Goal: Task Accomplishment & Management: Complete application form

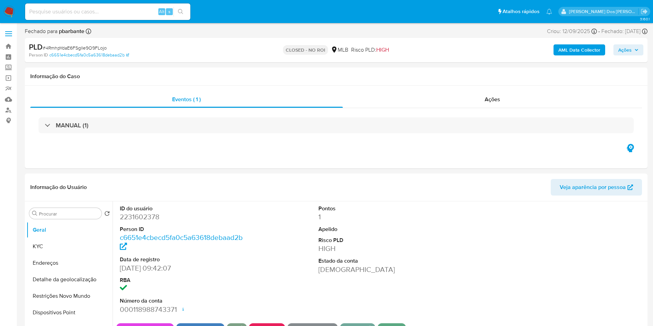
select select "10"
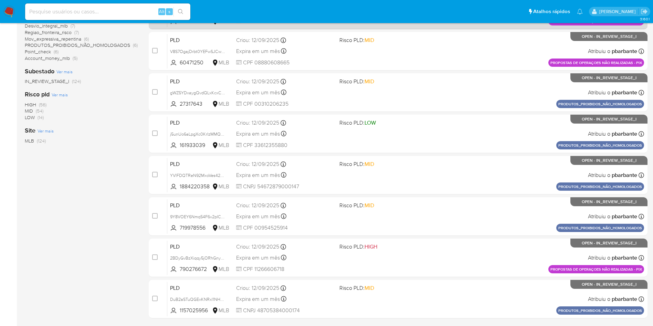
scroll to position [192, 0]
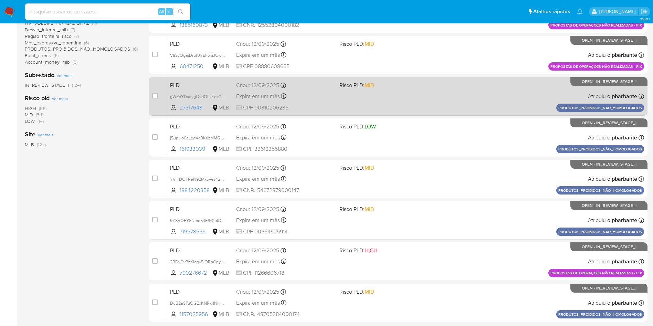
click at [471, 107] on div "PLD gWZ5YDxaygQvdQLxKcxConki 27317643 MLB Risco PLD: MID Criou: 12/09/2025 Crio…" at bounding box center [405, 96] width 477 height 35
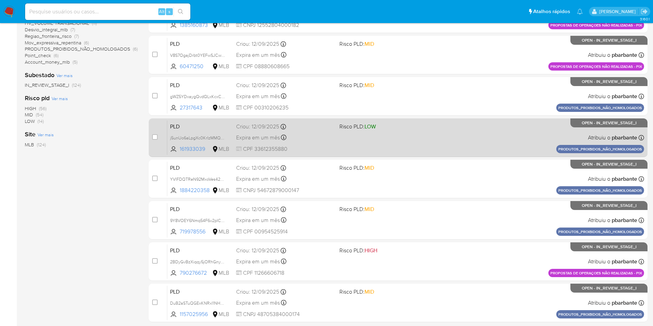
click at [443, 155] on div "PLD j5unUo6aLpgXc0KrIzMMQbCN 161933039 MLB Risco PLD: LOW Criou: 12/09/2025 Cri…" at bounding box center [405, 137] width 477 height 35
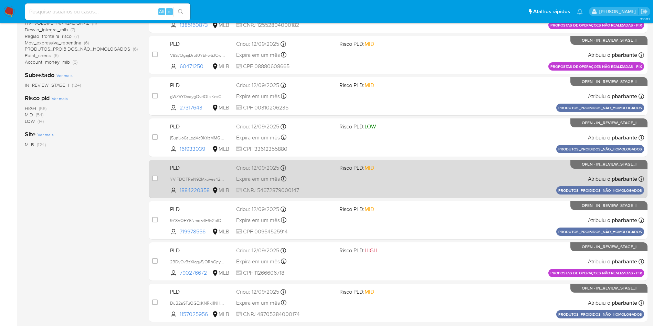
click at [437, 172] on span "Risco PLD: MID" at bounding box center [388, 167] width 98 height 9
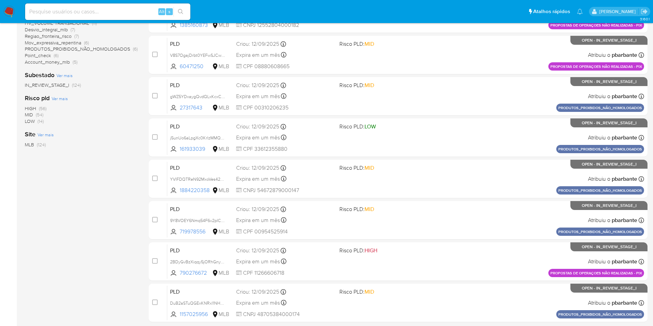
click at [431, 239] on div "case-item-checkbox Incapaz de atribuir o caso PLD TlTpOXy8iW9H2ZvSdltfXXwt 7901…" at bounding box center [398, 117] width 499 height 410
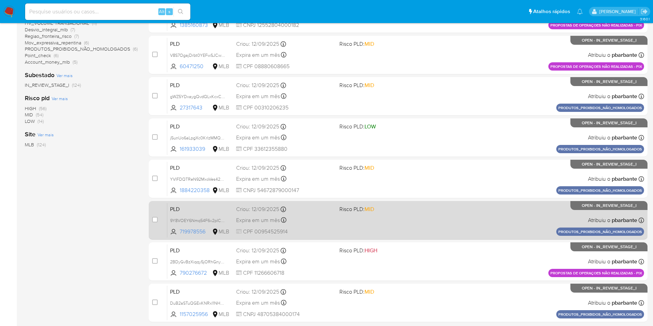
click at [430, 213] on span "Risco PLD: MID" at bounding box center [388, 208] width 98 height 9
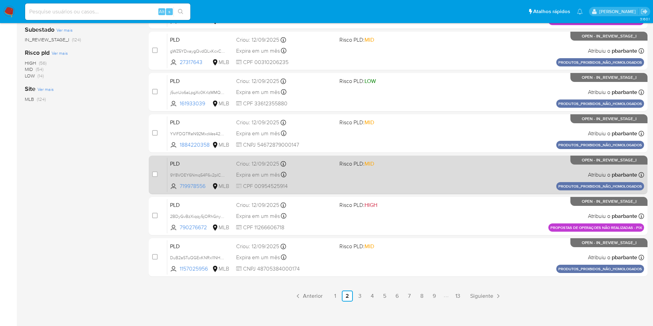
scroll to position [297, 0]
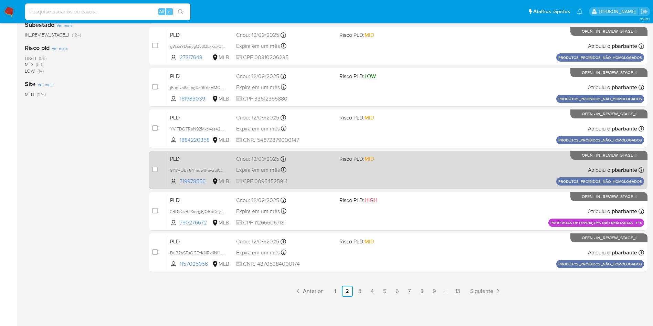
click at [430, 250] on div "PLD DuB2aSTuQGExKNRxI1NHdckr 1157025956 MLB Risco PLD: MID Criou: 12/09/2025 Cr…" at bounding box center [405, 252] width 477 height 35
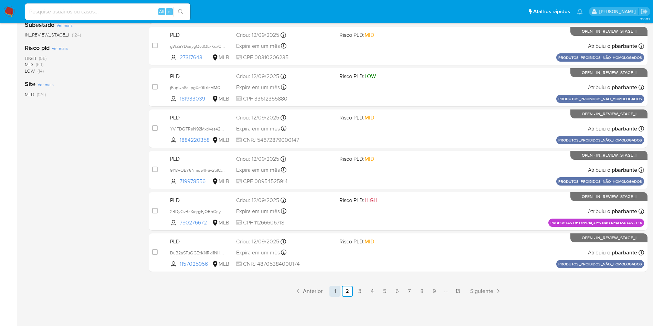
click at [339, 289] on link "1" at bounding box center [335, 291] width 11 height 11
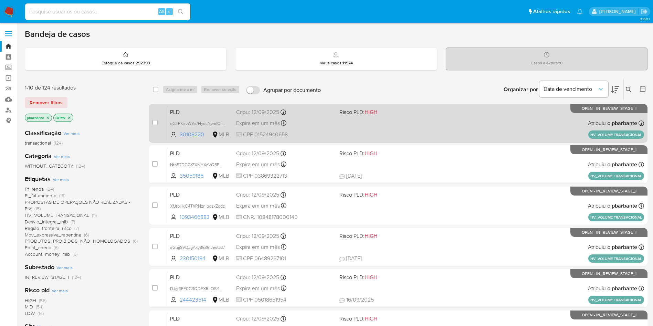
click at [377, 113] on span "Risco PLD: HIGH" at bounding box center [358, 112] width 38 height 8
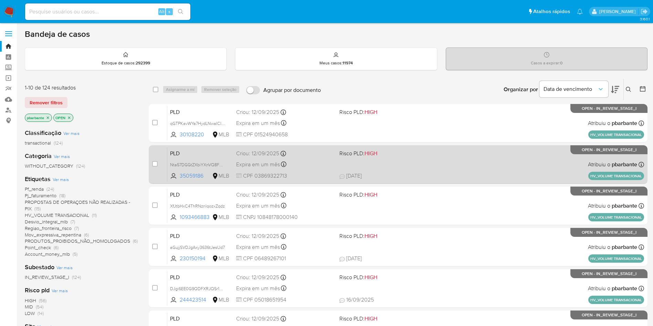
click at [376, 176] on div "PLD Nta57DGGtZXbiYXnVQ8F2PBu 35059186 MLB Risco PLD: HIGH Criou: 12/09/2025 Cri…" at bounding box center [405, 164] width 477 height 35
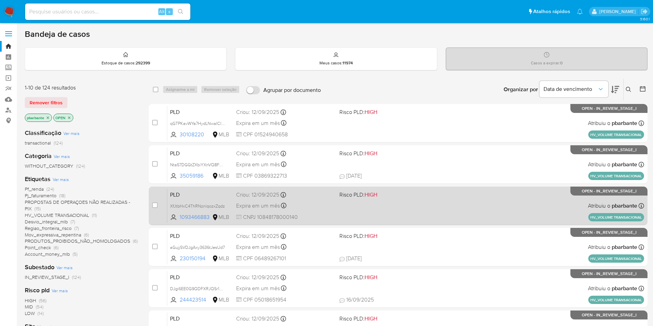
click at [380, 217] on div "PLD XfJtbHxC4ThRNznlqozxZqdz 1093466883 MLB Risco PLD: HIGH Criou: 12/09/2025 C…" at bounding box center [405, 205] width 477 height 35
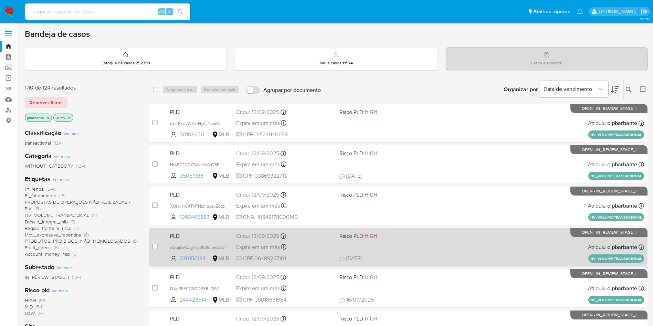
click at [388, 261] on div "PLD aGujjSVDJgAxy3636tJesUd7 230150194 MLB Risco PLD: HIGH Criou: 12/09/2025 Cr…" at bounding box center [405, 247] width 477 height 35
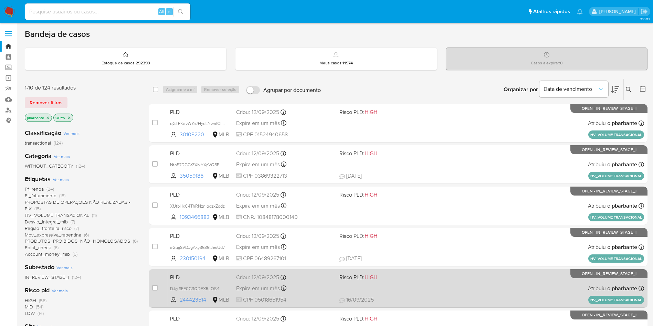
click at [410, 306] on div "PLD DJgi6EE0G9QDFXRJQSr1QH6F 244423514 MLB Risco PLD: HIGH Criou: 12/09/2025 Cr…" at bounding box center [405, 288] width 477 height 35
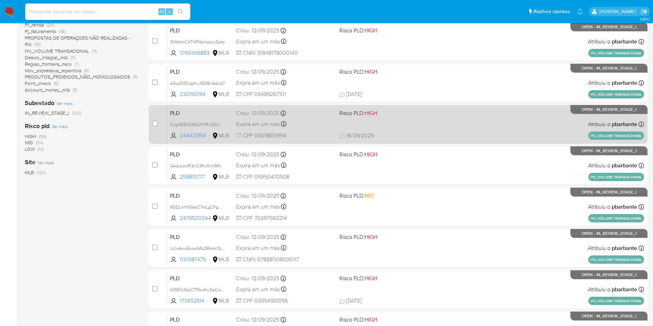
scroll to position [228, 0]
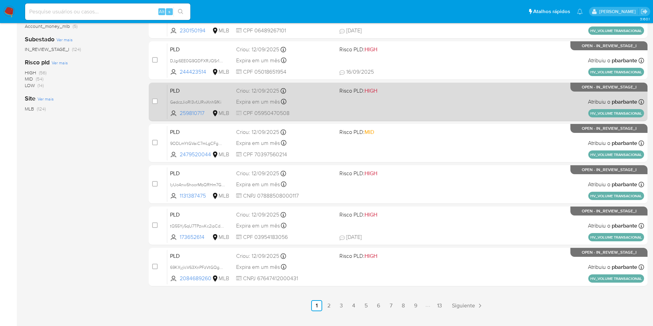
click at [435, 102] on span at bounding box center [388, 101] width 98 height 1
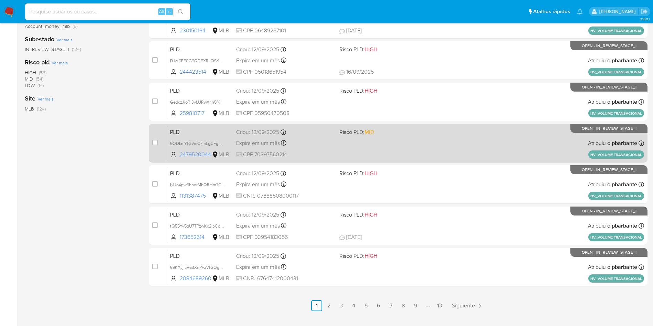
click at [432, 136] on span "Risco PLD: MID" at bounding box center [388, 131] width 98 height 9
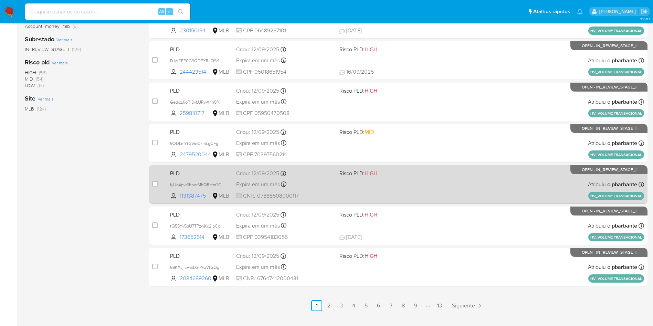
click at [430, 202] on div "PLD IyUo4nw5hoorMbQRHm7G4x1c 1131387475 MLB Risco PLD: HIGH Criou: 12/09/2025 C…" at bounding box center [405, 184] width 477 height 35
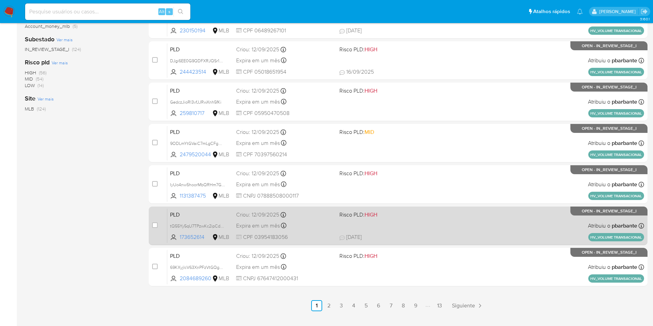
click at [426, 226] on span at bounding box center [388, 225] width 98 height 1
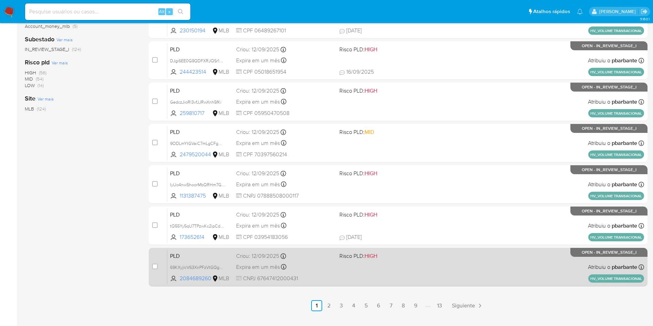
click at [430, 284] on div "PLD 69KXyjlcV63XnPFzVtGQgpcy 2084689260 MLB Risco PLD: HIGH Criou: 12/09/2025 C…" at bounding box center [405, 267] width 477 height 35
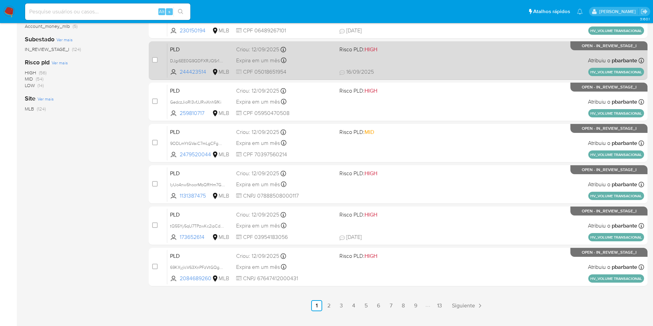
scroll to position [297, 0]
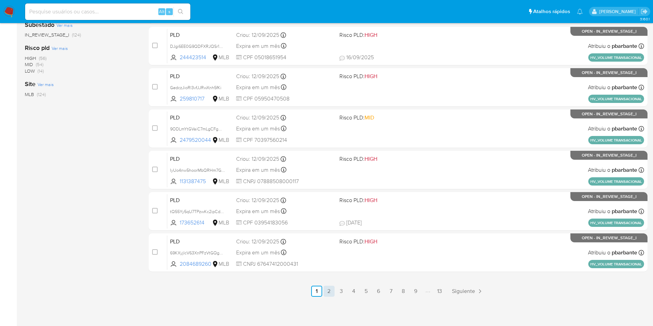
click at [335, 290] on link "2" at bounding box center [329, 291] width 11 height 11
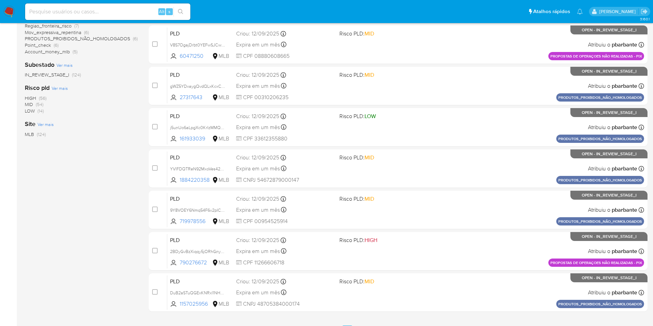
scroll to position [200, 0]
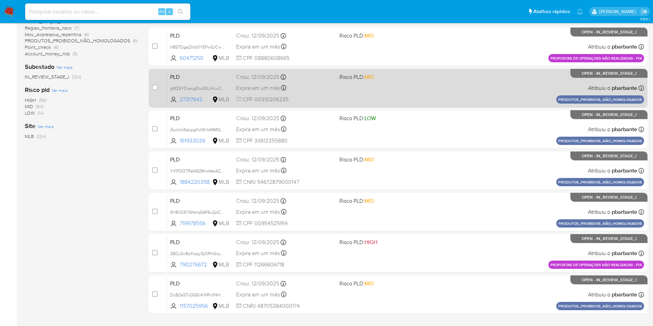
click at [502, 105] on div "PLD gWZ5YDxaygQvdQLxKcxConki 27317643 MLB Risco PLD: MID Criou: 12/09/2025 Crio…" at bounding box center [405, 88] width 477 height 35
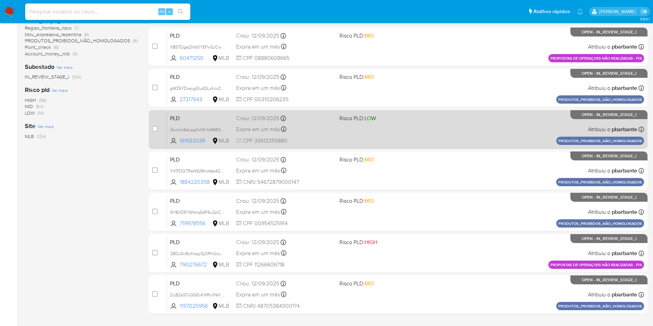
click at [459, 147] on div "PLD j5unUo6aLpgXc0KrIzMMQbCN 161933039 MLB Risco PLD: LOW Criou: 12/09/2025 Cri…" at bounding box center [405, 129] width 477 height 35
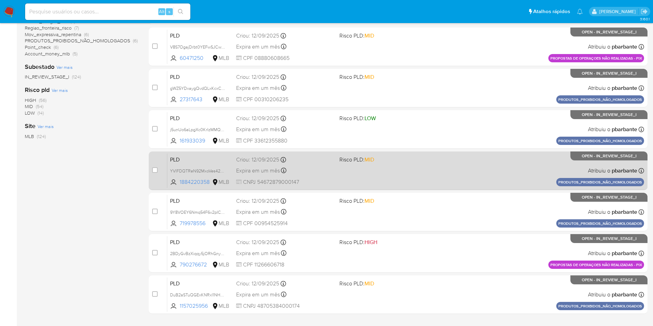
click at [428, 188] on div "PLD YVlFDQTReN92MxoVes42dGek 1884220358 MLB Risco PLD: MID Criou: 12/09/2025 Cr…" at bounding box center [405, 170] width 477 height 35
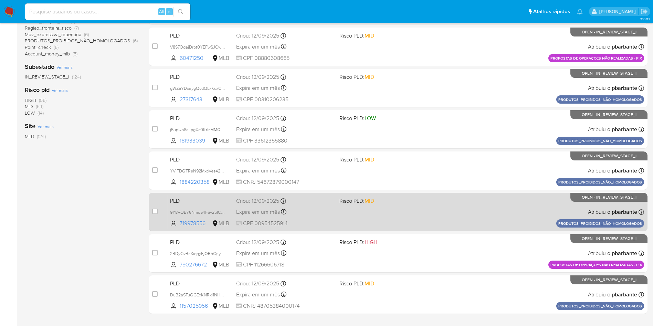
click at [411, 229] on div "PLD 9Y8VOEY6Nmq54F6v2pICUTSB 719978556 MLB Risco PLD: MID Criou: 12/09/2025 Cri…" at bounding box center [405, 212] width 477 height 35
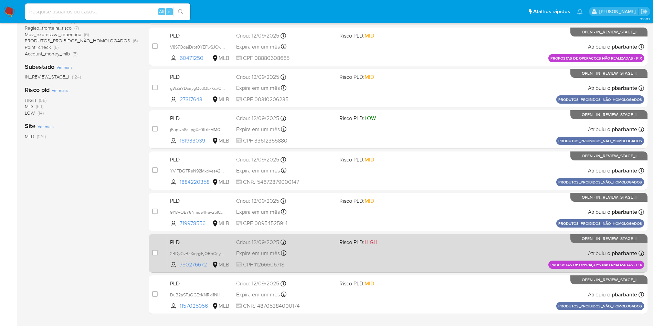
click at [408, 246] on span "Risco PLD: HIGH" at bounding box center [388, 241] width 98 height 9
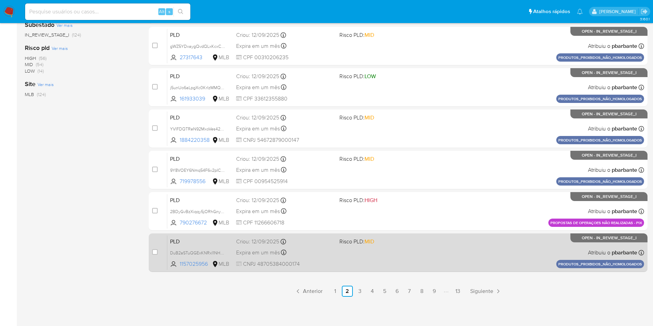
click at [419, 258] on div "PLD DuB2aSTuQGExKNRxI1NHdckr 1157025956 MLB Risco PLD: MID Criou: 12/09/2025 Cr…" at bounding box center [405, 252] width 477 height 35
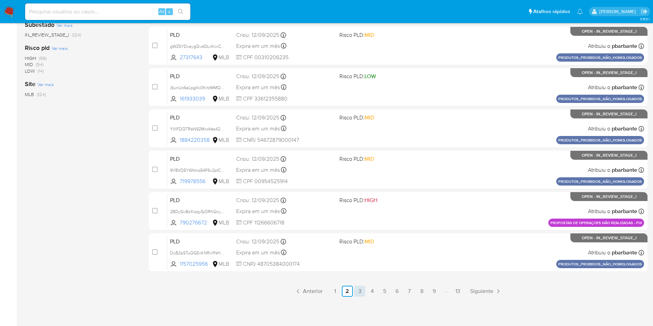
click at [365, 290] on link "3" at bounding box center [359, 291] width 11 height 11
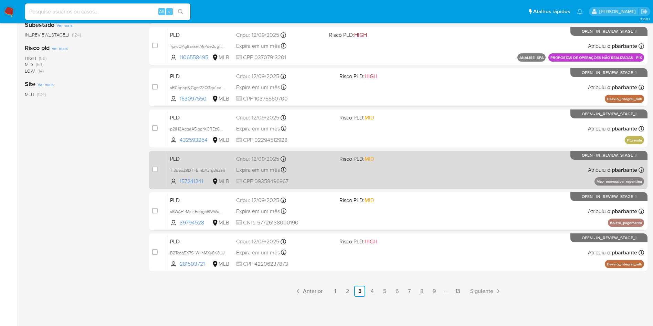
scroll to position [297, 0]
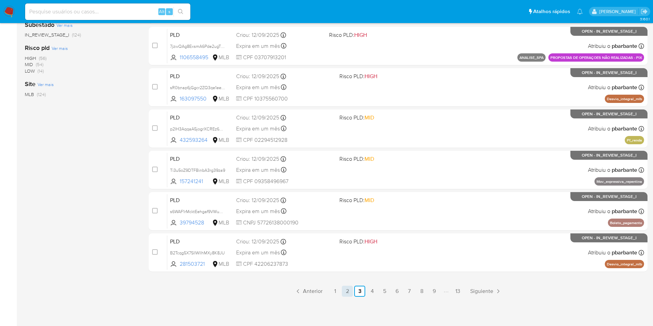
click at [353, 292] on link "2" at bounding box center [347, 291] width 11 height 11
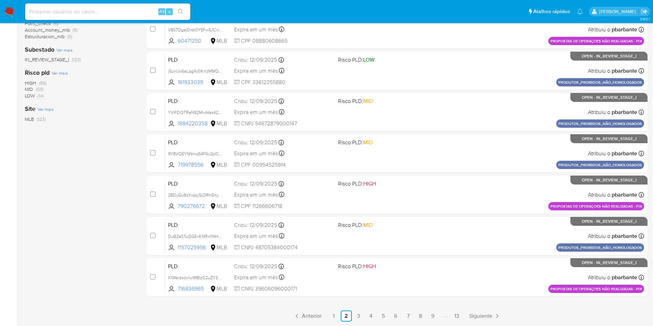
scroll to position [219, 0]
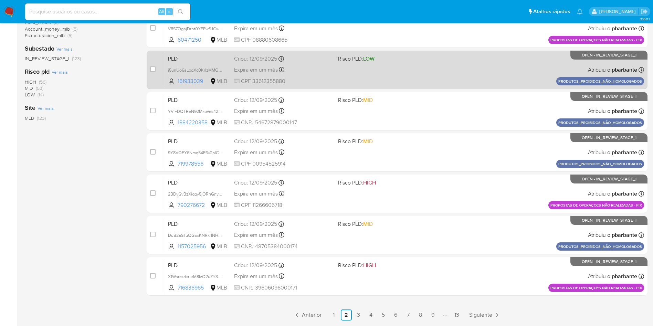
click at [441, 87] on div "PLD j5unUo6aLpgXc0KrIzMMQbCN 161933039 MLB Risco PLD: LOW Criou: 12/09/2025 Cri…" at bounding box center [404, 69] width 479 height 35
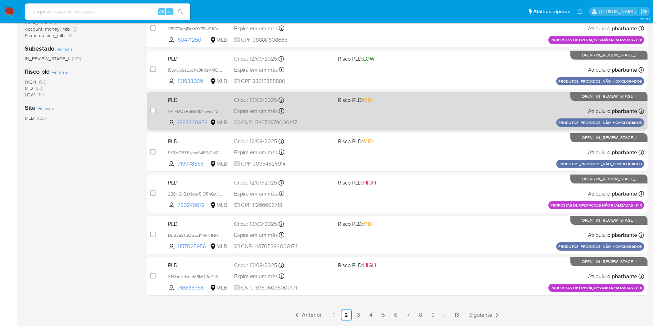
click at [436, 128] on div "PLD YVlFDQTReN92MxoVes42dGek 1884220358 MLB Risco PLD: MID Criou: 12/09/2025 Cr…" at bounding box center [404, 111] width 479 height 35
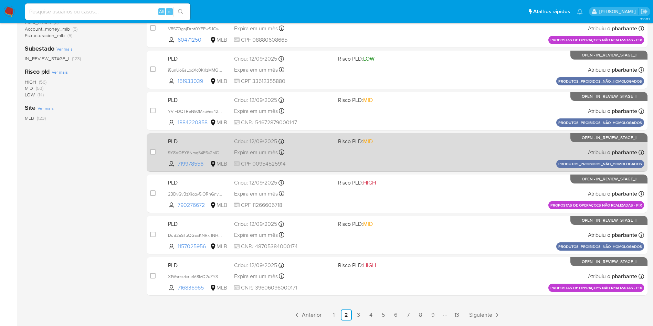
click at [435, 153] on span at bounding box center [387, 151] width 98 height 1
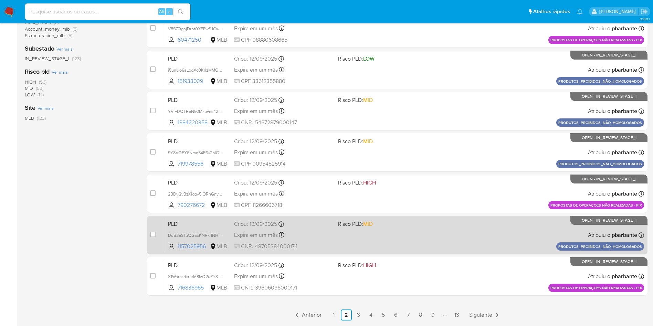
click at [430, 252] on div "PLD DuB2aSTuQGExKNRxI1NHdckr 1157025956 MLB Risco PLD: MID Criou: 12/09/2025 Cr…" at bounding box center [404, 235] width 479 height 35
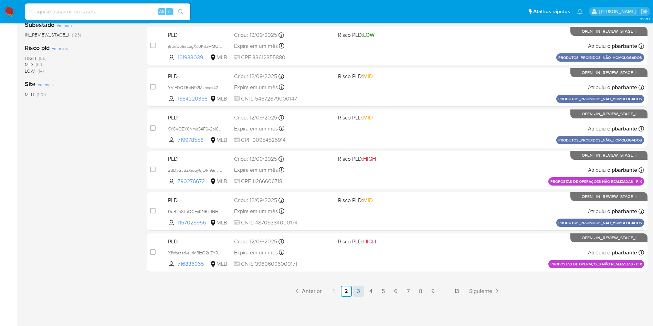
click at [362, 287] on link "3" at bounding box center [358, 291] width 11 height 11
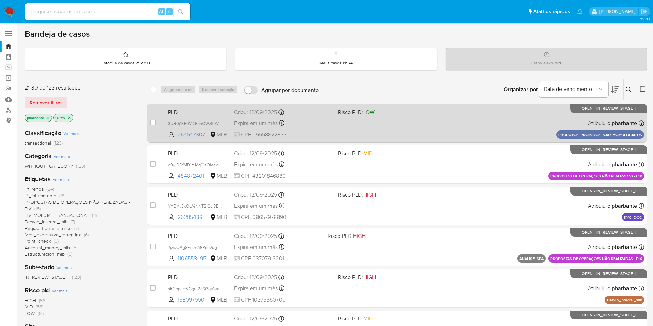
click at [477, 127] on div "PLD 3UR0j13F0VD5pnCWzS9Vew4b 264547307 MLB Risco PLD: LOW Criou: 12/09/2025 Cri…" at bounding box center [404, 123] width 479 height 35
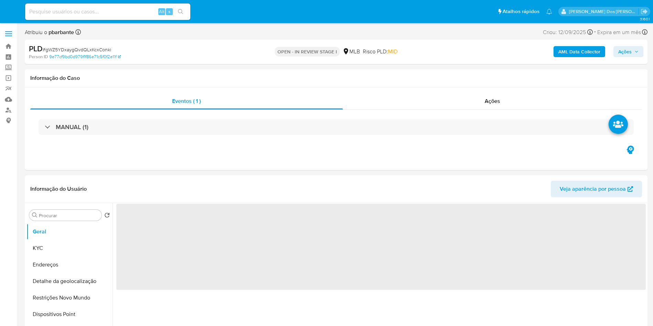
select select "10"
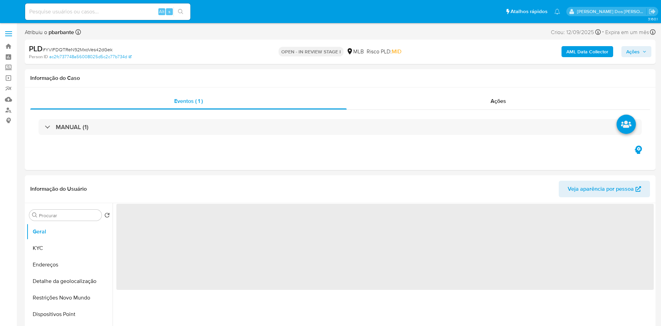
select select "10"
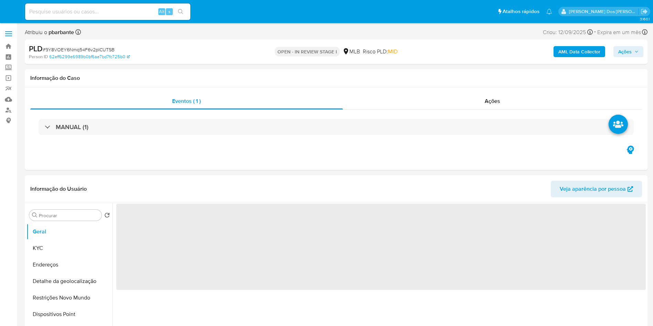
select select "10"
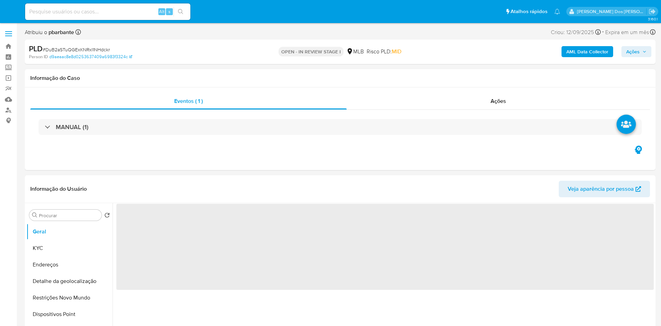
select select "10"
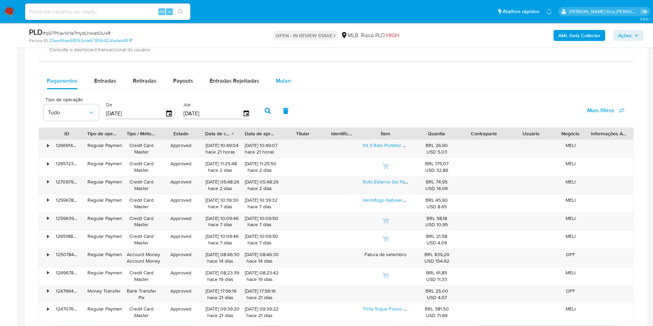
click at [281, 85] on span "Mulan" at bounding box center [283, 81] width 15 height 8
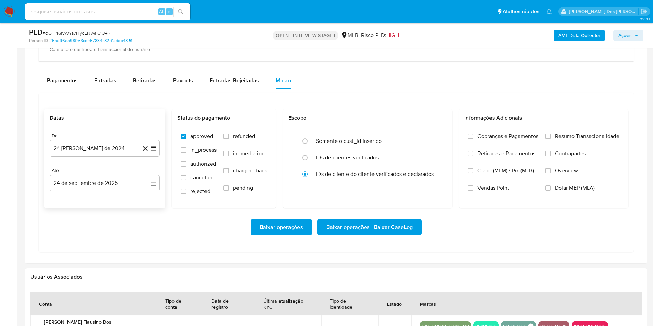
scroll to position [574, 0]
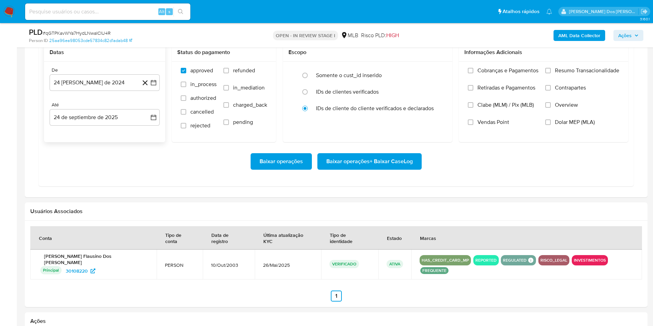
click at [160, 98] on div "De 24 de agosto de 2024 24-08-2024 Até 24 de septiembre de 2025 24-09-2025" at bounding box center [104, 102] width 121 height 81
click at [155, 86] on icon "button" at bounding box center [154, 83] width 6 height 6
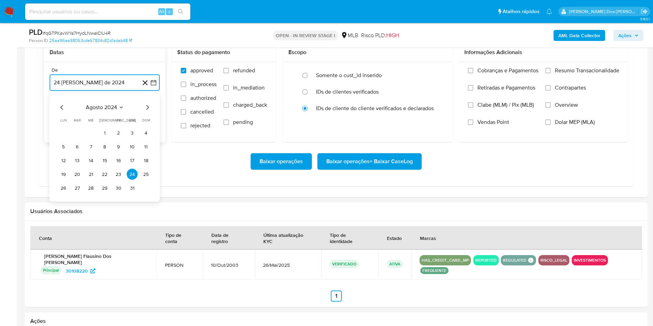
click at [151, 112] on icon "Mes siguiente" at bounding box center [147, 107] width 8 height 8
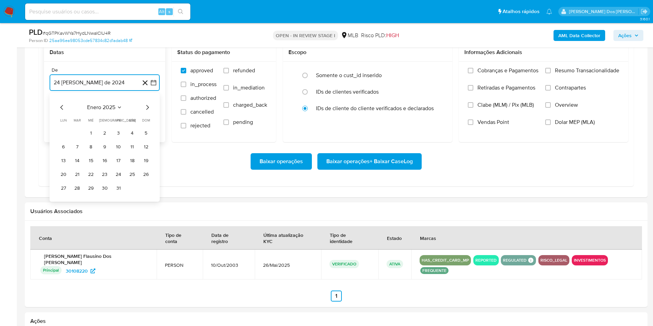
click at [151, 112] on icon "Mes siguiente" at bounding box center [147, 107] width 8 height 8
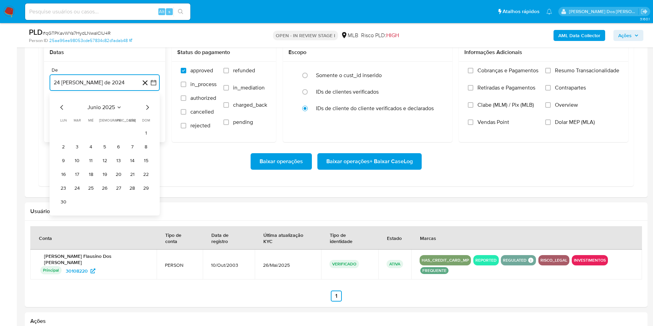
click at [151, 112] on icon "Mes siguiente" at bounding box center [147, 107] width 8 height 8
click at [64, 112] on icon "Mes anterior" at bounding box center [62, 107] width 8 height 8
click at [119, 138] on button "1" at bounding box center [118, 132] width 11 height 11
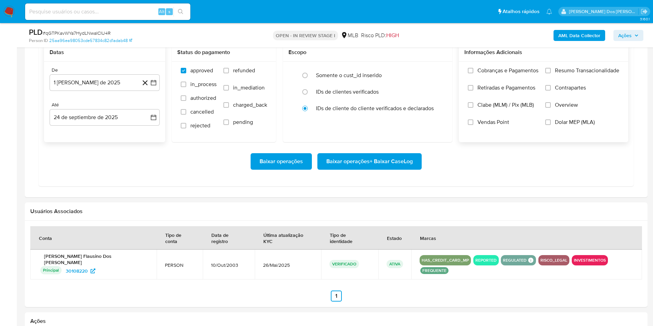
click at [562, 84] on label "Resumo Transacionalidade" at bounding box center [582, 75] width 74 height 17
click at [551, 73] on input "Resumo Transacionalidade" at bounding box center [548, 71] width 6 height 6
click at [393, 169] on span "Baixar operações + Baixar CaseLog" at bounding box center [369, 161] width 86 height 15
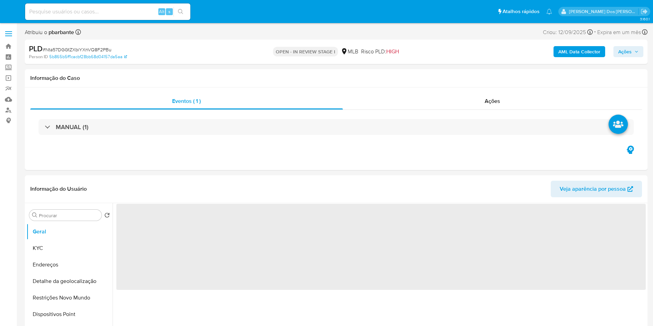
select select "10"
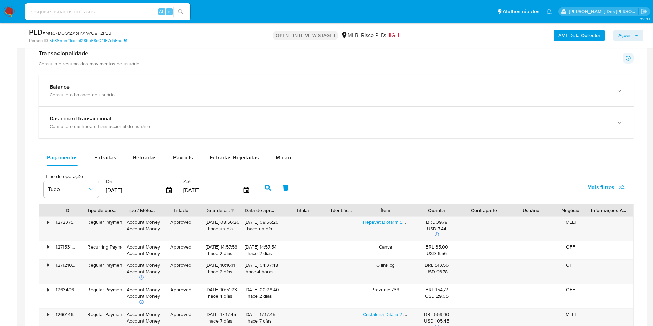
scroll to position [443, 0]
click at [283, 166] on div "Mulan" at bounding box center [283, 157] width 15 height 17
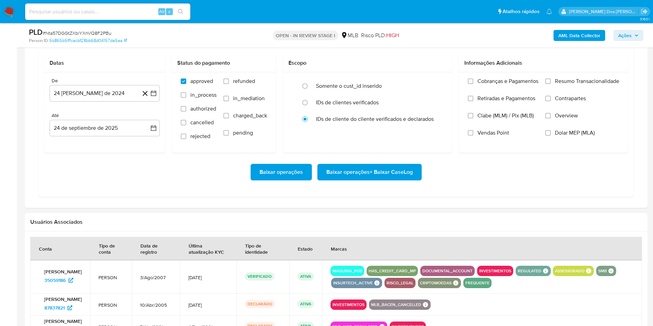
scroll to position [576, 0]
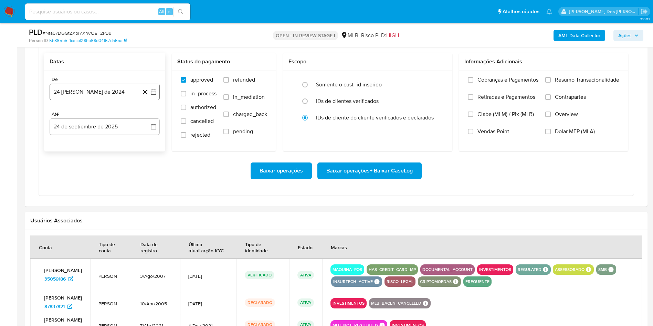
click at [156, 95] on icon "button" at bounding box center [154, 93] width 6 height 6
click at [148, 121] on icon "Mes siguiente" at bounding box center [147, 117] width 8 height 8
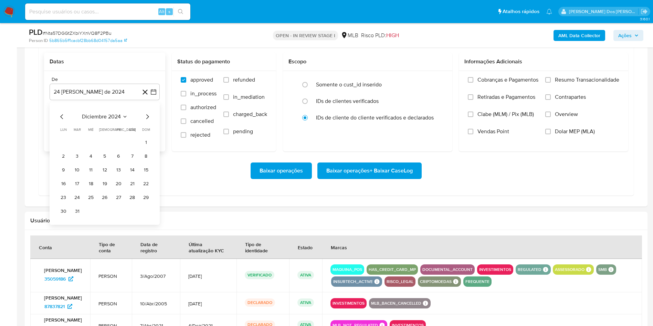
click at [148, 121] on icon "Mes siguiente" at bounding box center [147, 117] width 8 height 8
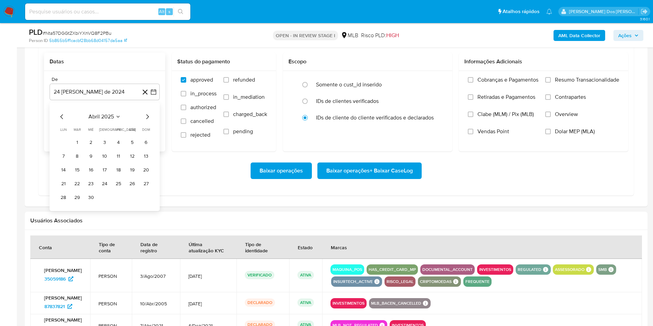
click at [148, 121] on icon "Mes siguiente" at bounding box center [147, 117] width 8 height 8
click at [114, 148] on button "1" at bounding box center [118, 142] width 11 height 11
click at [592, 83] on span "Resumo Transacionalidade" at bounding box center [587, 79] width 64 height 7
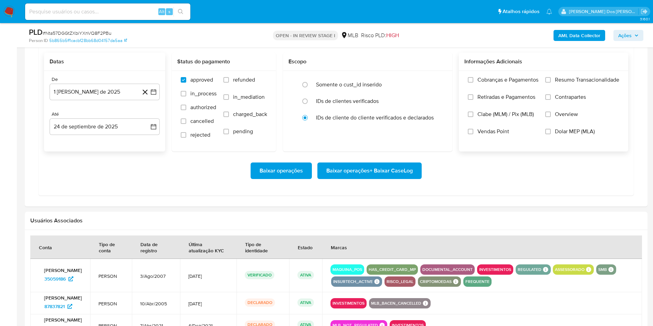
click at [551, 83] on input "Resumo Transacionalidade" at bounding box center [548, 80] width 6 height 6
click at [362, 178] on span "Baixar operações + Baixar CaseLog" at bounding box center [369, 170] width 86 height 15
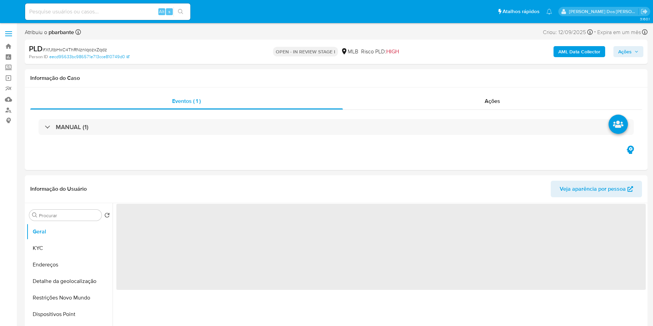
select select "10"
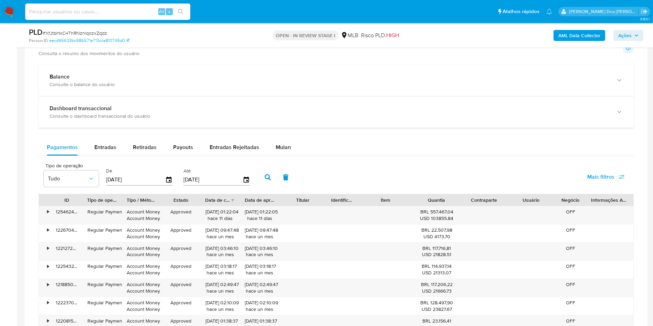
scroll to position [495, 0]
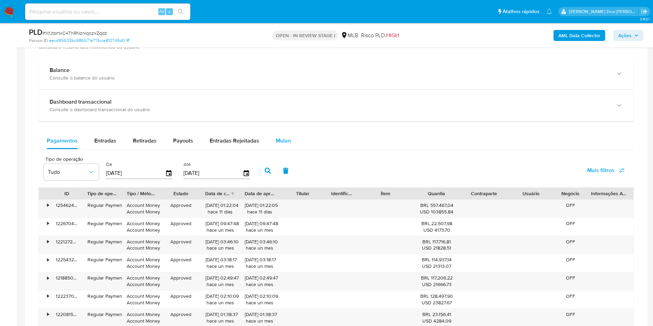
click at [277, 145] on span "Mulan" at bounding box center [283, 141] width 15 height 8
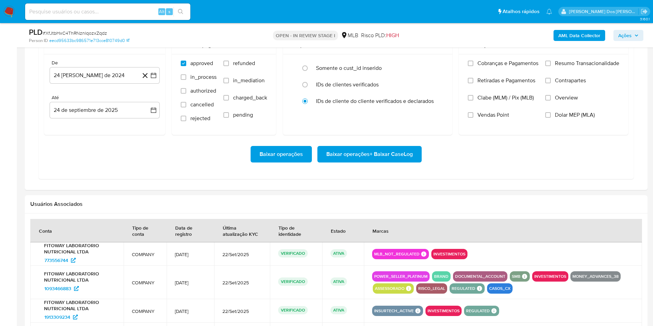
scroll to position [634, 0]
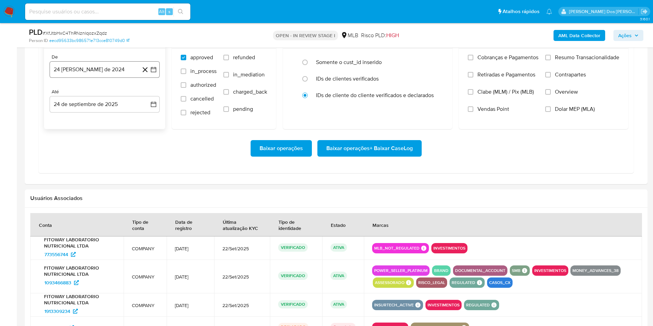
click at [149, 73] on button "24 [PERSON_NAME] de 2024" at bounding box center [105, 69] width 110 height 17
click at [149, 98] on icon "Mes siguiente" at bounding box center [147, 94] width 8 height 8
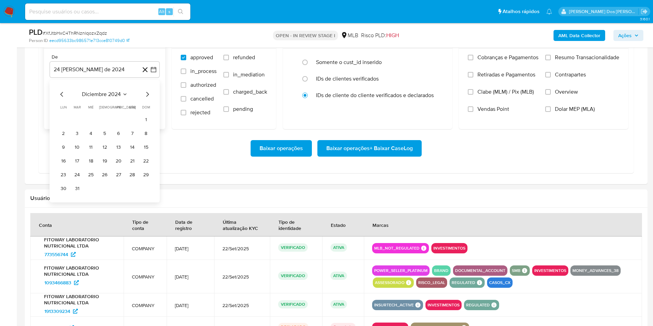
click at [149, 98] on icon "Mes siguiente" at bounding box center [147, 94] width 8 height 8
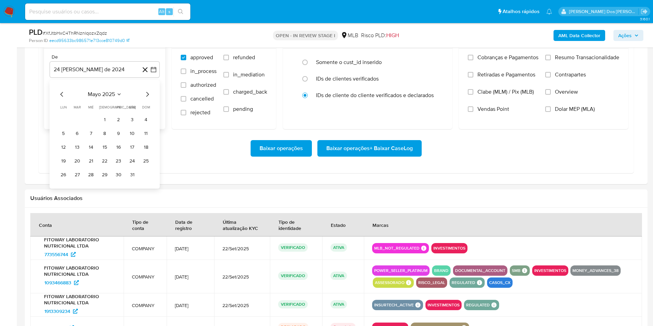
click at [149, 98] on icon "Mes siguiente" at bounding box center [147, 94] width 8 height 8
click at [148, 98] on icon "Mes siguiente" at bounding box center [147, 94] width 8 height 8
click at [119, 125] on button "1" at bounding box center [118, 119] width 11 height 11
click at [565, 61] on span "Resumo Transacionalidade" at bounding box center [587, 57] width 64 height 7
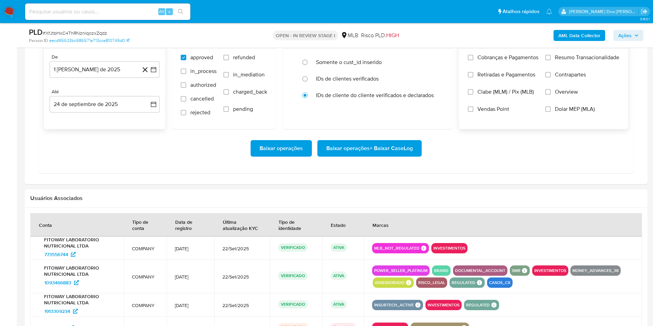
click at [551, 60] on input "Resumo Transacionalidade" at bounding box center [548, 58] width 6 height 6
click at [392, 156] on span "Baixar operações + Baixar CaseLog" at bounding box center [369, 148] width 86 height 15
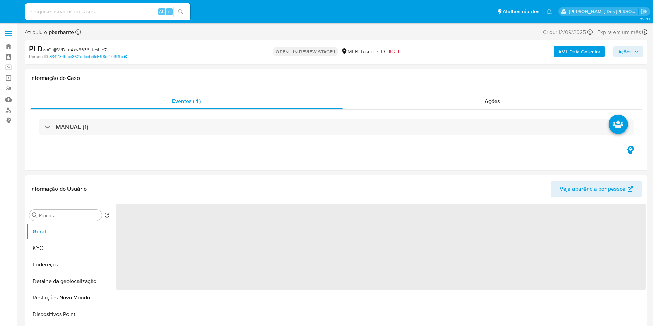
select select "10"
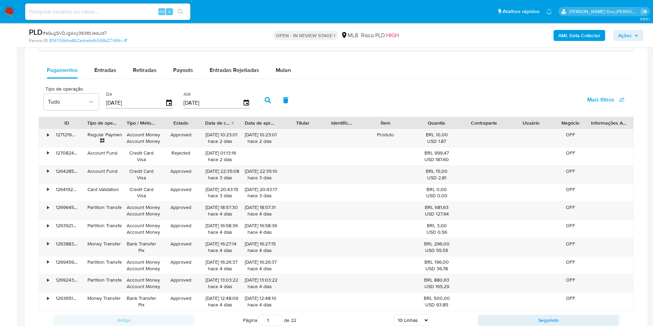
scroll to position [542, 0]
click at [290, 78] on button "Mulan" at bounding box center [284, 70] width 32 height 17
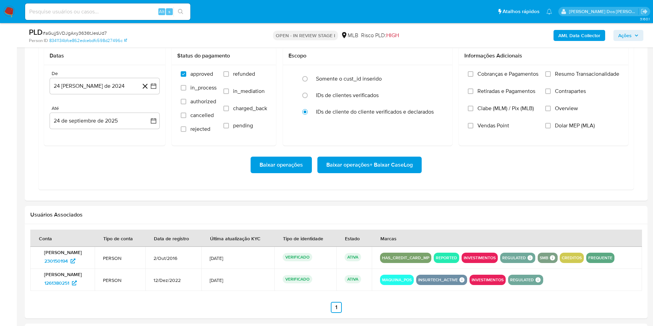
scroll to position [597, 0]
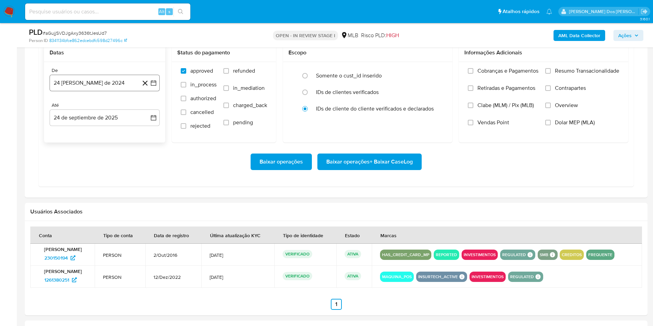
click at [157, 86] on icon "button" at bounding box center [153, 83] width 7 height 7
click at [148, 110] on icon "Mes siguiente" at bounding box center [147, 107] width 3 height 5
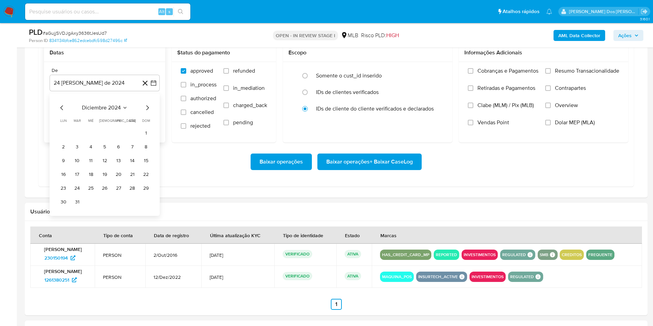
click at [148, 110] on icon "Mes siguiente" at bounding box center [147, 107] width 3 height 5
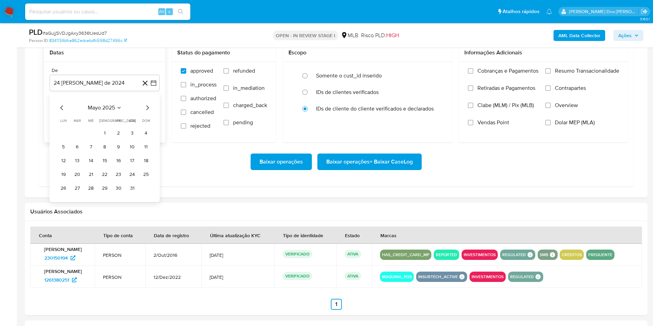
click at [148, 110] on icon "Mes siguiente" at bounding box center [147, 107] width 3 height 5
click at [146, 112] on icon "Mes siguiente" at bounding box center [147, 108] width 8 height 8
click at [118, 139] on button "1" at bounding box center [118, 133] width 11 height 11
click at [562, 74] on span "Resumo Transacionalidade" at bounding box center [587, 70] width 64 height 7
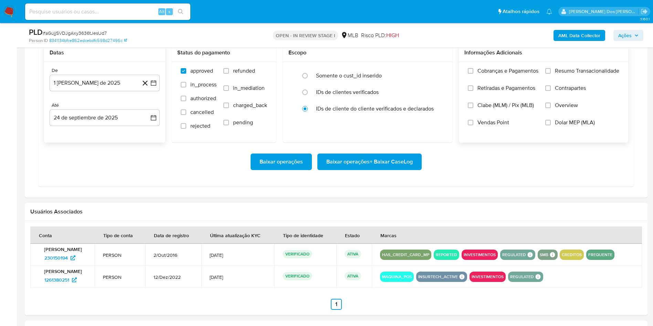
click at [551, 74] on input "Resumo Transacionalidade" at bounding box center [548, 71] width 6 height 6
click at [397, 169] on span "Baixar operações + Baixar CaseLog" at bounding box center [369, 161] width 86 height 15
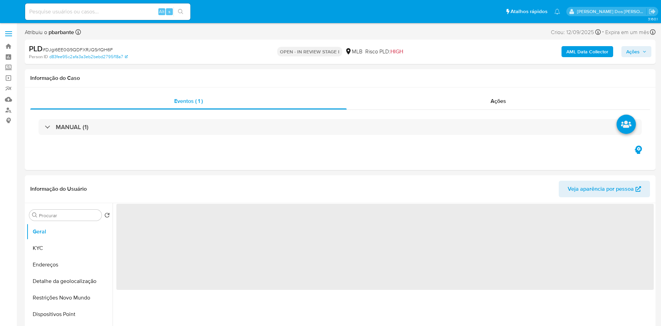
select select "10"
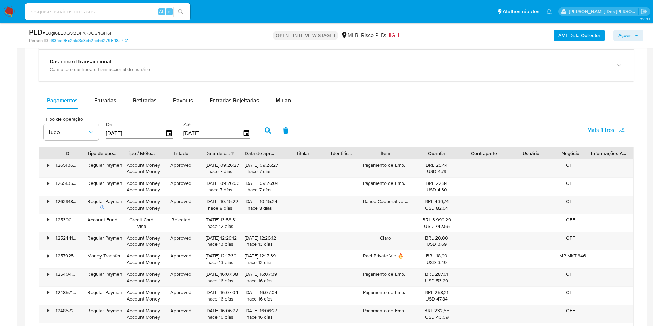
scroll to position [499, 0]
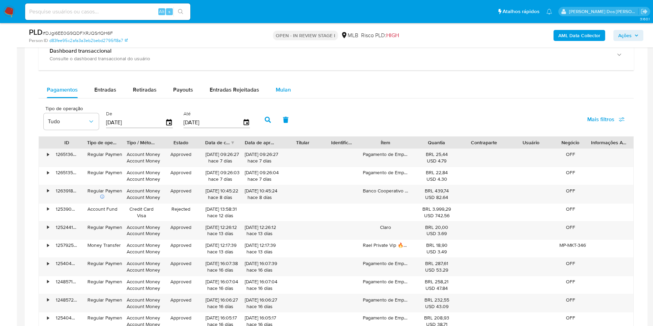
click at [276, 94] on span "Mulan" at bounding box center [283, 90] width 15 height 8
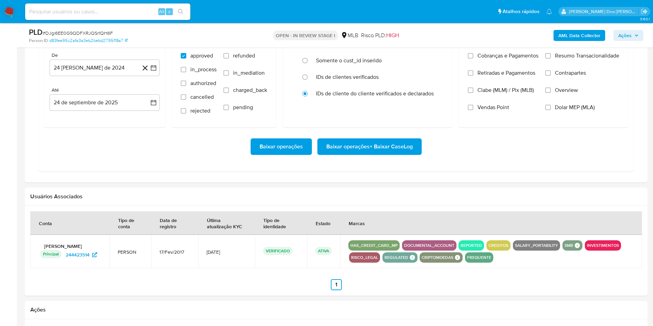
scroll to position [589, 0]
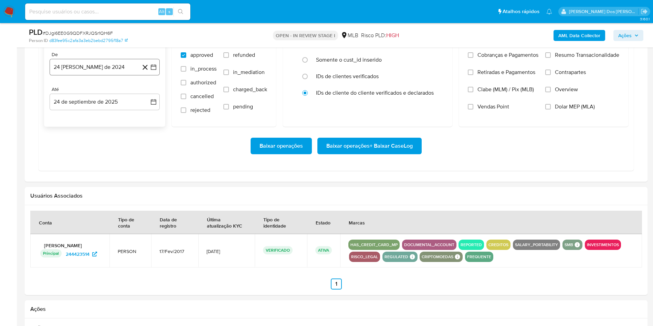
click at [153, 75] on button "24 [PERSON_NAME] de 2024" at bounding box center [105, 67] width 110 height 17
click at [147, 96] on icon "Mes siguiente" at bounding box center [147, 92] width 8 height 8
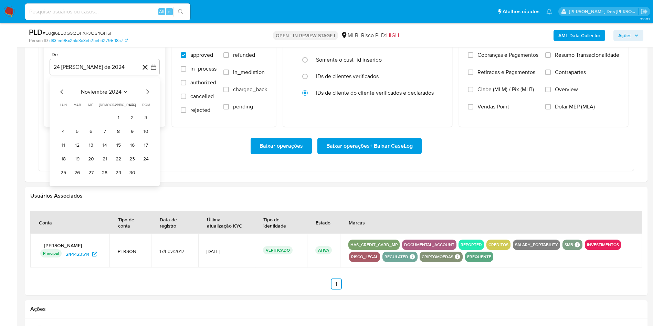
click at [147, 96] on icon "Mes siguiente" at bounding box center [147, 92] width 8 height 8
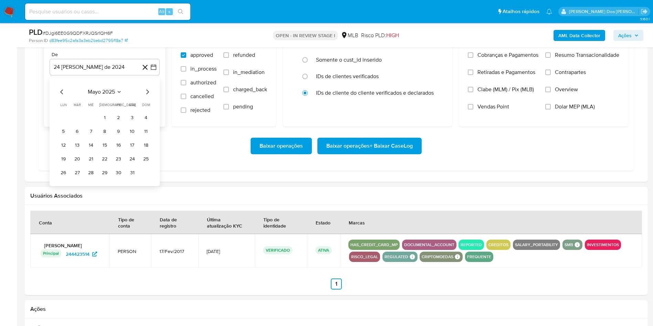
click at [147, 96] on icon "Mes siguiente" at bounding box center [147, 92] width 8 height 8
click at [117, 123] on button "1" at bounding box center [118, 117] width 11 height 11
click at [566, 69] on label "Resumo Transacionalidade" at bounding box center [582, 60] width 74 height 17
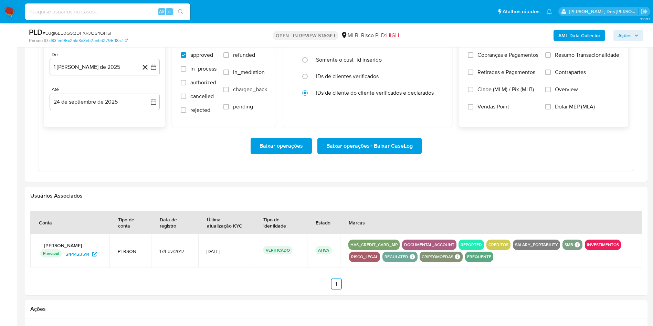
click at [551, 58] on input "Resumo Transacionalidade" at bounding box center [548, 55] width 6 height 6
click at [402, 154] on span "Baixar operações + Baixar CaseLog" at bounding box center [369, 145] width 86 height 15
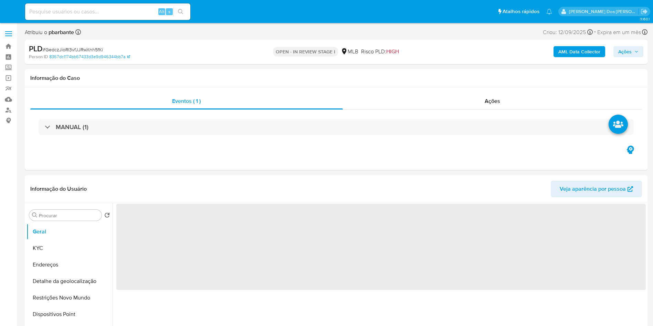
select select "10"
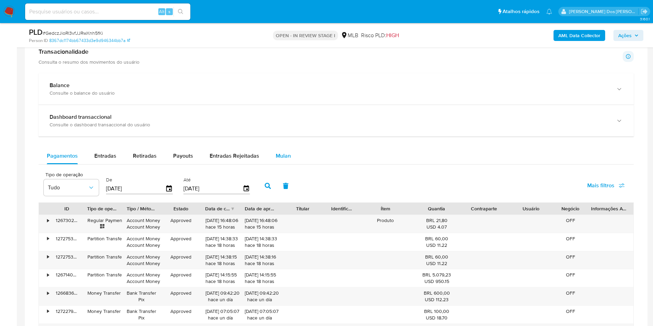
click at [285, 160] on span "Mulan" at bounding box center [283, 156] width 15 height 8
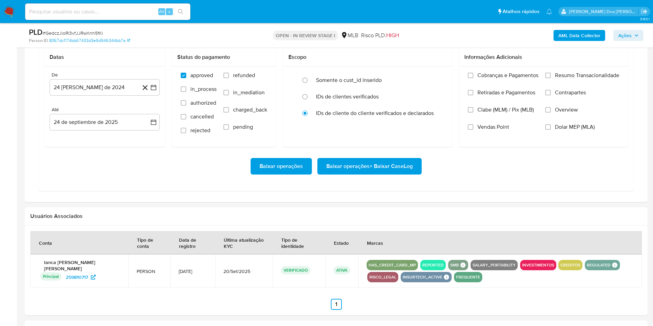
scroll to position [610, 0]
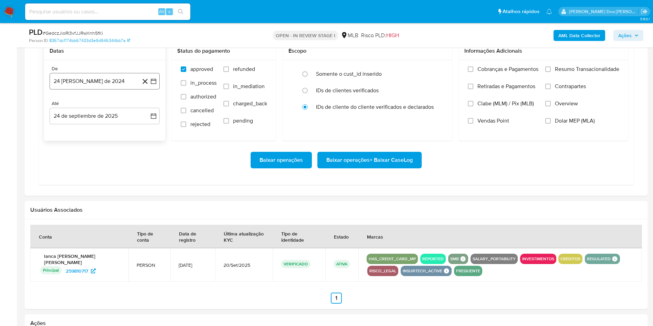
click at [157, 90] on button "24 [PERSON_NAME] de 2024" at bounding box center [105, 81] width 110 height 17
click at [146, 110] on icon "Mes siguiente" at bounding box center [147, 106] width 8 height 8
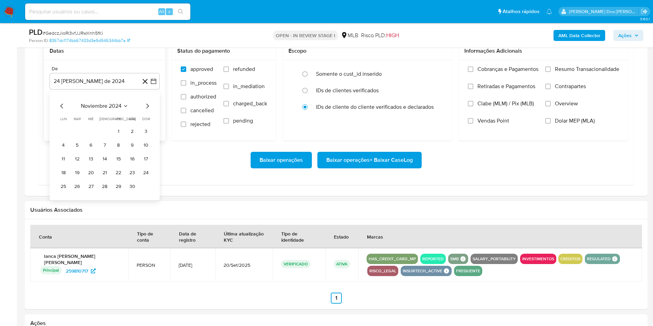
click at [146, 110] on icon "Mes siguiente" at bounding box center [147, 106] width 8 height 8
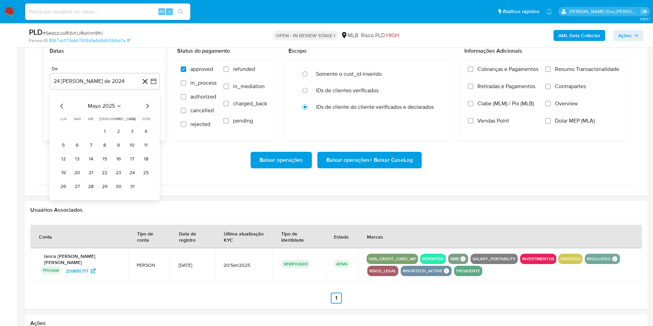
click at [146, 110] on icon "Mes siguiente" at bounding box center [147, 106] width 8 height 8
click at [116, 137] on button "1" at bounding box center [118, 131] width 11 height 11
click at [580, 74] on div "Cobranças e Pagamentos Retiradas e Pagamentos Clabe (MLM) / Pix (MLB) Vendas Po…" at bounding box center [543, 100] width 169 height 80
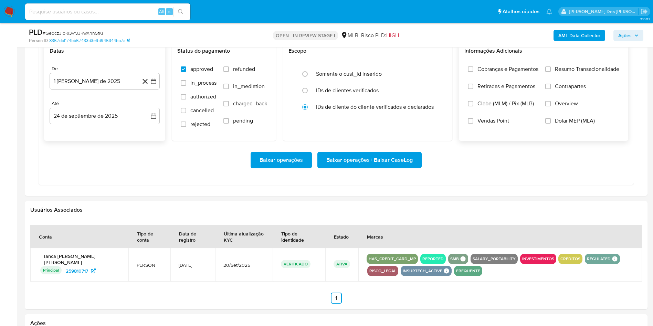
click at [566, 73] on span "Resumo Transacionalidade" at bounding box center [587, 69] width 64 height 7
click at [551, 72] on input "Resumo Transacionalidade" at bounding box center [548, 69] width 6 height 6
click at [381, 168] on span "Baixar operações + Baixar CaseLog" at bounding box center [369, 160] width 86 height 15
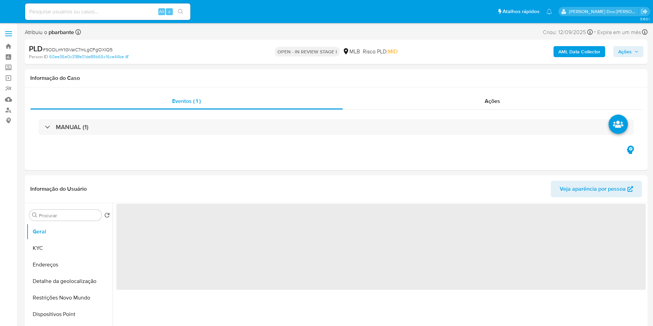
select select "10"
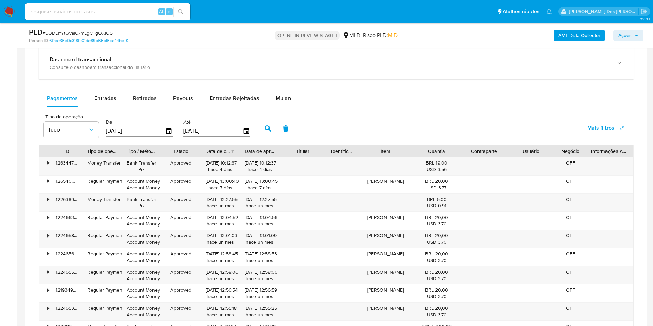
scroll to position [538, 0]
click at [284, 102] on span "Mulan" at bounding box center [283, 98] width 15 height 8
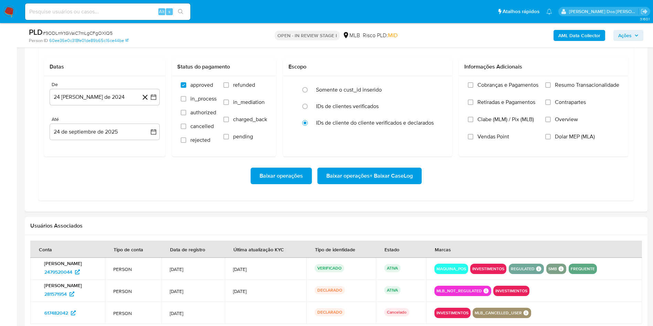
scroll to position [607, 0]
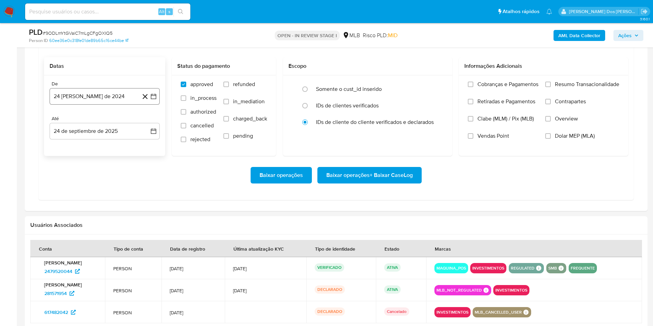
click at [151, 105] on button "24 [PERSON_NAME] de 2024" at bounding box center [105, 96] width 110 height 17
click at [146, 125] on icon "Mes siguiente" at bounding box center [147, 121] width 8 height 8
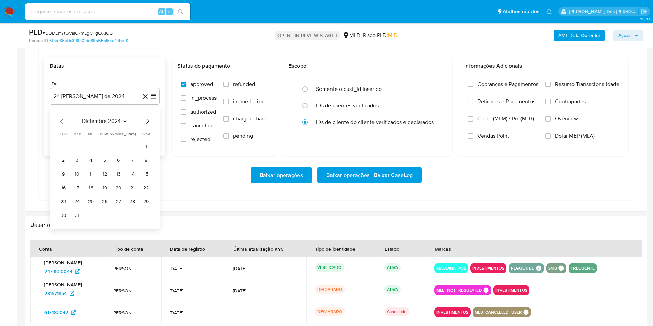
click at [146, 125] on icon "Mes siguiente" at bounding box center [147, 121] width 8 height 8
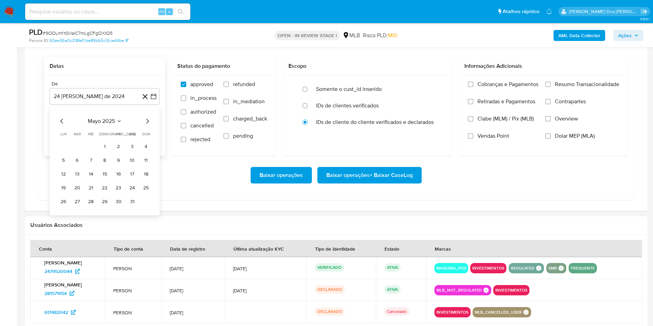
click at [146, 125] on icon "Mes siguiente" at bounding box center [147, 121] width 8 height 8
click at [122, 152] on button "1" at bounding box center [118, 146] width 11 height 11
click at [623, 93] on div "Cobranças e Pagamentos Retiradas e Pagamentos Clabe (MLM) / Pix (MLB) Vendas Po…" at bounding box center [543, 115] width 158 height 69
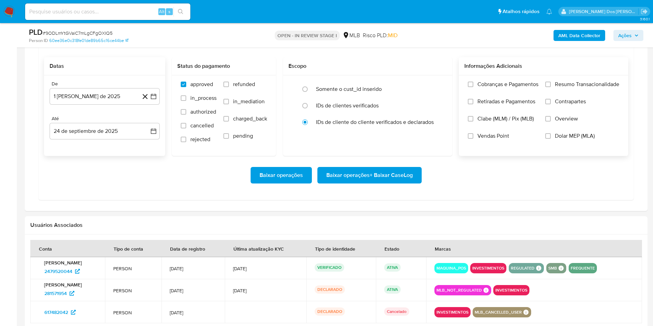
click at [600, 98] on label "Resumo Transacionalidade" at bounding box center [582, 89] width 74 height 17
click at [551, 87] on input "Resumo Transacionalidade" at bounding box center [548, 85] width 6 height 6
click at [396, 183] on span "Baixar operações + Baixar CaseLog" at bounding box center [369, 175] width 86 height 15
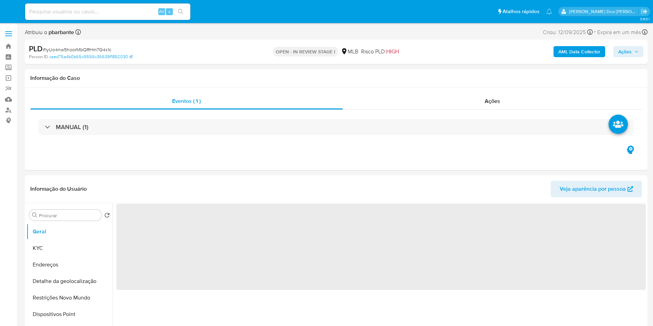
select select "10"
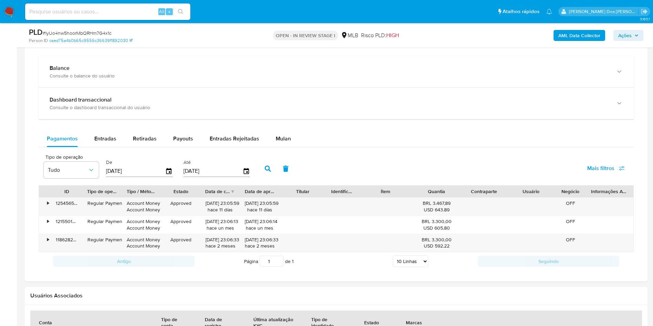
scroll to position [504, 0]
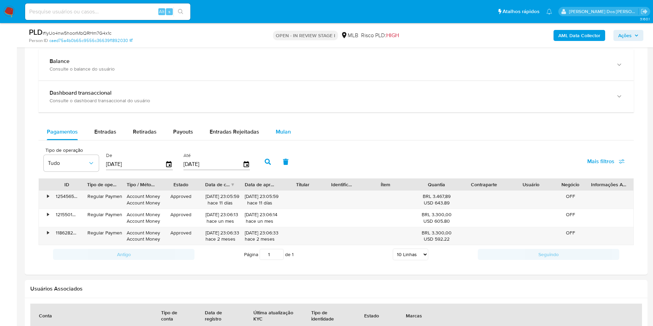
click at [285, 136] on div "Mulan" at bounding box center [283, 132] width 15 height 17
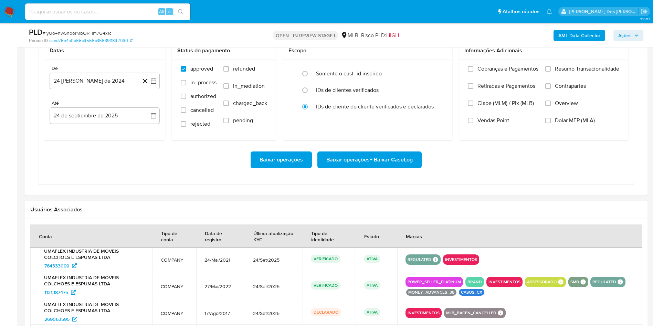
scroll to position [626, 0]
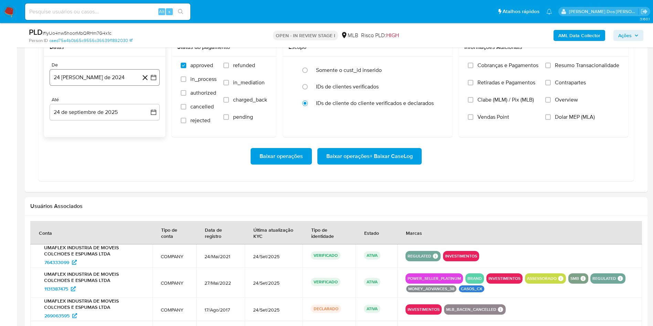
click at [159, 86] on button "24 [PERSON_NAME] de 2024" at bounding box center [105, 77] width 110 height 17
click at [147, 106] on icon "Mes siguiente" at bounding box center [147, 102] width 8 height 8
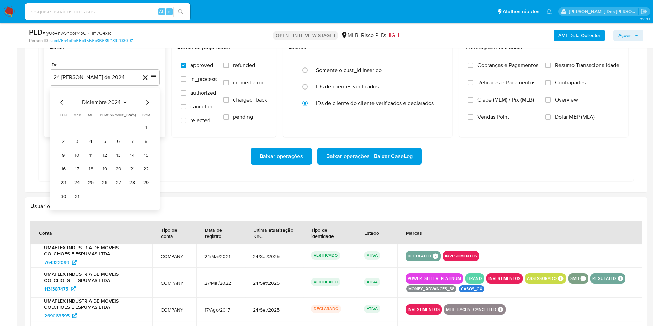
click at [147, 106] on icon "Mes siguiente" at bounding box center [147, 102] width 8 height 8
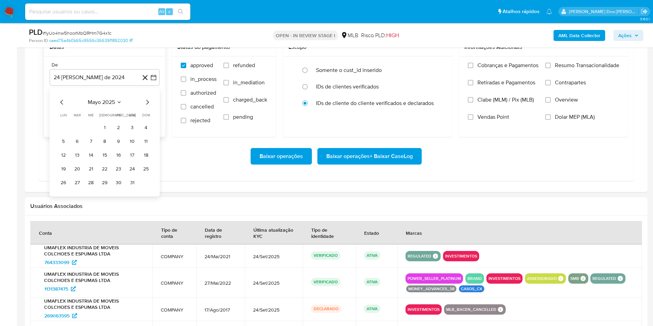
click at [147, 106] on icon "Mes siguiente" at bounding box center [147, 102] width 8 height 8
click at [113, 133] on tr "1 2 3" at bounding box center [105, 127] width 94 height 11
click at [123, 133] on button "1" at bounding box center [118, 127] width 11 height 11
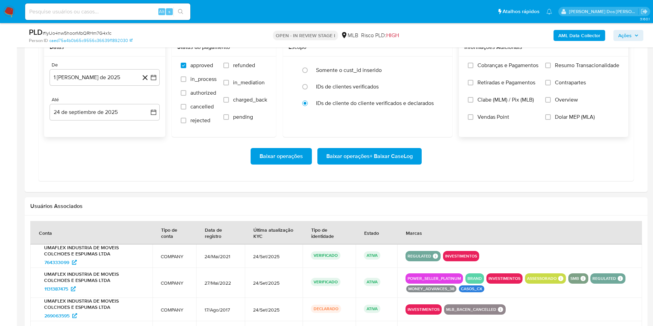
click at [570, 69] on span "Resumo Transacionalidade" at bounding box center [587, 65] width 64 height 7
click at [551, 68] on input "Resumo Transacionalidade" at bounding box center [548, 66] width 6 height 6
click at [371, 176] on div "Baixar operações Baixar operações + Baixar CaseLog" at bounding box center [336, 156] width 584 height 39
click at [402, 155] on div "Baixar operações Baixar operações + Baixar CaseLog" at bounding box center [336, 156] width 584 height 39
click at [385, 164] on span "Baixar operações + Baixar CaseLog" at bounding box center [369, 156] width 86 height 15
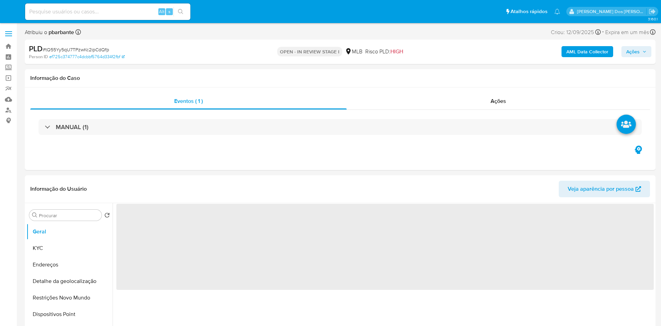
select select "10"
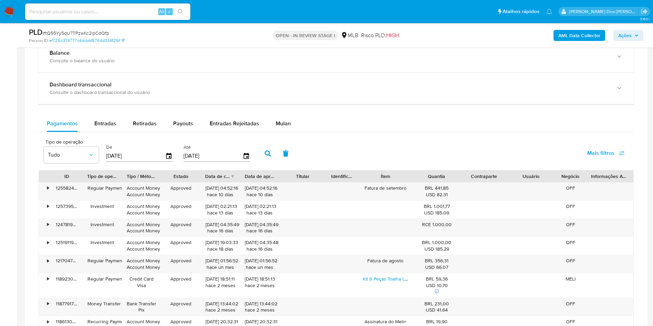
scroll to position [513, 0]
click at [284, 126] on span "Mulan" at bounding box center [283, 122] width 15 height 8
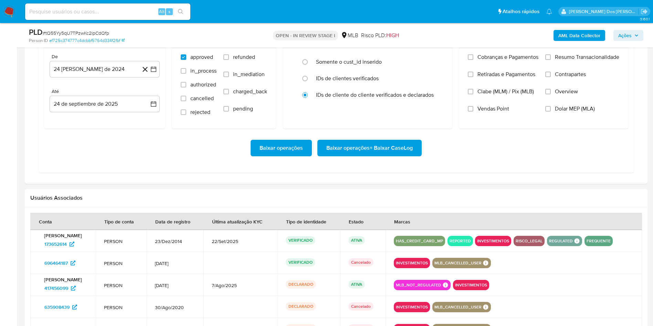
scroll to position [632, 0]
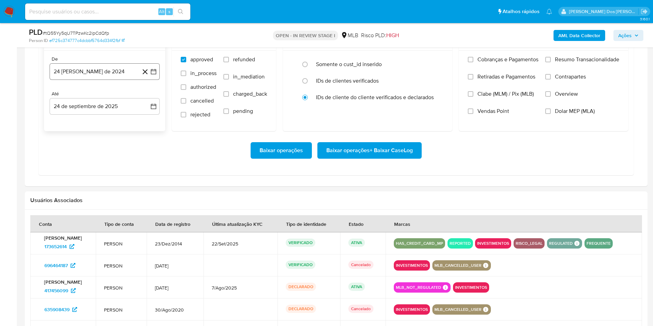
click at [156, 74] on icon "button" at bounding box center [154, 72] width 6 height 6
click at [148, 101] on icon "Mes siguiente" at bounding box center [147, 96] width 8 height 8
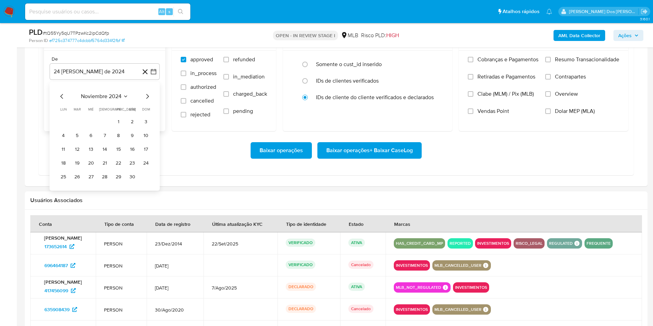
click at [148, 101] on icon "Mes siguiente" at bounding box center [147, 96] width 8 height 8
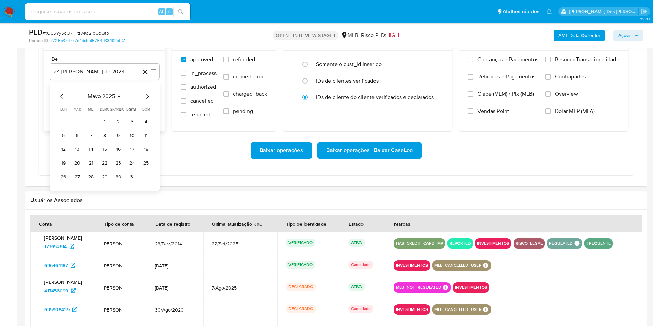
click at [148, 101] on icon "Mes siguiente" at bounding box center [147, 96] width 8 height 8
click at [121, 127] on button "1" at bounding box center [118, 121] width 11 height 11
click at [555, 63] on span "Resumo Transacionalidade" at bounding box center [587, 59] width 64 height 7
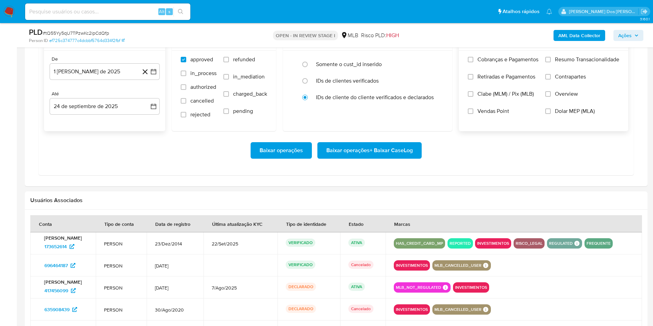
click at [551, 62] on input "Resumo Transacionalidade" at bounding box center [548, 60] width 6 height 6
click at [378, 158] on span "Baixar operações + Baixar CaseLog" at bounding box center [369, 150] width 86 height 15
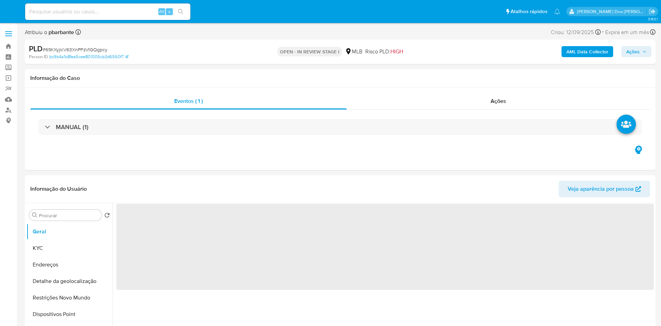
select select "10"
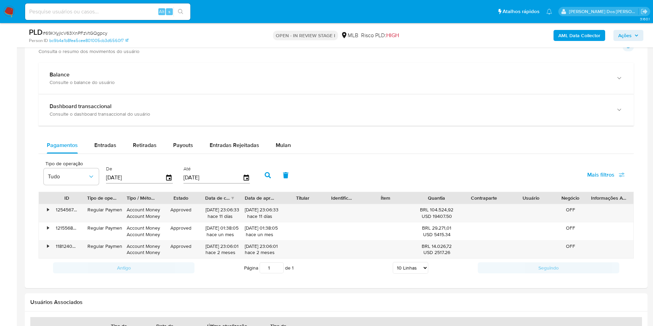
scroll to position [490, 0]
click at [286, 150] on span "Mulan" at bounding box center [283, 146] width 15 height 8
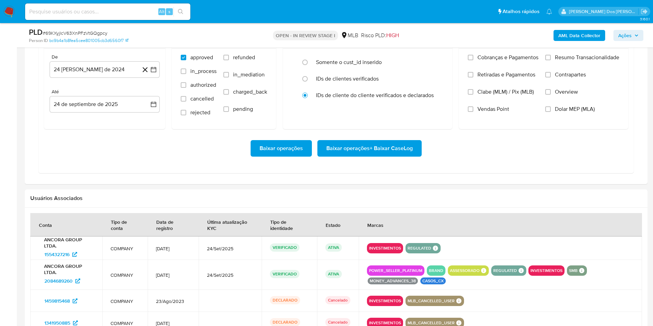
scroll to position [636, 0]
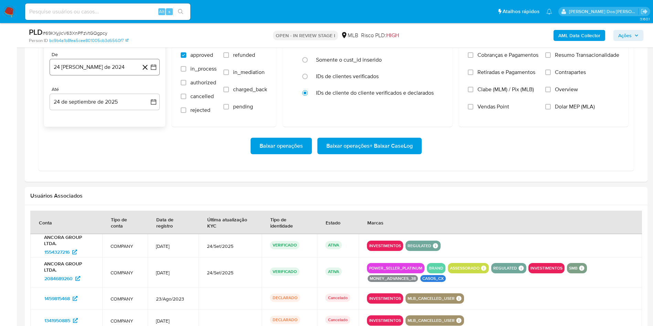
click at [158, 75] on button "24 [PERSON_NAME] de 2024" at bounding box center [105, 67] width 110 height 17
click at [146, 96] on icon "Mes siguiente" at bounding box center [147, 92] width 8 height 8
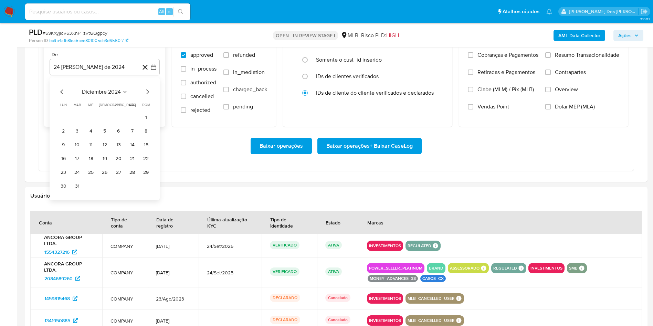
click at [146, 96] on icon "Mes siguiente" at bounding box center [147, 92] width 8 height 8
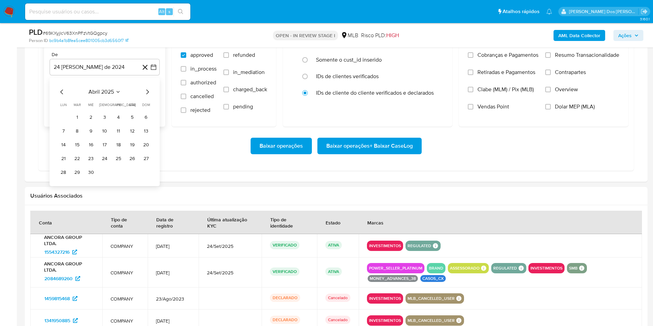
click at [146, 96] on icon "Mes siguiente" at bounding box center [147, 92] width 8 height 8
click at [120, 123] on button "1" at bounding box center [118, 117] width 11 height 11
click at [552, 64] on label "Resumo Transacionalidade" at bounding box center [582, 60] width 74 height 17
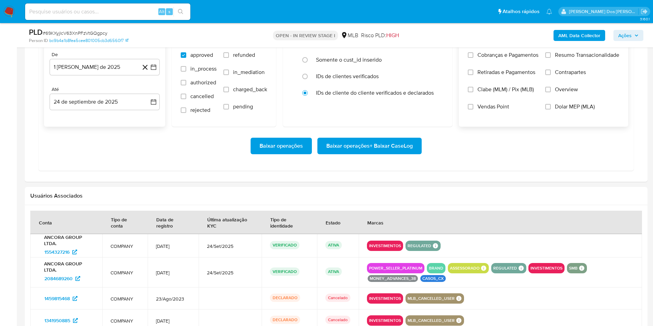
click at [551, 58] on input "Resumo Transacionalidade" at bounding box center [548, 55] width 6 height 6
click at [394, 154] on span "Baixar operações + Baixar CaseLog" at bounding box center [369, 145] width 86 height 15
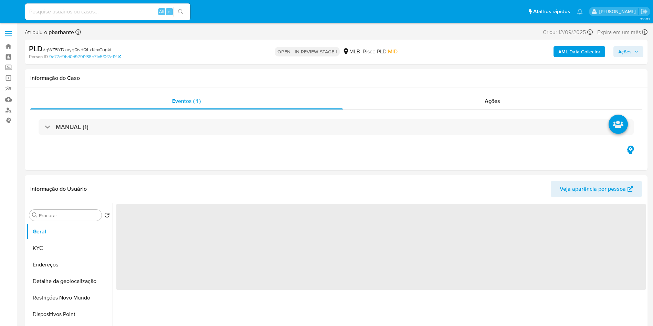
select select "10"
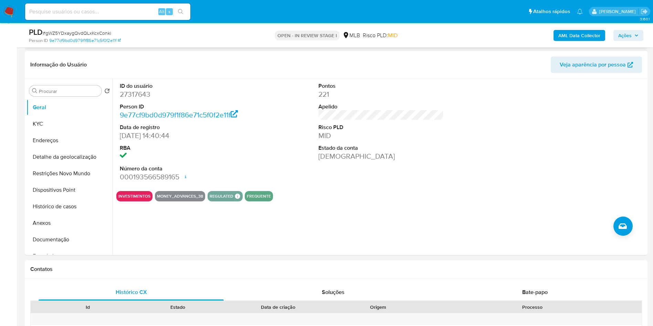
scroll to position [97, 0]
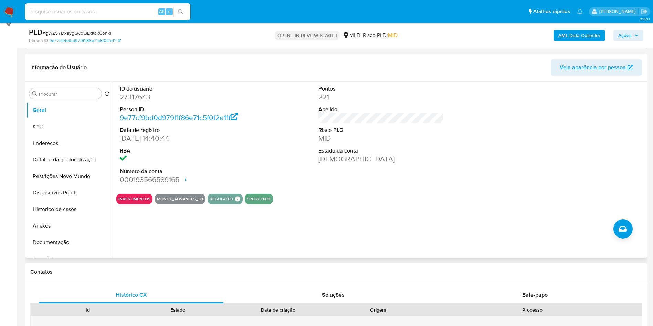
click at [129, 102] on dd "27317643" at bounding box center [183, 97] width 126 height 10
copy dd "27317643"
click at [78, 135] on button "KYC" at bounding box center [67, 126] width 81 height 17
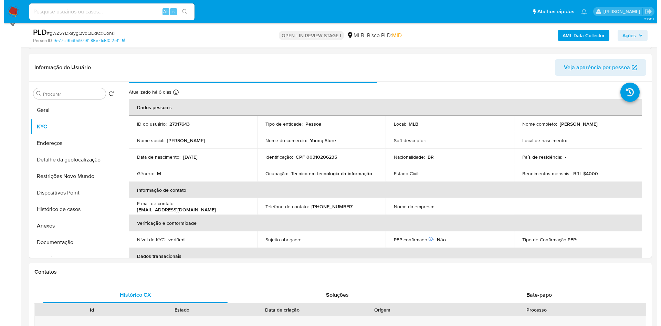
scroll to position [15, 0]
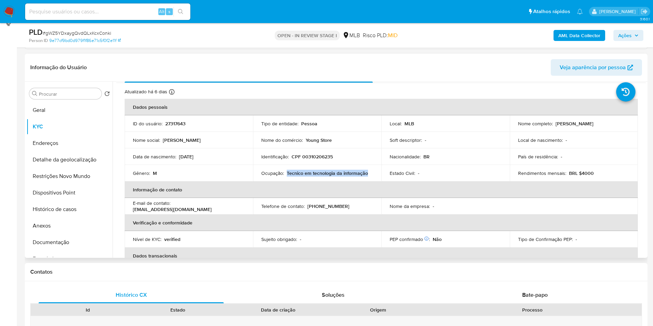
drag, startPoint x: 369, startPoint y: 184, endPoint x: 286, endPoint y: 187, distance: 82.7
click at [286, 176] on div "Ocupação : Tecnico em tecnologia da informação" at bounding box center [317, 173] width 112 height 6
copy p "Tecnico em tecnologia da informação"
click at [584, 39] on b "AML Data Collector" at bounding box center [579, 35] width 42 height 11
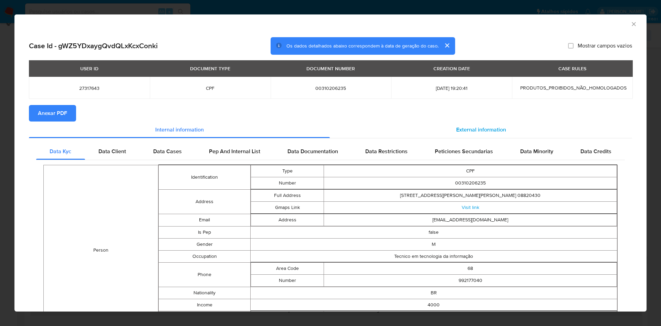
click at [483, 125] on div "External information" at bounding box center [481, 130] width 302 height 17
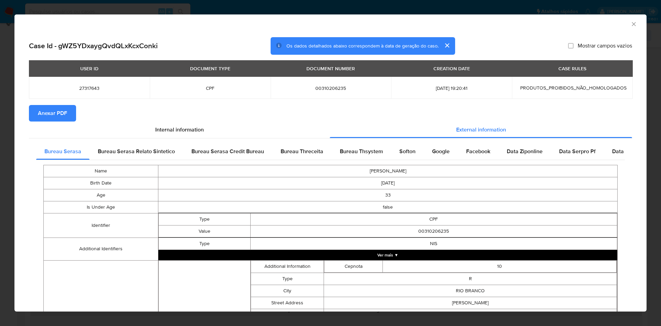
click at [51, 118] on span "Anexar PDF" at bounding box center [52, 113] width 29 height 15
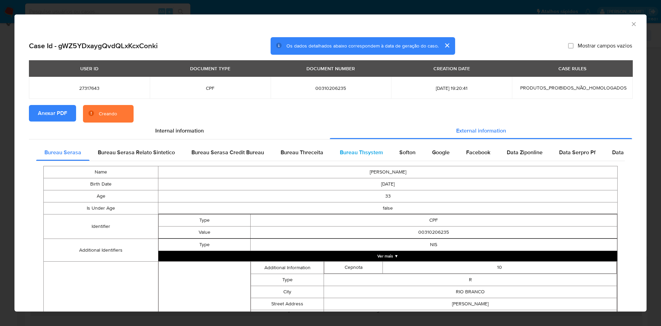
click at [360, 158] on div "Bureau Thsystem" at bounding box center [362, 152] width 60 height 17
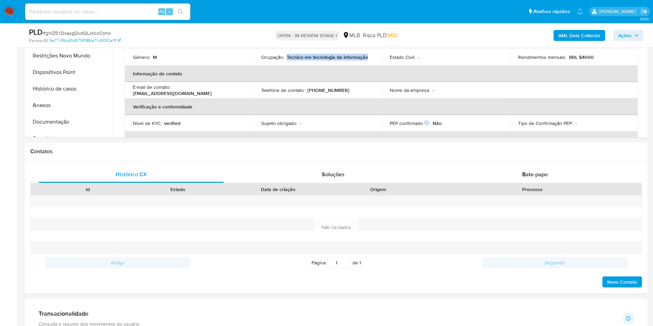
scroll to position [0, 0]
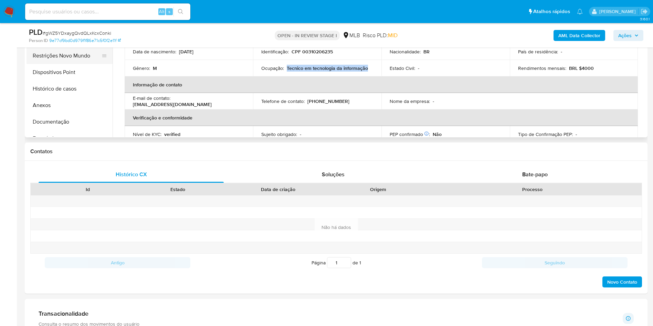
click at [81, 64] on button "Restrições Novo Mundo" at bounding box center [67, 56] width 81 height 17
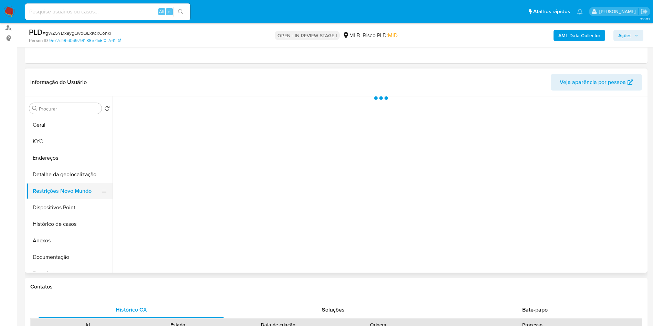
scroll to position [81, 0]
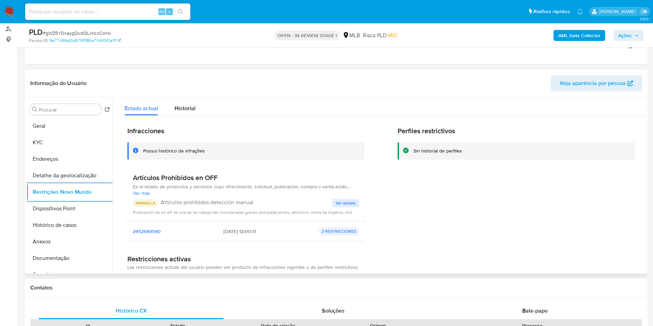
click at [348, 207] on span "Ver detalle" at bounding box center [346, 203] width 20 height 7
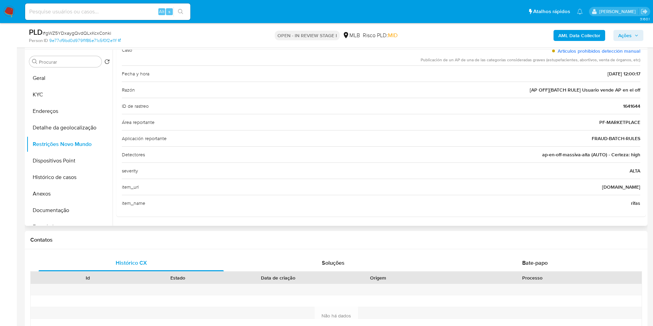
scroll to position [0, 0]
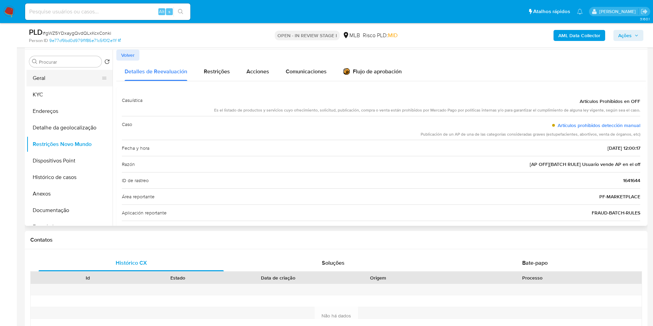
click at [67, 86] on button "Geral" at bounding box center [67, 78] width 81 height 17
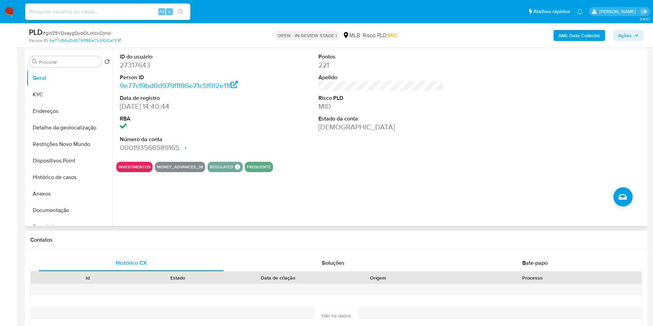
copy p "Tecnico em tecnologia da informação"
click at [35, 103] on button "KYC" at bounding box center [67, 94] width 81 height 17
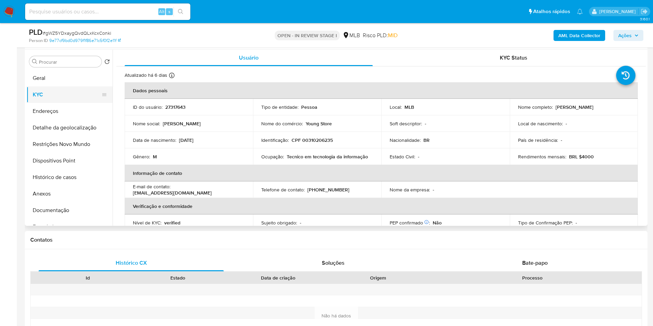
copy p "Tecnico em tecnologia da informação"
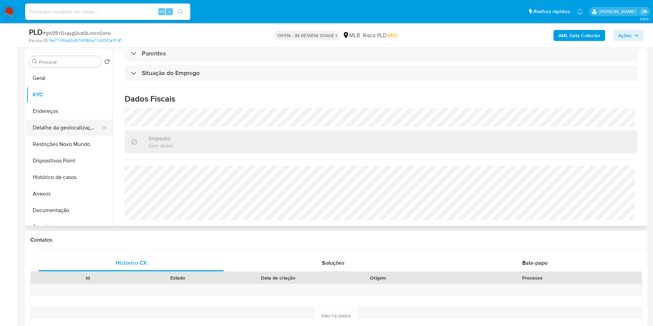
click at [64, 136] on button "Detalhe da geolocalização" at bounding box center [67, 127] width 81 height 17
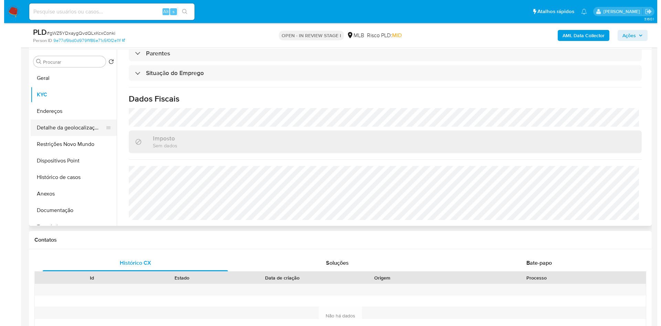
scroll to position [0, 0]
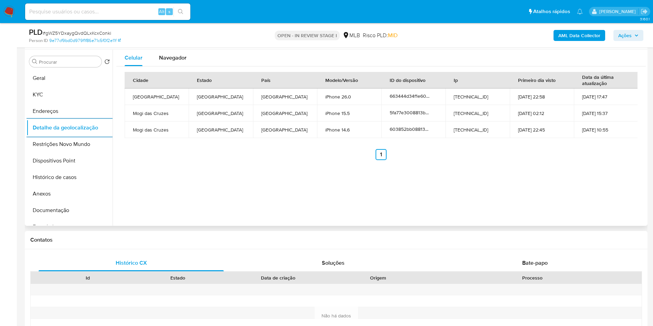
copy p "Tecnico em tecnologia da informação"
click at [71, 153] on button "Restrições Novo Mundo" at bounding box center [67, 144] width 81 height 17
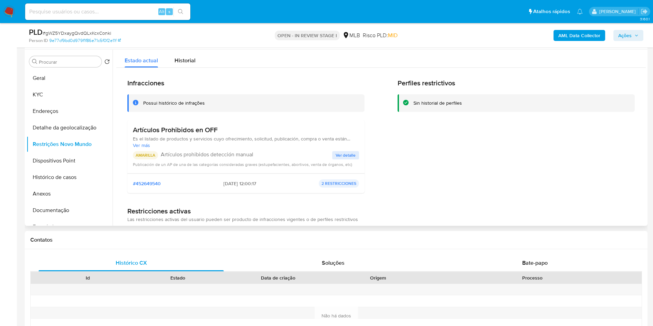
click at [348, 159] on span "Ver detalle" at bounding box center [346, 155] width 20 height 7
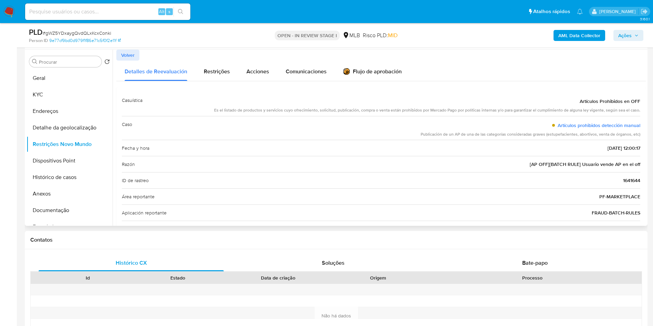
copy p "Tecnico em tecnologia da informação"
click at [53, 169] on button "Dispositivos Point" at bounding box center [67, 161] width 81 height 17
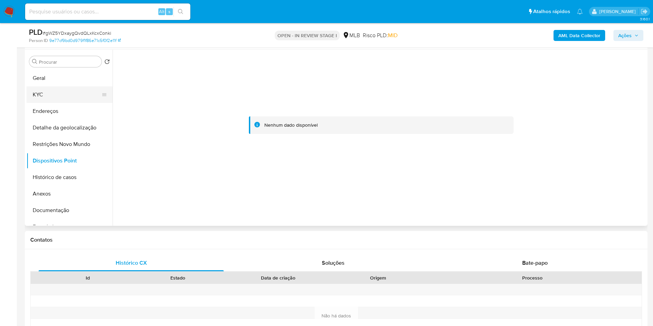
click at [63, 103] on button "KYC" at bounding box center [67, 94] width 81 height 17
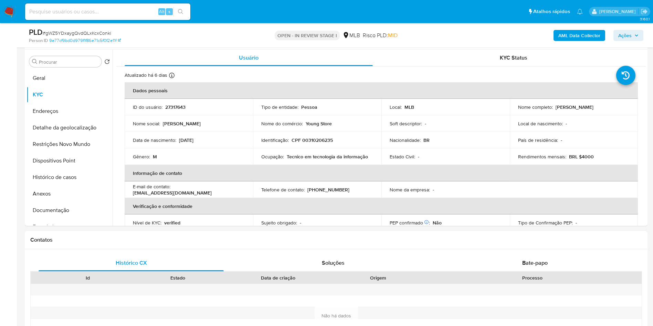
click at [631, 38] on span "Ações" at bounding box center [624, 35] width 13 height 11
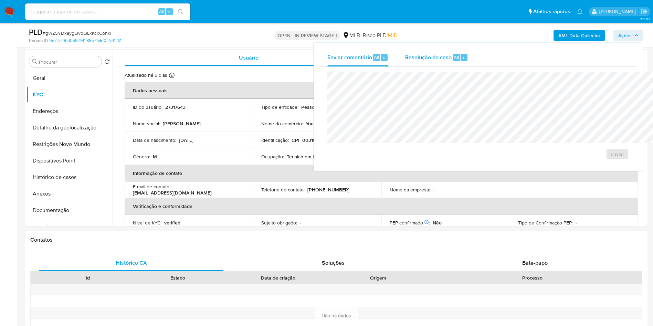
click at [419, 63] on div "Resolução do caso Alt r" at bounding box center [436, 58] width 63 height 18
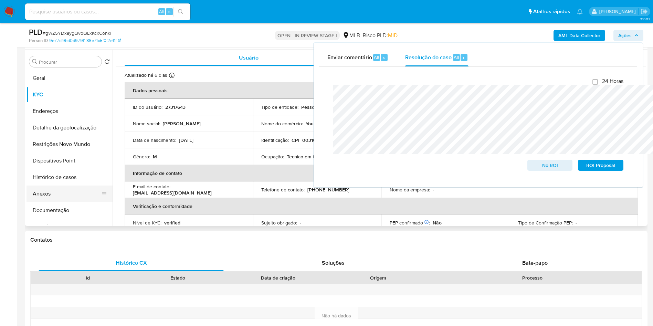
click at [41, 202] on button "Anexos" at bounding box center [67, 194] width 81 height 17
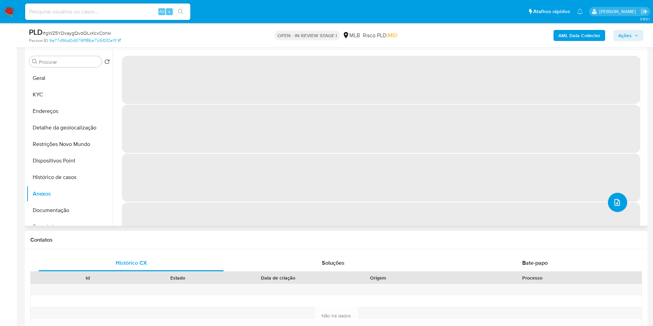
click at [621, 212] on button "upload-file" at bounding box center [617, 202] width 19 height 19
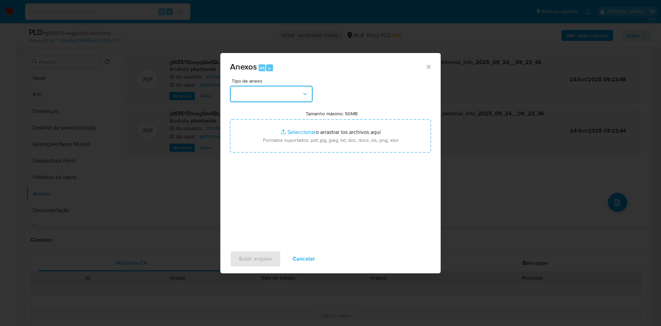
click at [252, 86] on button "button" at bounding box center [271, 94] width 83 height 17
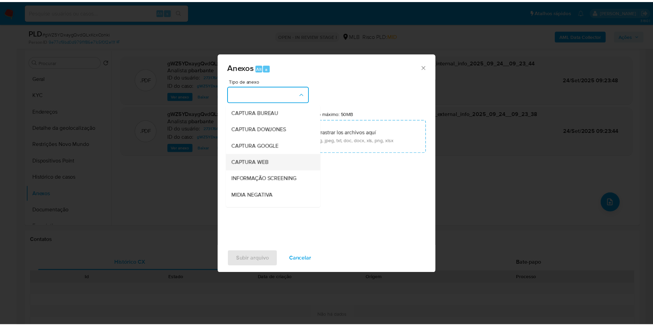
scroll to position [92, 0]
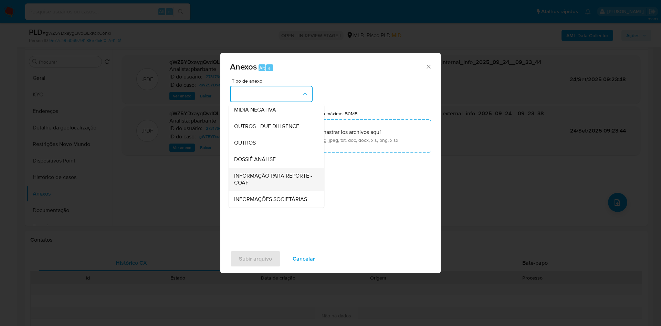
click at [250, 172] on span "INFORMAÇÃO PARA REPORTE - COAF" at bounding box center [274, 179] width 81 height 14
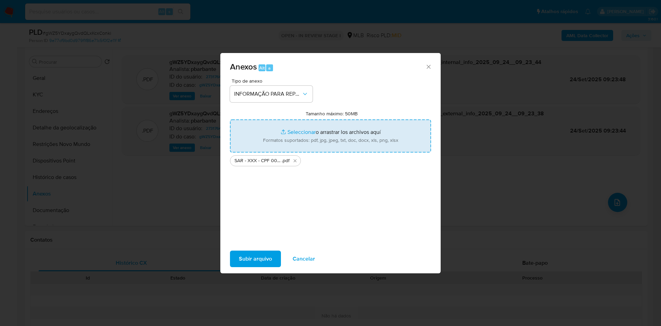
type input "C:\fakepath\Mulan 27317643_2025_09_23_16_31_39.xlsx"
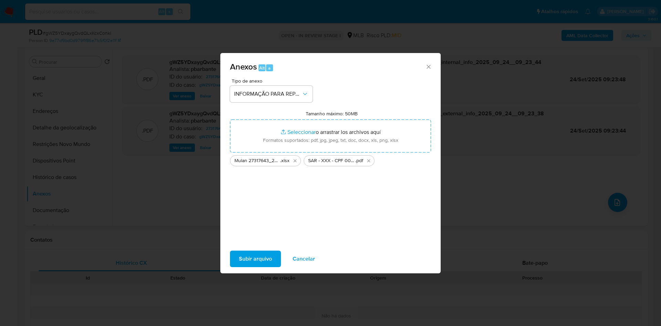
click at [245, 266] on span "Subir arquivo" at bounding box center [255, 258] width 33 height 15
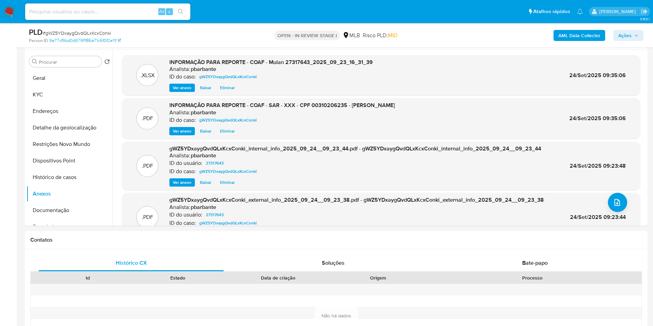
click at [634, 37] on span "Ações" at bounding box center [628, 36] width 20 height 10
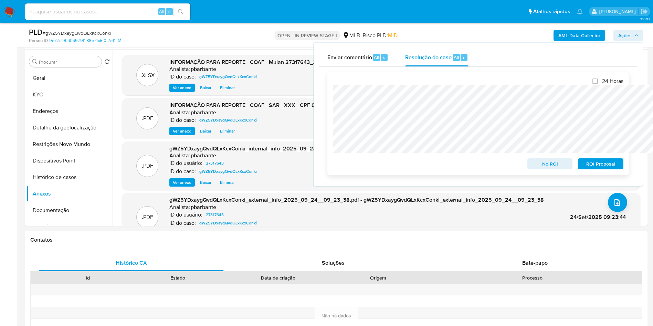
click at [593, 169] on span "ROI Proposal" at bounding box center [601, 164] width 36 height 10
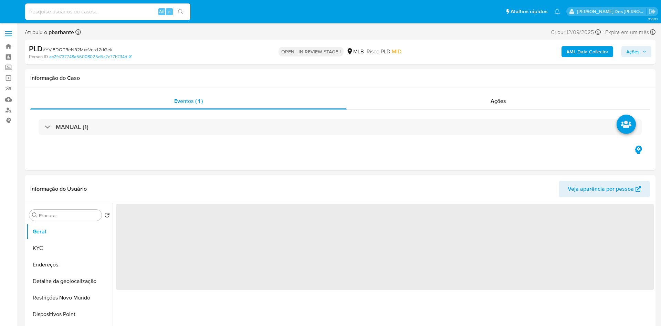
select select "10"
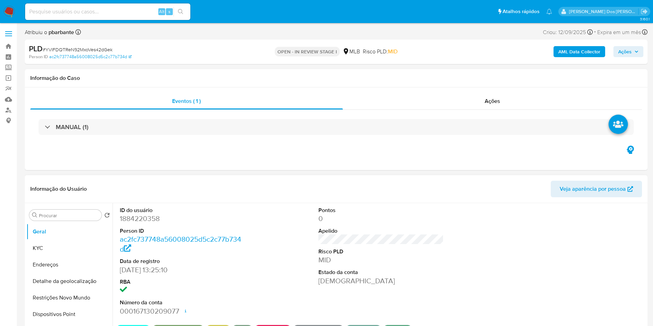
click at [138, 223] on dd "1884220358" at bounding box center [183, 219] width 126 height 10
copy dd "1884220358"
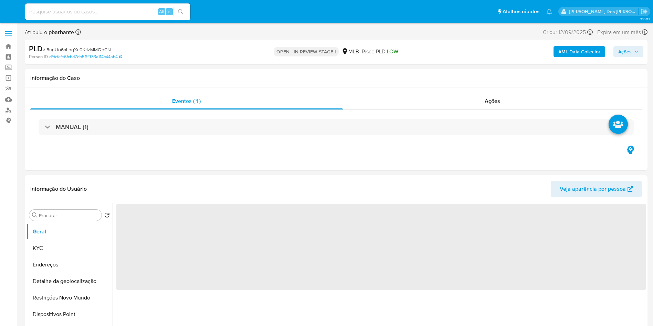
select select "10"
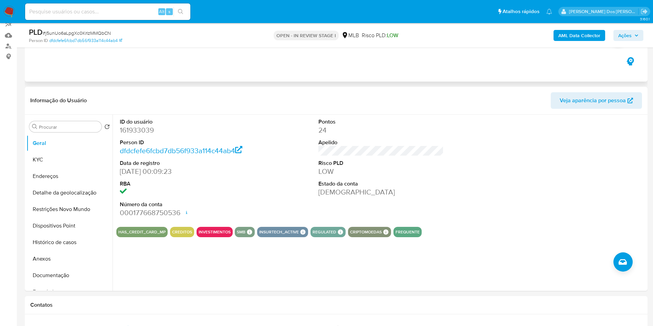
scroll to position [67, 0]
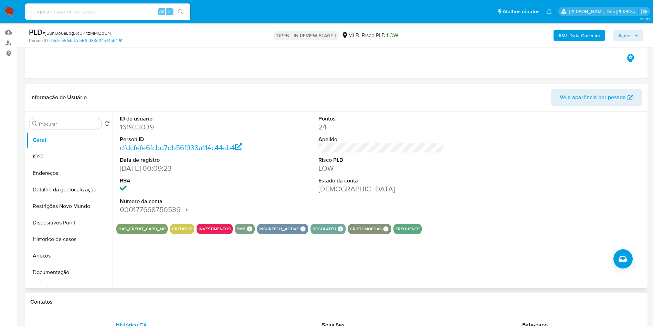
click at [154, 132] on dd "161933039" at bounding box center [183, 127] width 126 height 10
click at [144, 132] on dd "161933039" at bounding box center [183, 127] width 126 height 10
copy dd "161933039"
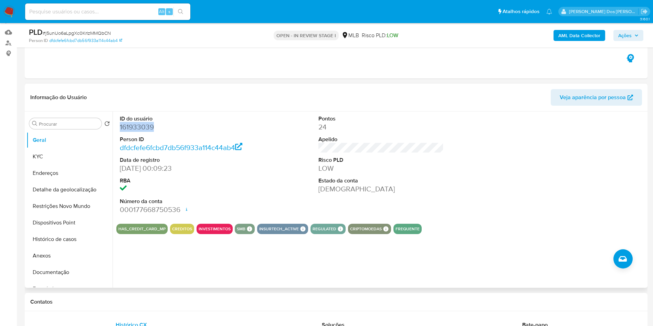
scroll to position [0, 0]
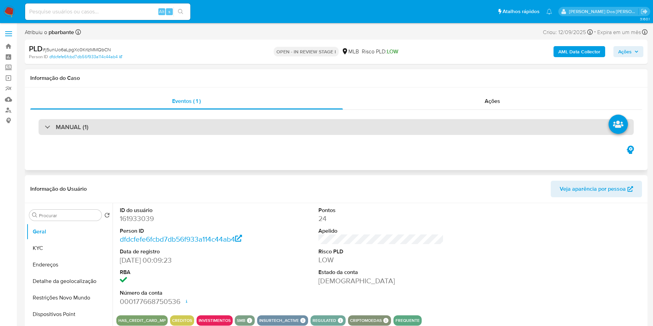
click at [236, 124] on div "MANUAL (1)" at bounding box center [336, 127] width 595 height 16
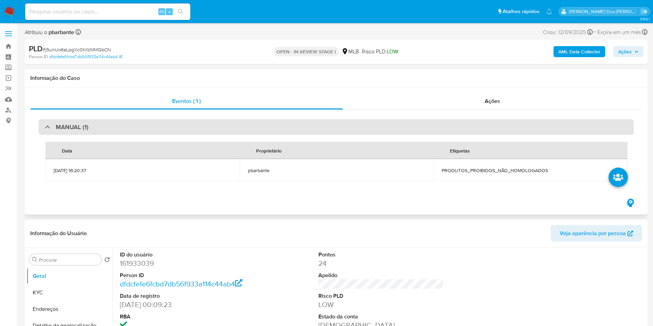
click at [236, 124] on div "MANUAL (1)" at bounding box center [336, 127] width 595 height 16
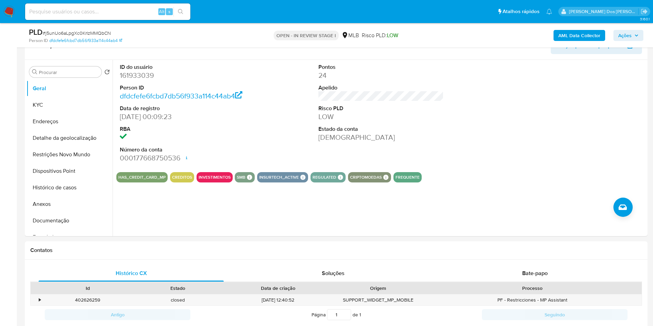
scroll to position [120, 0]
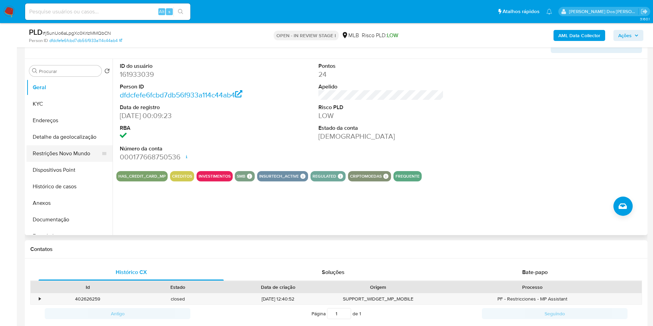
click at [71, 162] on button "Restrições Novo Mundo" at bounding box center [67, 153] width 81 height 17
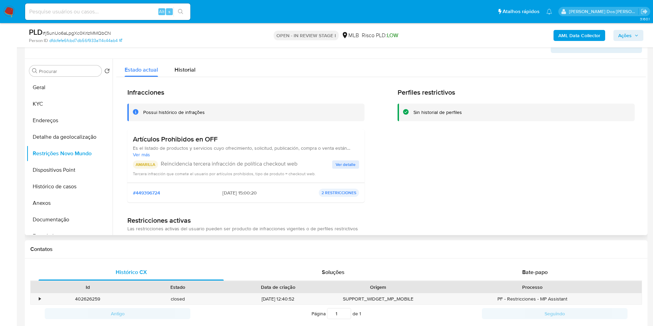
click at [336, 168] on span "Ver detalle" at bounding box center [346, 164] width 20 height 7
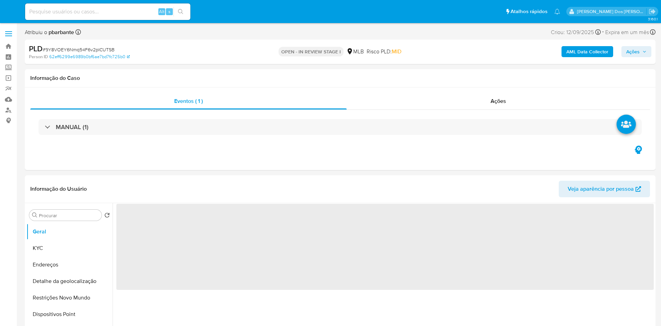
select select "10"
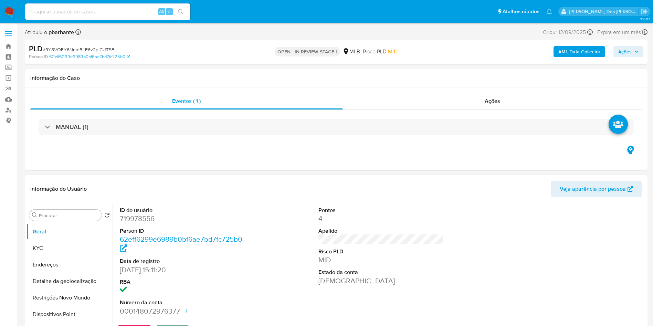
click at [140, 223] on dd "719978556" at bounding box center [183, 219] width 126 height 10
copy dd "719978556"
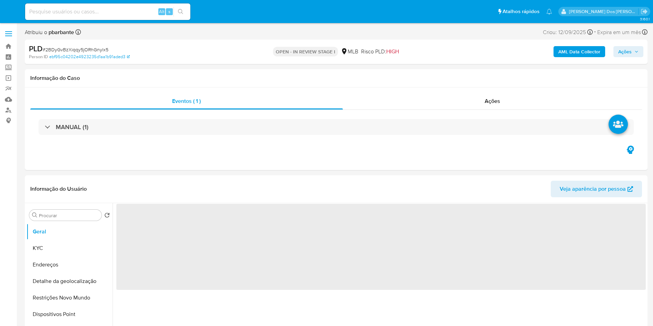
select select "10"
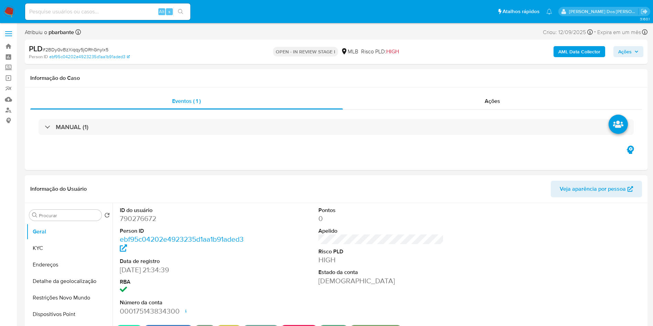
click at [143, 223] on dd "790276672" at bounding box center [183, 219] width 126 height 10
copy dd "790276672"
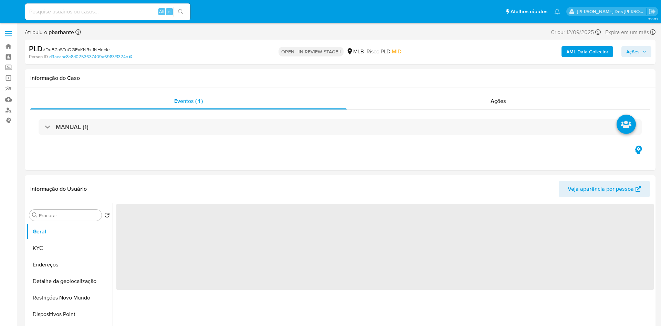
select select "10"
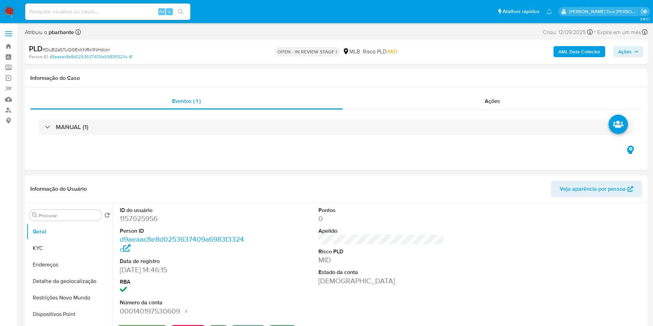
click at [143, 223] on dd "1157025956" at bounding box center [183, 219] width 126 height 10
copy dd "1157025956"
click at [87, 48] on span "# DuB2aSTuQGExKNRxI1NHdckr" at bounding box center [76, 49] width 67 height 7
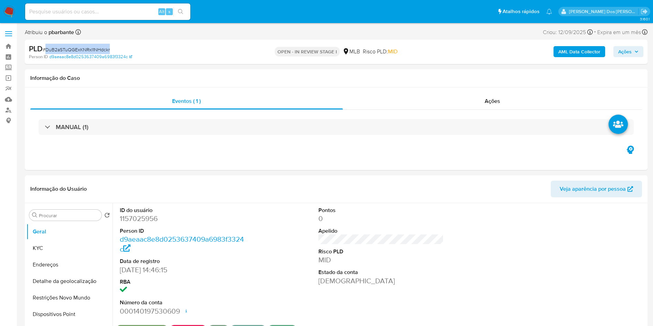
copy span "DuB2aSTuQGExKNRxI1NHdckr"
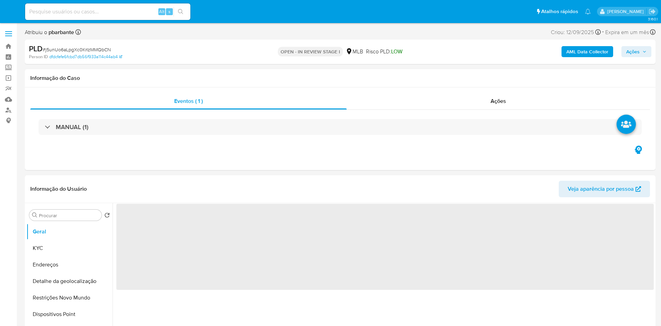
select select "10"
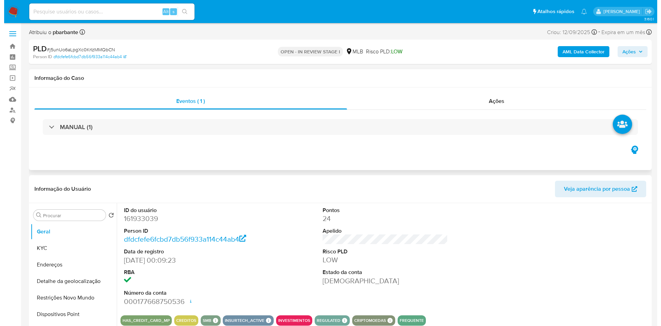
scroll to position [58, 0]
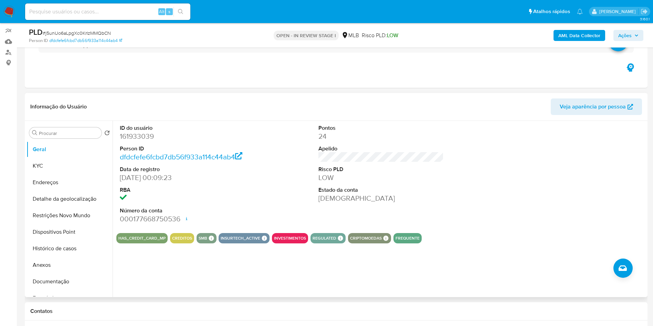
click at [147, 141] on dd "161933039" at bounding box center [183, 137] width 126 height 10
copy dd "161933039"
click at [147, 141] on dd "161933039" at bounding box center [183, 137] width 126 height 10
click at [71, 220] on button "Restrições Novo Mundo" at bounding box center [67, 215] width 81 height 17
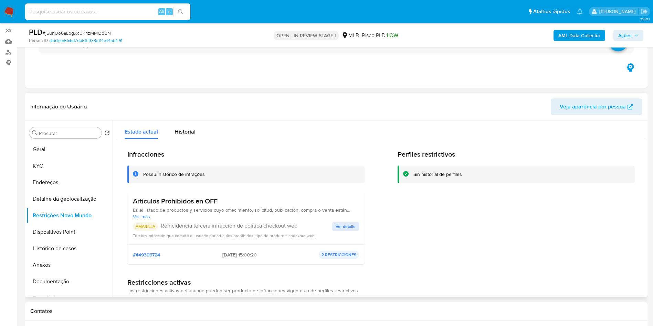
click at [345, 230] on span "Ver detalle" at bounding box center [346, 226] width 20 height 7
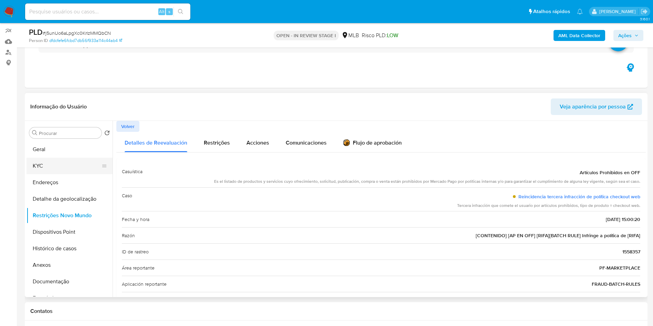
click at [39, 174] on button "KYC" at bounding box center [67, 166] width 81 height 17
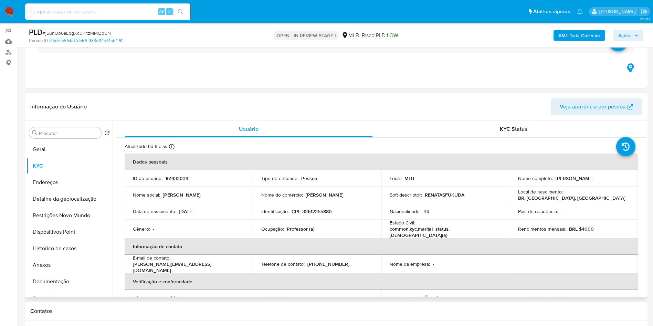
click at [301, 232] on p "Professor (a)" at bounding box center [301, 229] width 28 height 6
copy p "Professor"
click at [591, 39] on b "AML Data Collector" at bounding box center [579, 35] width 42 height 11
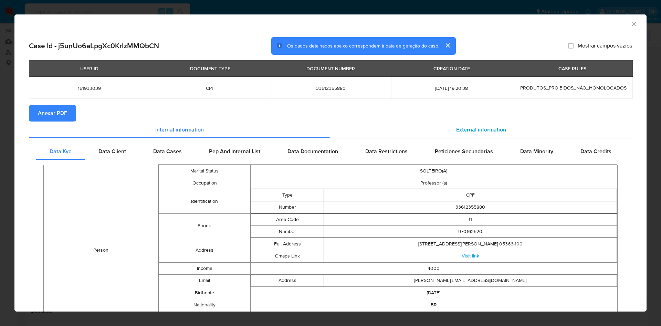
click at [470, 137] on div "External information" at bounding box center [481, 130] width 302 height 17
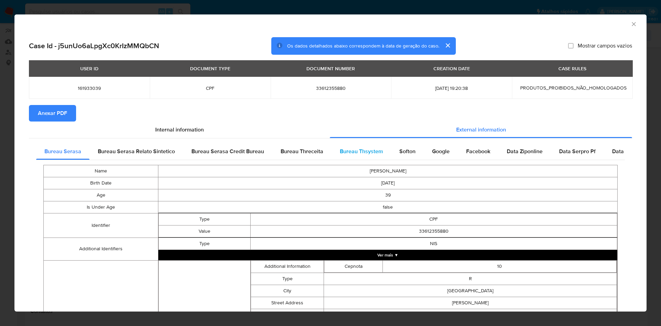
click at [356, 158] on div "Bureau Thsystem" at bounding box center [362, 151] width 60 height 17
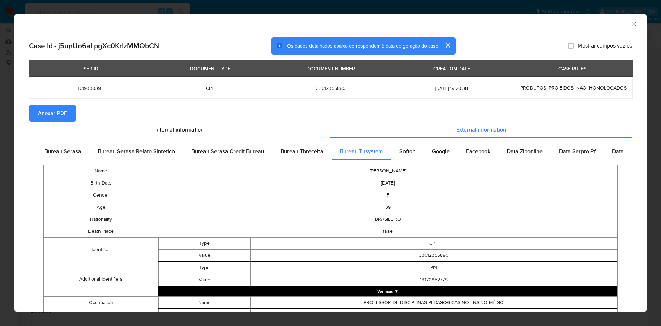
click at [57, 119] on span "Anexar PDF" at bounding box center [52, 113] width 29 height 15
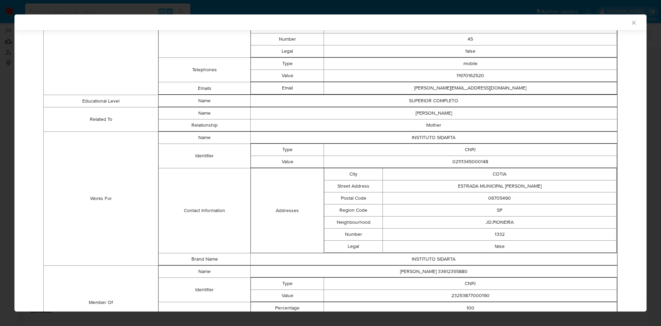
scroll to position [400, 0]
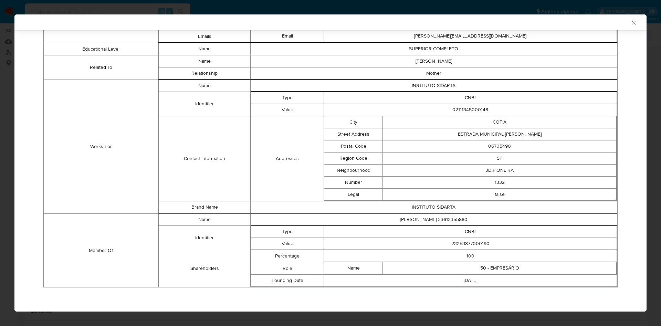
click at [467, 251] on td "100" at bounding box center [470, 256] width 293 height 12
click at [478, 243] on td "23253877000190" at bounding box center [470, 244] width 293 height 12
copy td "23253877000190"
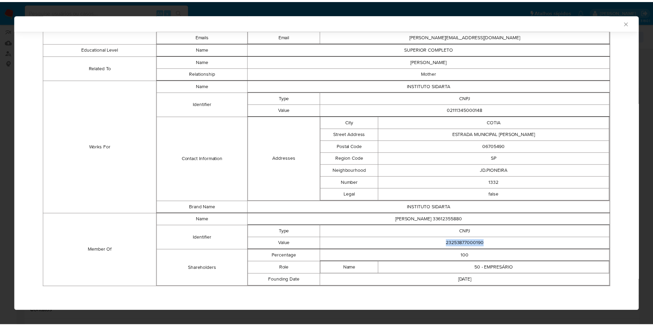
scroll to position [399, 0]
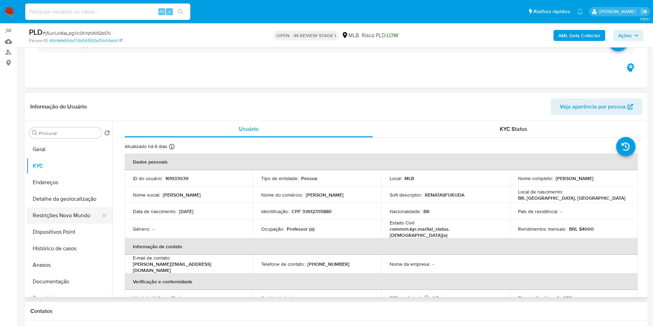
click at [65, 224] on button "Restrições Novo Mundo" at bounding box center [67, 215] width 81 height 17
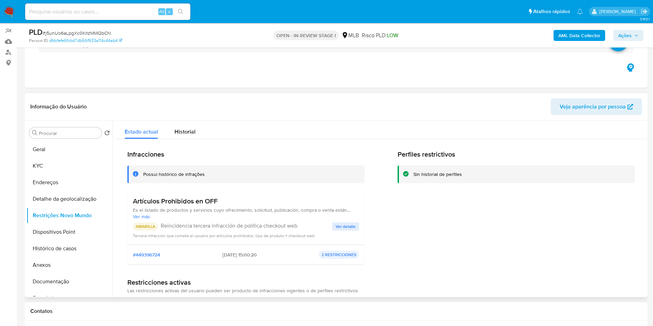
click at [341, 230] on span "Ver detalle" at bounding box center [346, 226] width 20 height 7
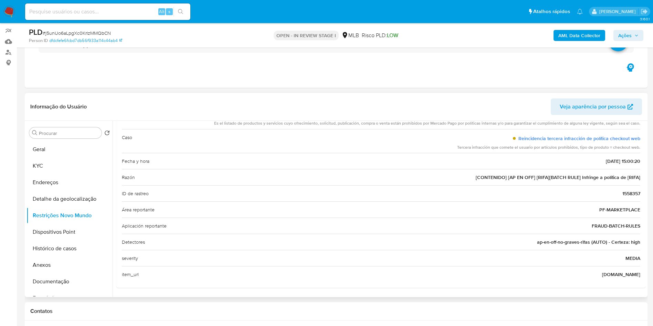
scroll to position [59, 0]
drag, startPoint x: 581, startPoint y: 282, endPoint x: 640, endPoint y: 290, distance: 59.8
click at [640, 288] on div "Casuística Artículos Prohibidos en OFF Es el listado de productos y servicios c…" at bounding box center [381, 194] width 530 height 188
click at [48, 158] on button "Geral" at bounding box center [67, 149] width 81 height 17
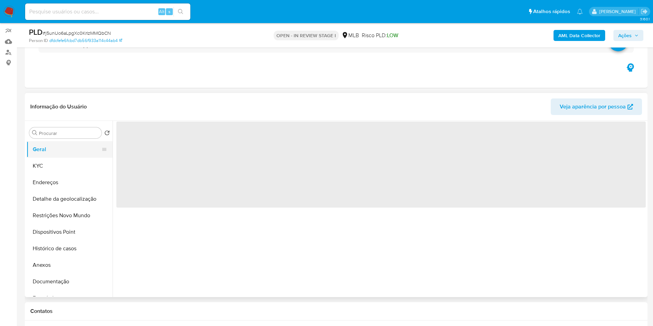
scroll to position [0, 0]
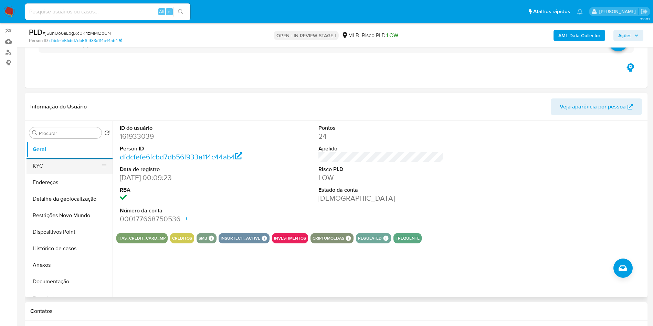
click at [68, 174] on button "KYC" at bounding box center [67, 166] width 81 height 17
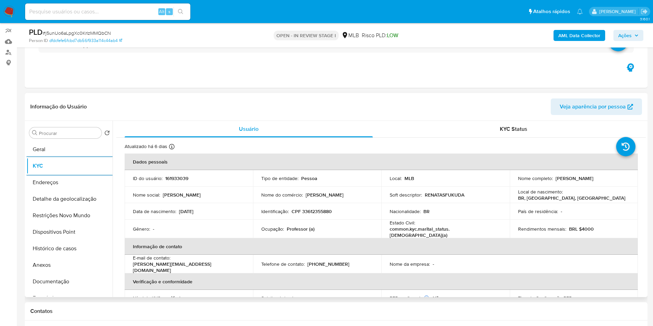
scroll to position [287, 0]
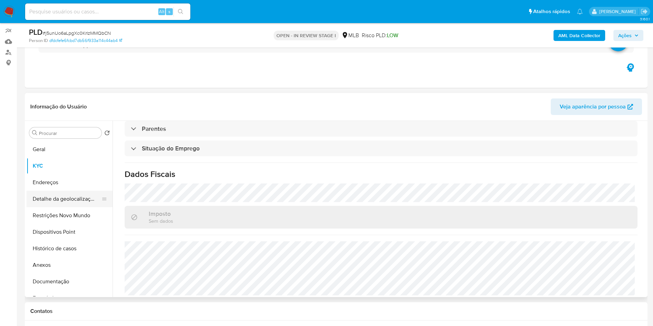
click at [66, 207] on button "Detalhe da geolocalização" at bounding box center [67, 199] width 81 height 17
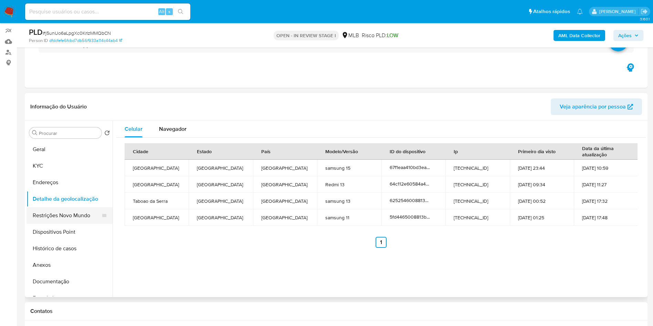
click at [69, 224] on button "Restrições Novo Mundo" at bounding box center [67, 215] width 81 height 17
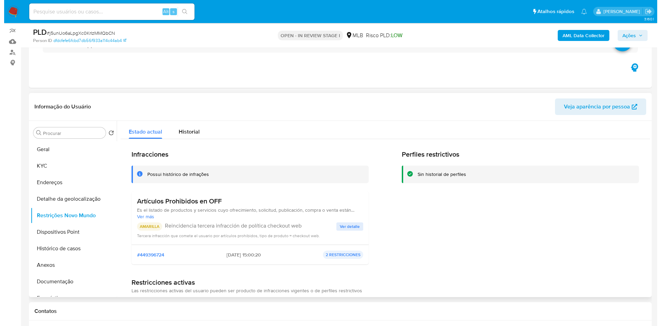
scroll to position [57, 0]
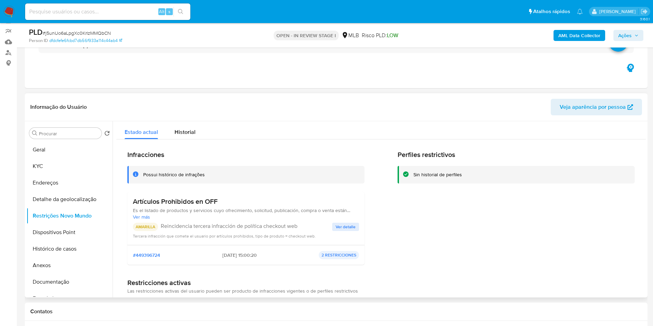
click at [346, 230] on span "Ver detalle" at bounding box center [346, 226] width 20 height 7
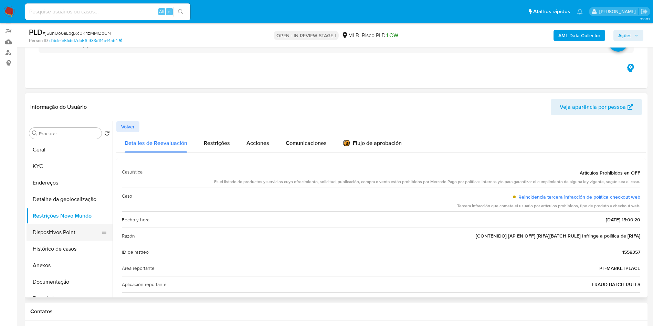
click at [56, 241] on button "Dispositivos Point" at bounding box center [67, 232] width 81 height 17
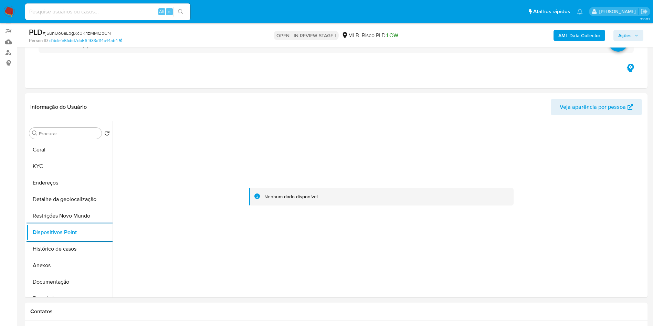
click at [627, 39] on span "Ações" at bounding box center [624, 35] width 13 height 11
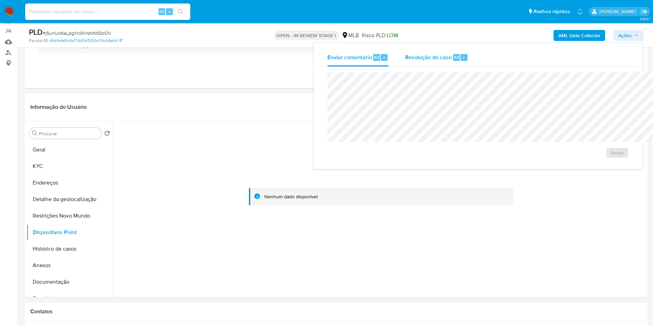
click at [405, 57] on span "Resolução do caso" at bounding box center [428, 57] width 46 height 8
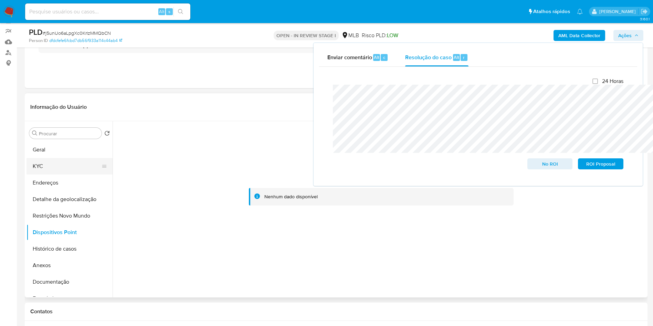
click at [51, 175] on button "KYC" at bounding box center [67, 166] width 81 height 17
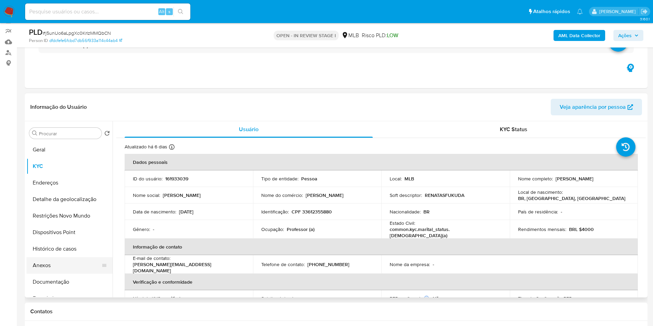
click at [68, 269] on button "Anexos" at bounding box center [67, 265] width 81 height 17
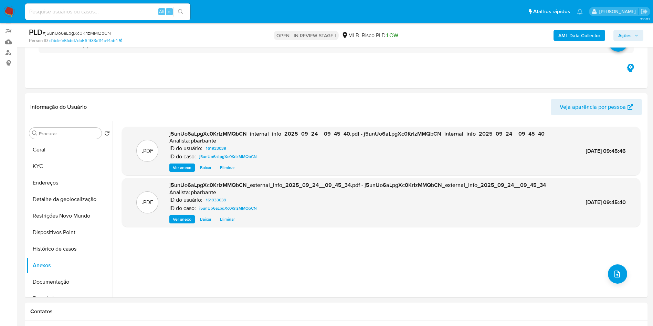
click at [618, 291] on div ".PDF j5unUo6aLpgXc0KrIzMMQbCN_internal_info_2025_09_24__09_45_40.pdf - j5unUo6a…" at bounding box center [381, 209] width 519 height 165
click at [616, 284] on button "upload-file" at bounding box center [617, 273] width 19 height 19
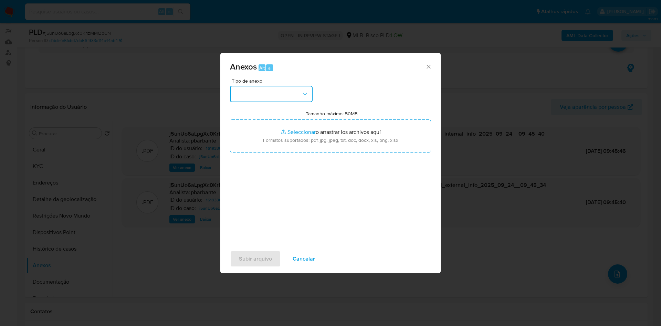
click at [251, 86] on button "button" at bounding box center [271, 94] width 83 height 17
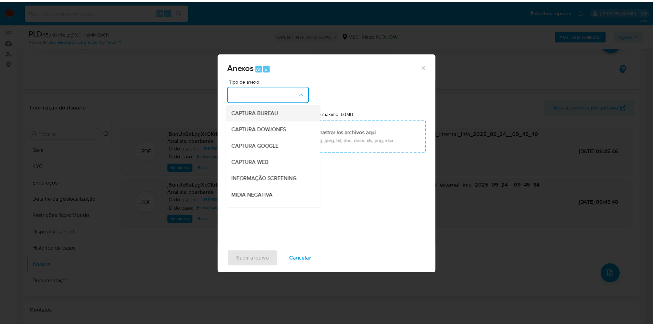
scroll to position [92, 0]
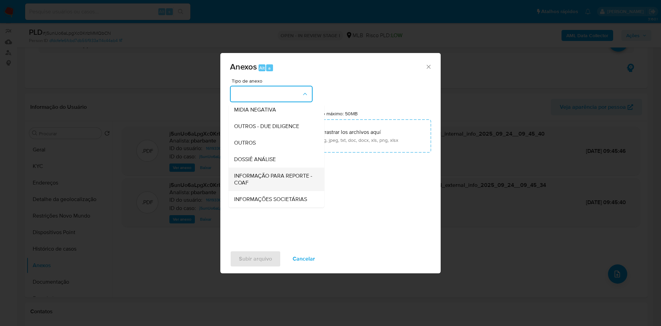
click at [247, 168] on div "INFORMAÇÃO PARA REPORTE - COAF" at bounding box center [274, 179] width 81 height 23
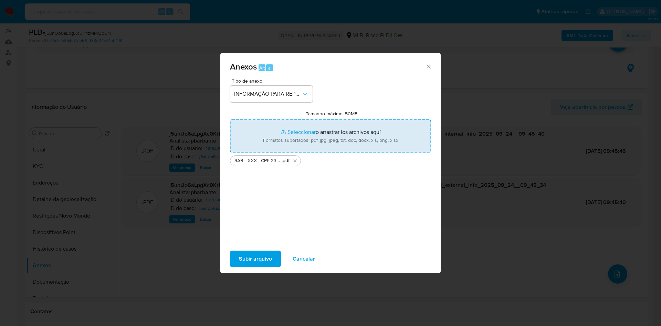
type input "C:\fakepath\Mulan 161933039_2025_09_23_16_20_58.xlsx"
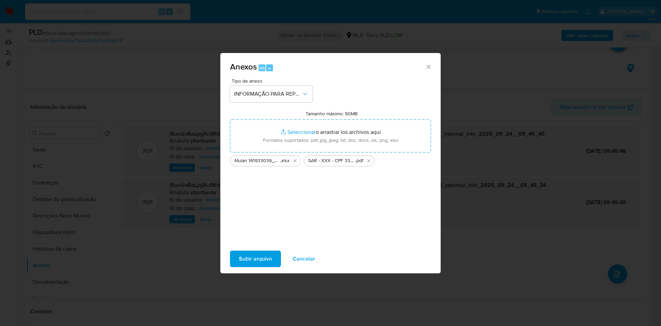
click at [240, 265] on span "Subir arquivo" at bounding box center [255, 258] width 33 height 15
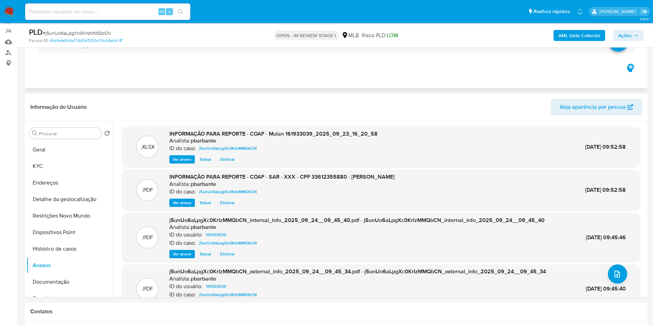
click at [235, 88] on div "Eventos ( 1 ) Ações MANUAL (1)" at bounding box center [336, 47] width 623 height 83
click at [636, 27] on div "PLD # j5unUo6aLpgXc0KrIzMMQbCN Person ID dfdcfefe6fcbd7db56f933a114c44ab4 OPEN …" at bounding box center [336, 35] width 623 height 24
click at [631, 37] on span "Ações" at bounding box center [624, 35] width 13 height 11
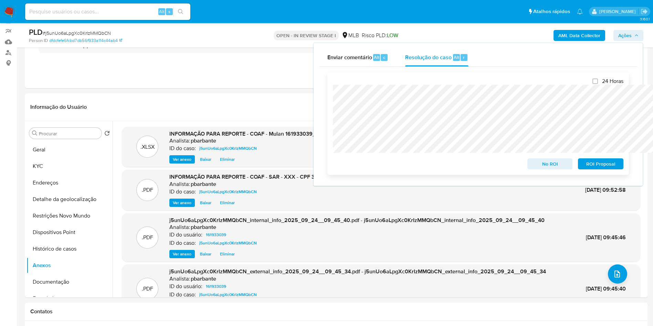
click at [602, 163] on span "ROI Proposal" at bounding box center [601, 164] width 36 height 10
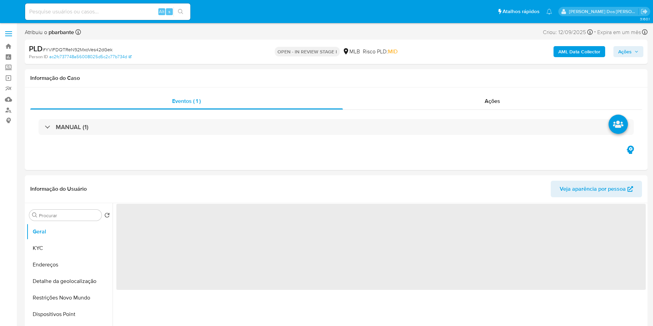
select select "10"
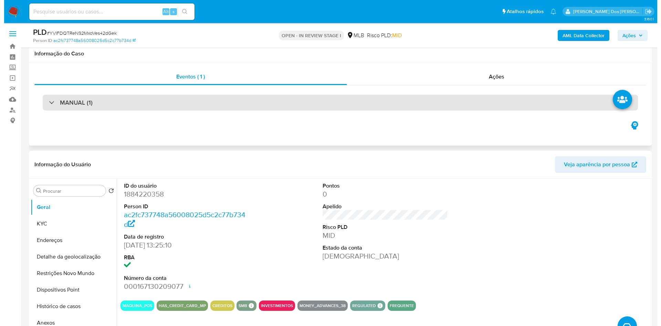
scroll to position [84, 0]
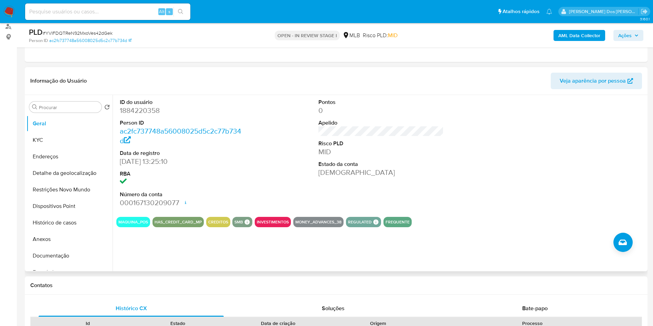
click at [140, 115] on dd "1884220358" at bounding box center [183, 111] width 126 height 10
copy dd "1884220358"
click at [41, 148] on button "KYC" at bounding box center [67, 140] width 81 height 17
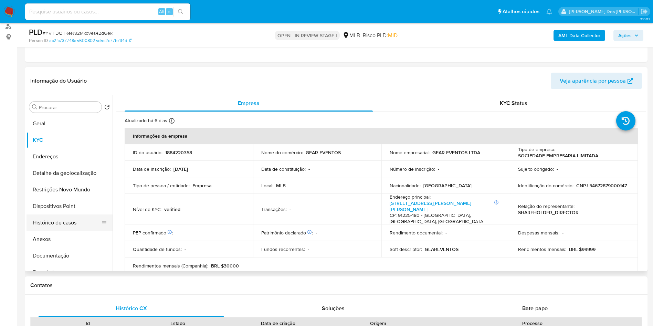
click at [78, 231] on button "Histórico de casos" at bounding box center [67, 223] width 81 height 17
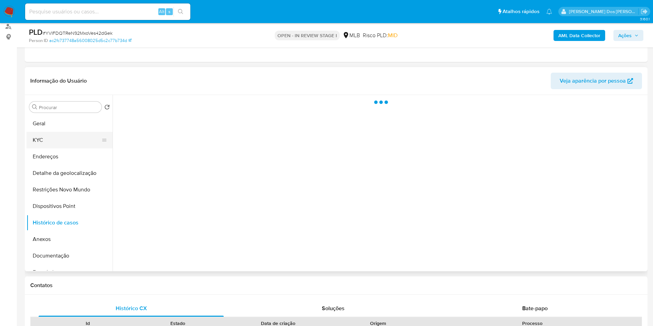
click at [58, 148] on button "KYC" at bounding box center [67, 140] width 81 height 17
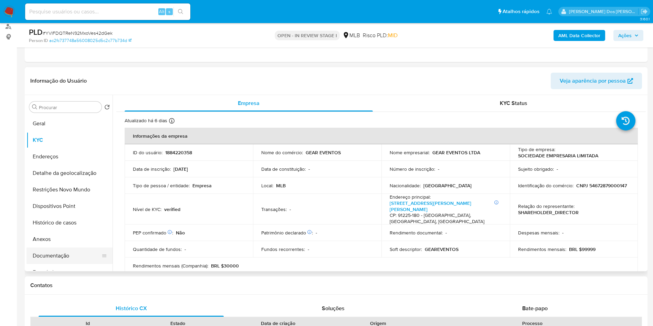
click at [53, 264] on button "Documentação" at bounding box center [67, 256] width 81 height 17
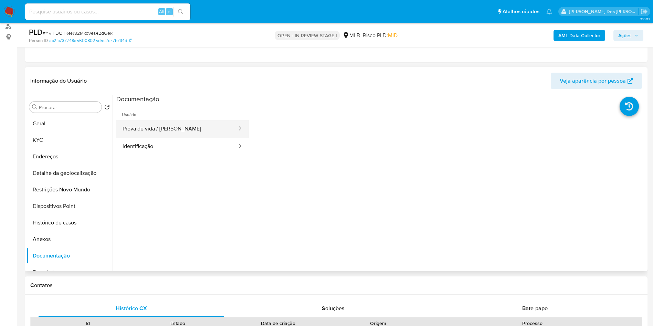
click at [164, 138] on button "Prova de vida / [PERSON_NAME]" at bounding box center [177, 129] width 122 height 18
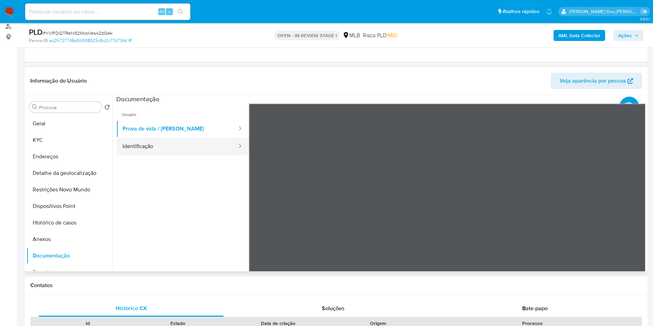
click at [157, 153] on button "Identificação" at bounding box center [177, 147] width 122 height 18
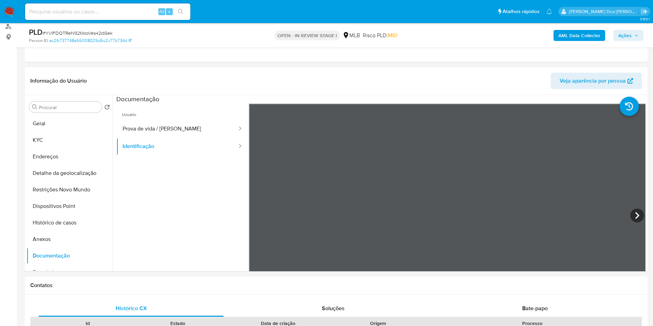
click at [572, 33] on b "AML Data Collector" at bounding box center [579, 35] width 42 height 11
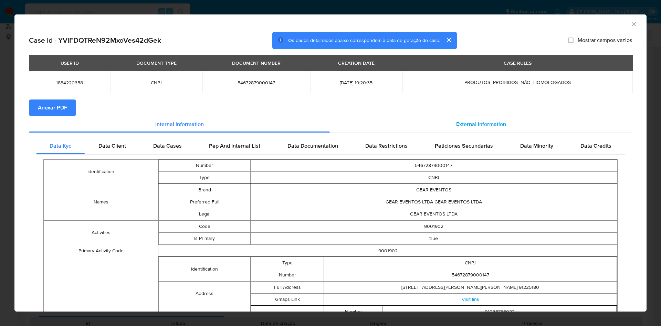
click at [463, 128] on span "External information" at bounding box center [481, 124] width 50 height 8
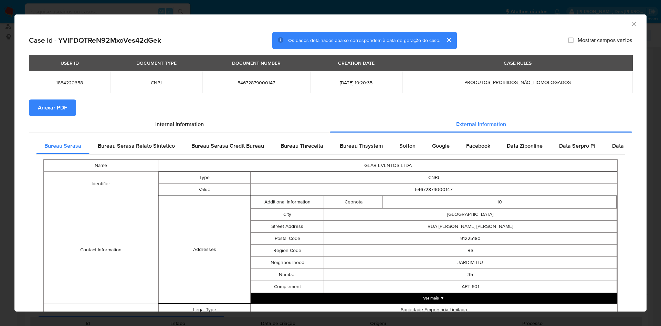
click at [40, 109] on span "Anexar PDF" at bounding box center [52, 107] width 29 height 15
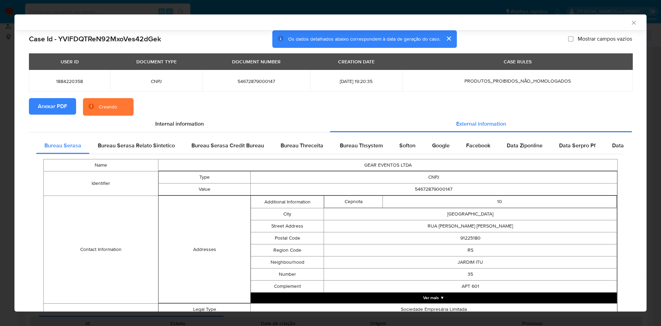
scroll to position [213, 0]
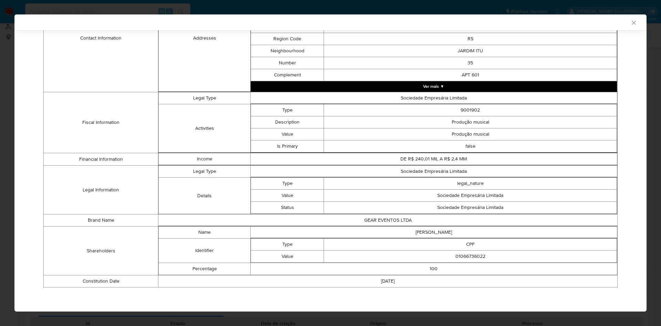
click at [453, 261] on td "01066736022" at bounding box center [470, 257] width 293 height 12
copy td "01066736022"
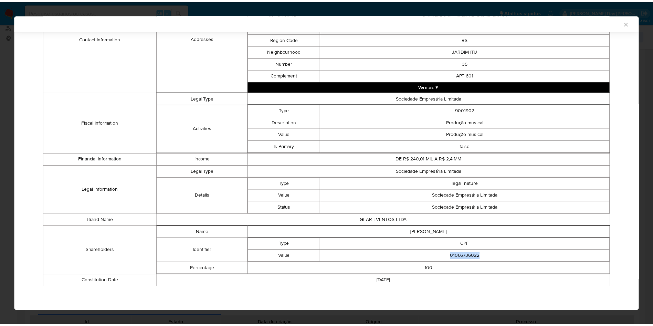
scroll to position [212, 0]
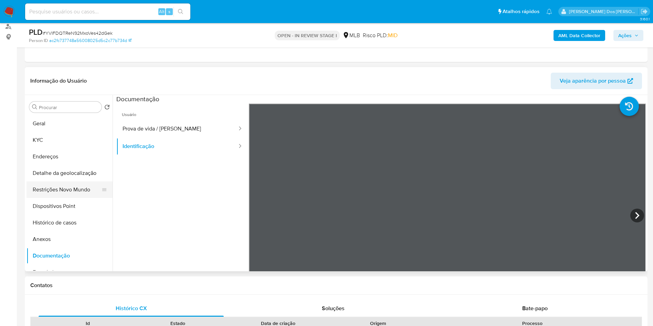
click at [55, 198] on button "Restrições Novo Mundo" at bounding box center [67, 189] width 81 height 17
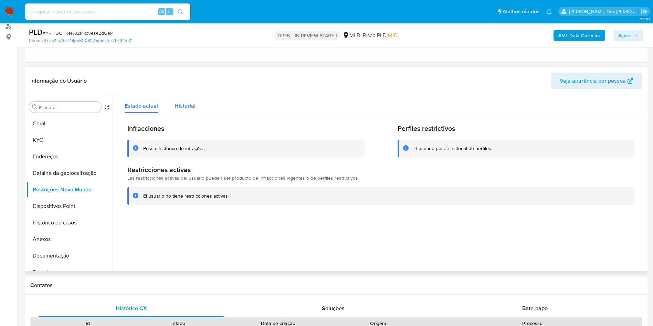
click at [186, 110] on span "Historial" at bounding box center [185, 106] width 21 height 8
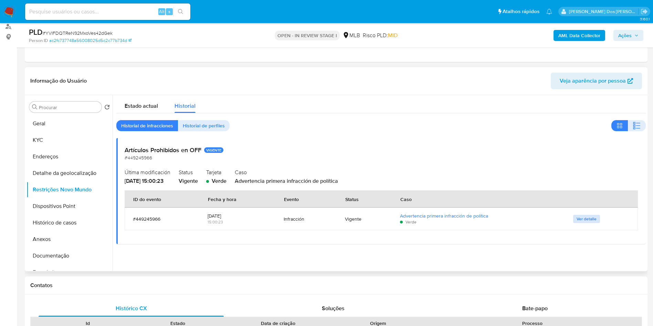
click at [580, 222] on span "Ver detalle" at bounding box center [587, 219] width 20 height 7
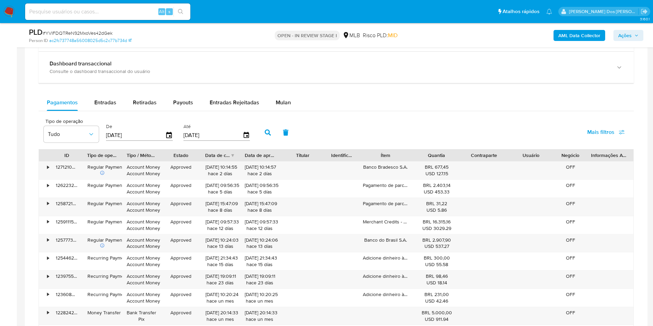
scroll to position [484, 0]
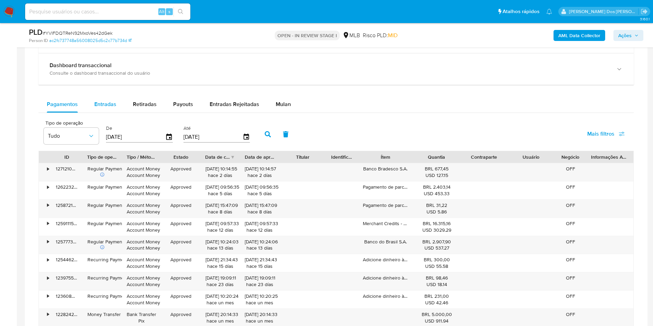
click at [90, 109] on button "Entradas" at bounding box center [105, 104] width 39 height 17
select select "10"
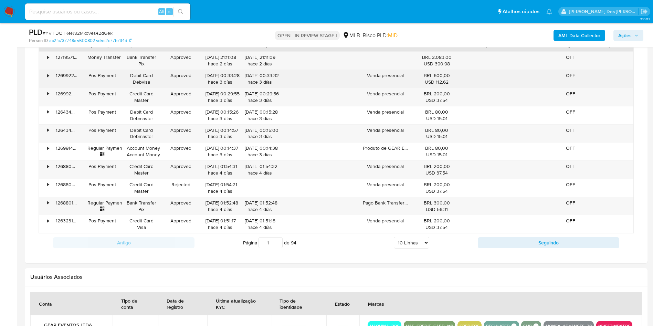
scroll to position [597, 0]
type button "1"
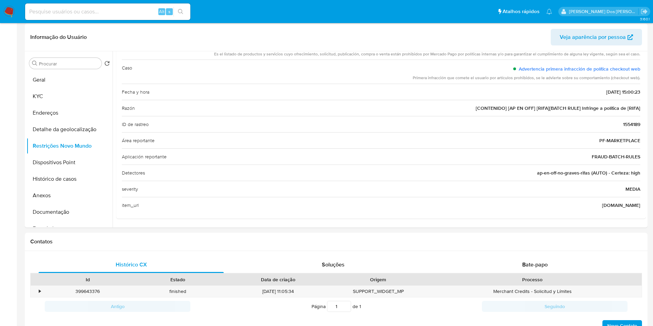
scroll to position [0, 0]
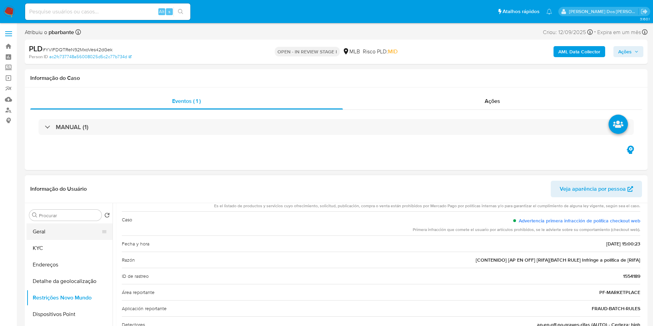
click at [70, 240] on button "Geral" at bounding box center [67, 231] width 81 height 17
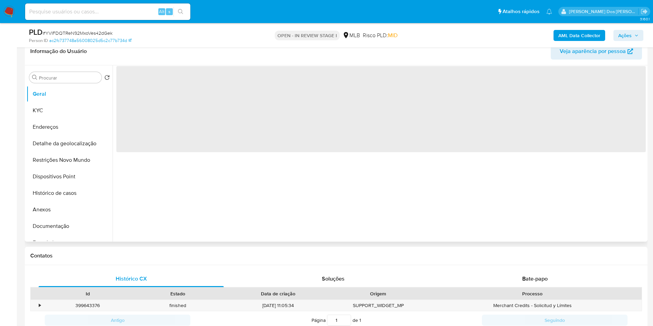
scroll to position [114, 0]
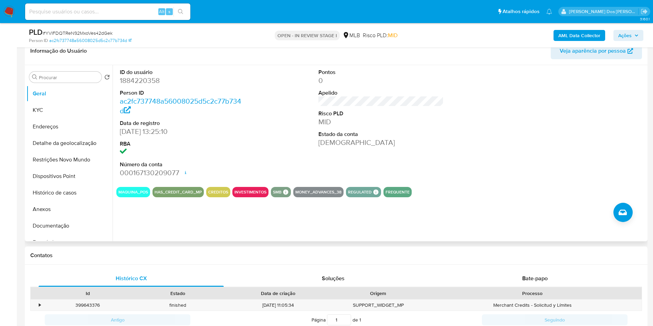
copy td "01066736022"
click at [56, 118] on button "KYC" at bounding box center [67, 110] width 81 height 17
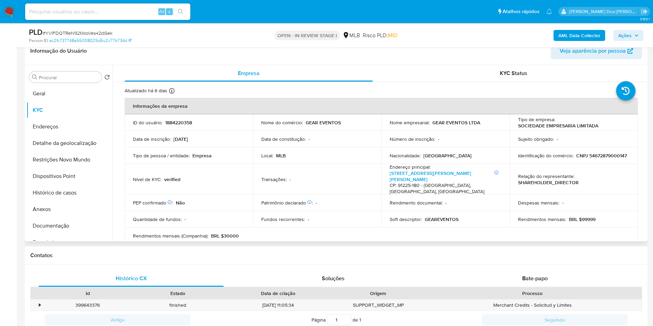
copy td "01066736022"
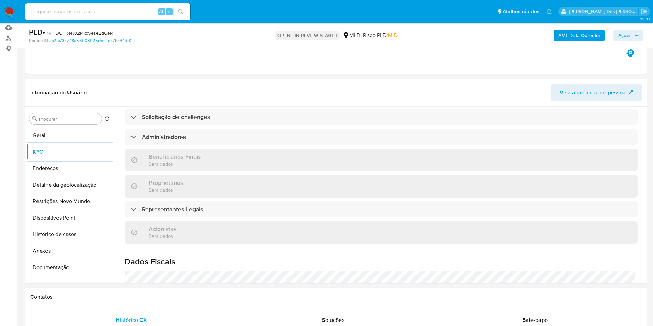
scroll to position [390, 0]
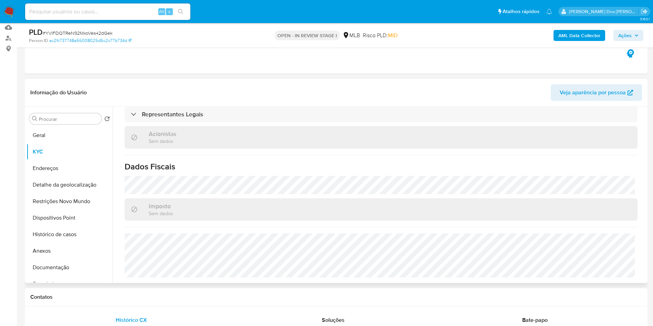
copy td "01066736022"
click at [70, 193] on button "Detalhe da geolocalização" at bounding box center [67, 185] width 81 height 17
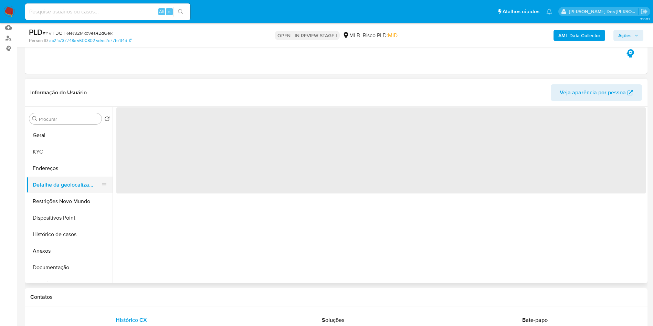
scroll to position [0, 0]
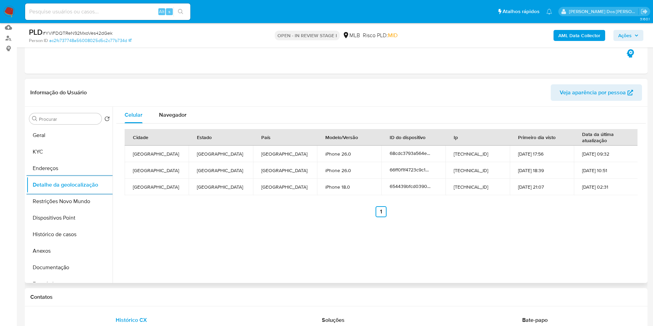
copy td "01066736022"
click at [68, 210] on button "Restrições Novo Mundo" at bounding box center [67, 201] width 81 height 17
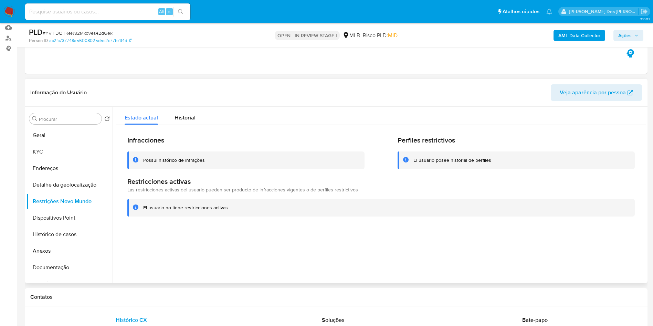
copy td "01066736022"
click at [65, 226] on button "Dispositivos Point" at bounding box center [67, 218] width 81 height 17
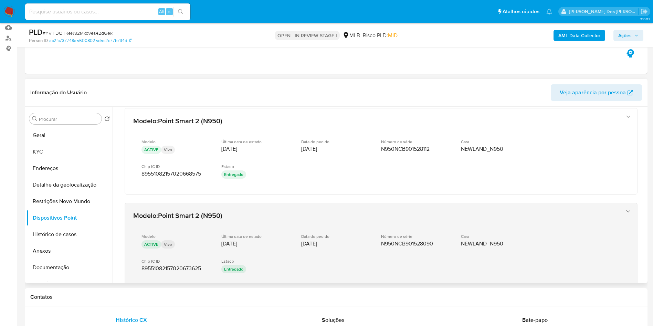
scroll to position [10, 0]
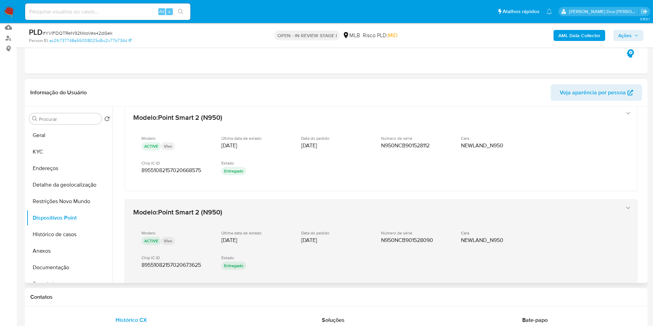
copy td "01066736022"
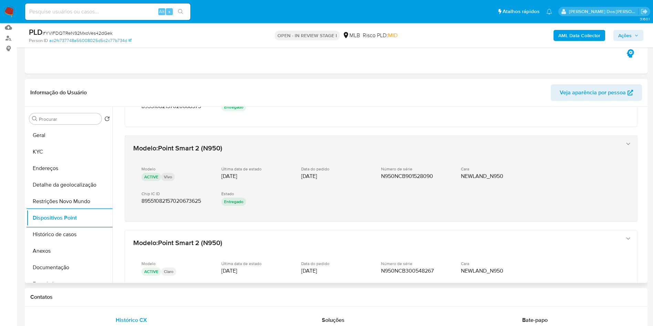
scroll to position [150, 0]
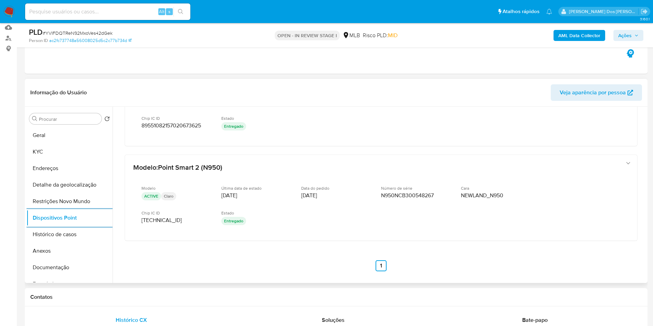
copy td "01066736022"
click at [64, 160] on button "KYC" at bounding box center [67, 152] width 81 height 17
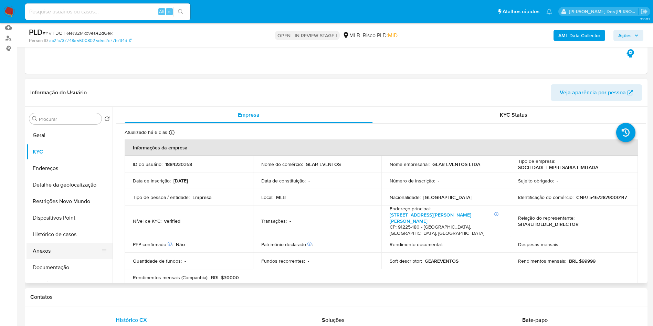
click at [64, 255] on button "Anexos" at bounding box center [67, 251] width 81 height 17
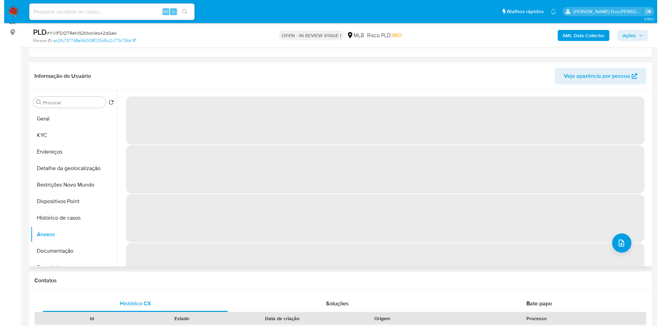
scroll to position [91, 0]
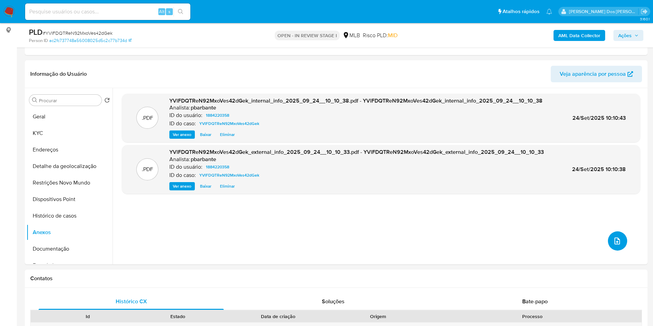
click at [613, 245] on icon "upload-file" at bounding box center [617, 241] width 8 height 8
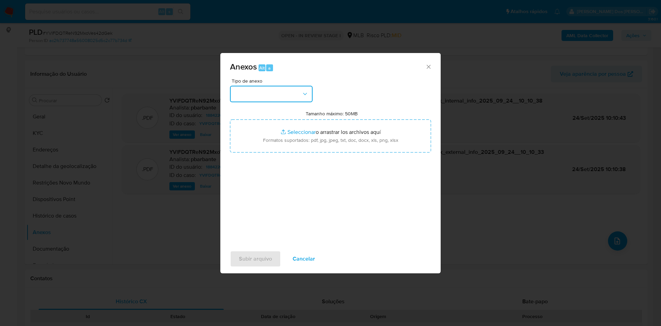
click at [266, 86] on button "button" at bounding box center [271, 94] width 83 height 17
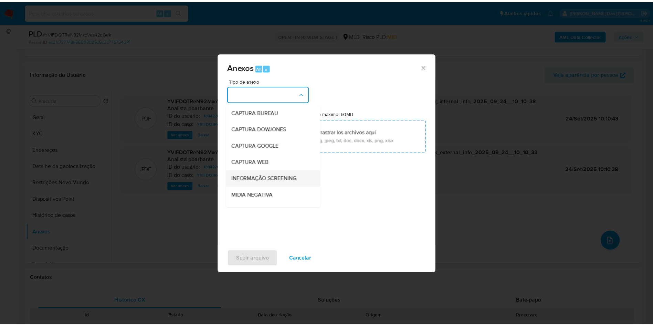
scroll to position [92, 0]
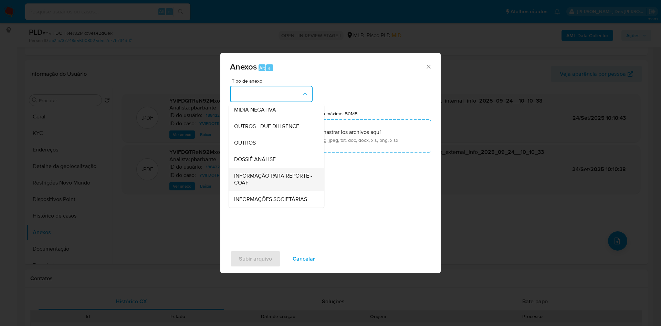
click at [247, 172] on span "INFORMAÇÃO PARA REPORTE - COAF" at bounding box center [274, 179] width 81 height 14
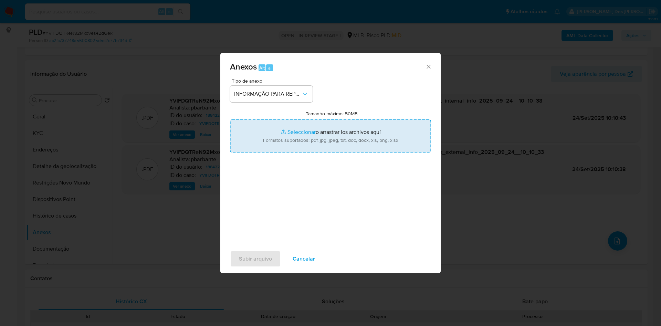
type input "C:\fakepath\Mulan 1884220358_2025_09_23_17_06_50.xlsx"
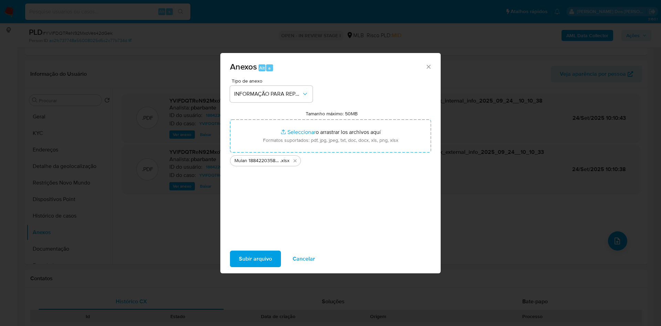
click at [239, 259] on span "Subir arquivo" at bounding box center [255, 258] width 33 height 15
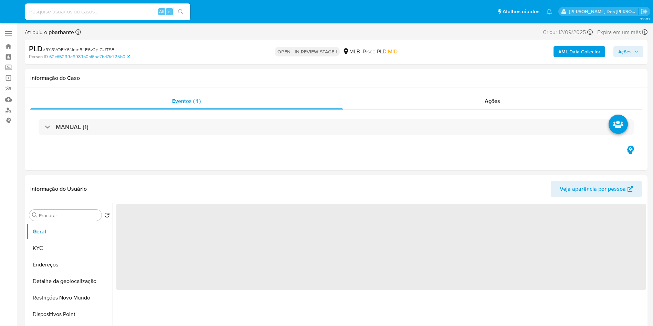
select select "10"
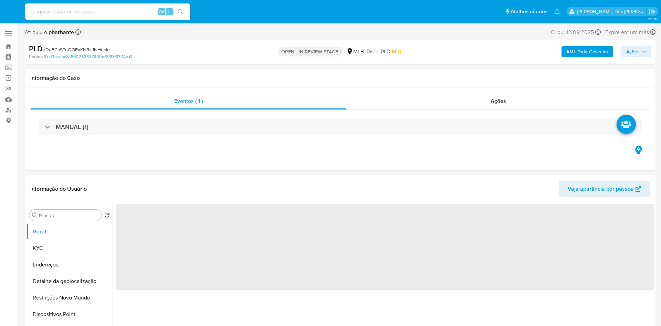
select select "10"
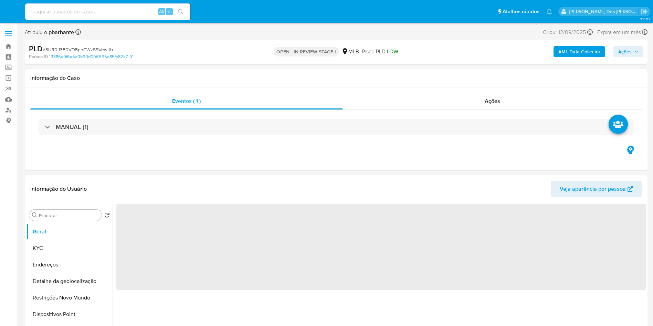
select select "10"
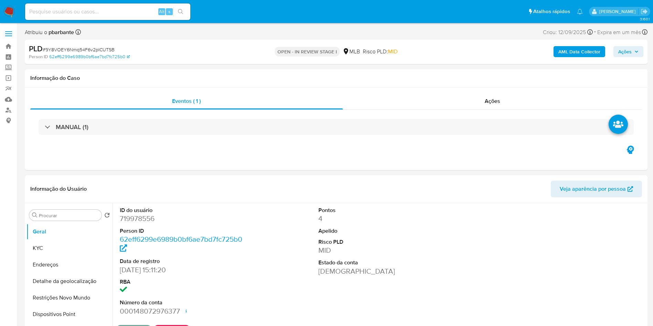
select select "10"
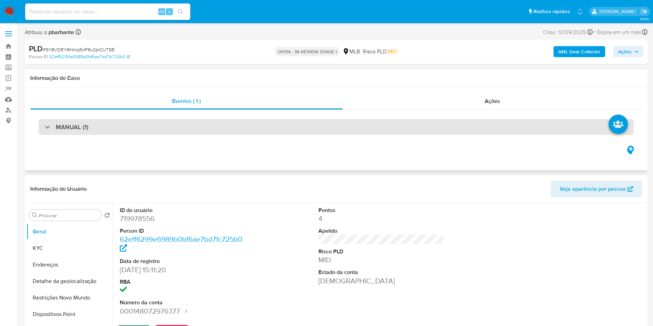
click at [234, 127] on div "MANUAL (1)" at bounding box center [336, 127] width 595 height 16
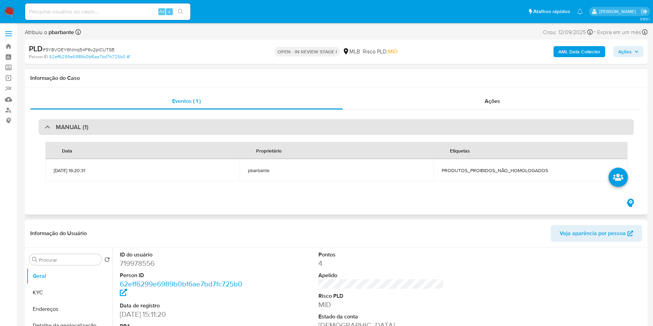
click at [234, 127] on div "MANUAL (1)" at bounding box center [336, 127] width 595 height 16
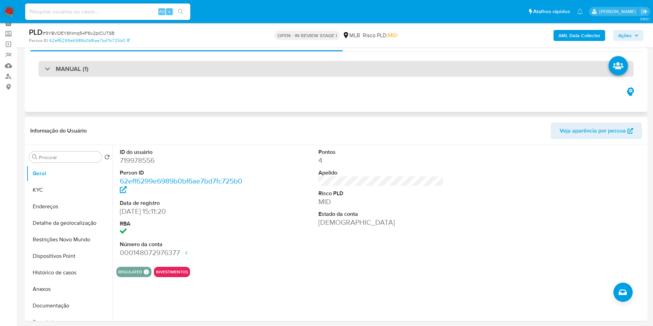
scroll to position [36, 0]
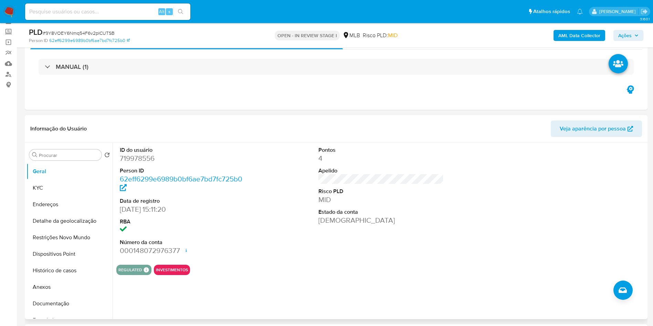
click at [131, 163] on dd "719978556" at bounding box center [183, 159] width 126 height 10
copy dd "719978556"
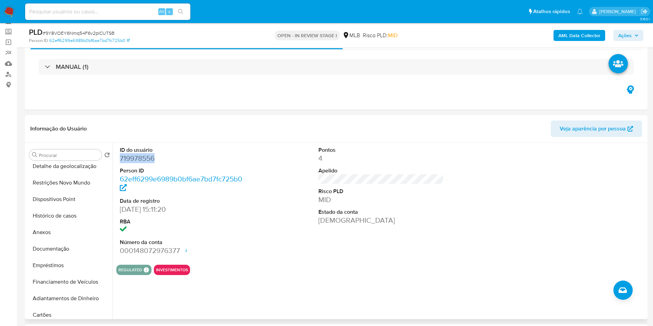
scroll to position [56, 0]
click at [84, 190] on button "Restrições Novo Mundo" at bounding box center [67, 182] width 81 height 17
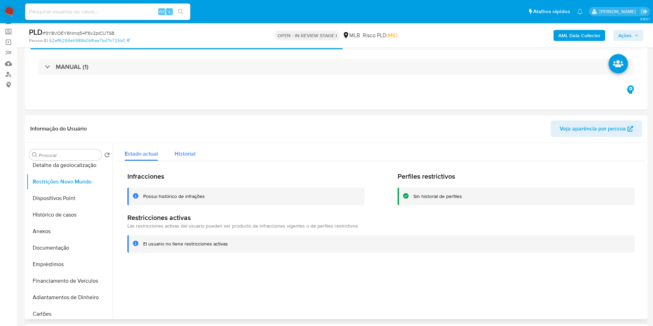
click at [180, 158] on span "Historial" at bounding box center [185, 154] width 21 height 8
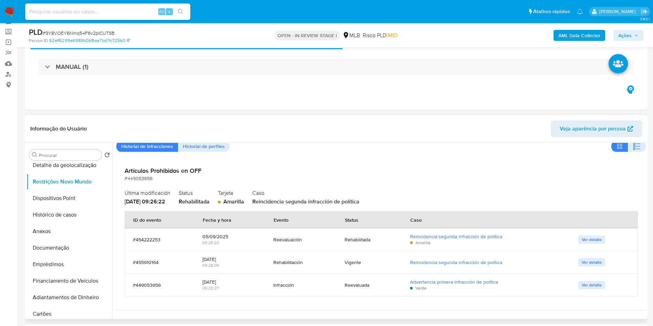
scroll to position [30, 0]
click at [582, 289] on span "Ver detalle" at bounding box center [592, 285] width 20 height 7
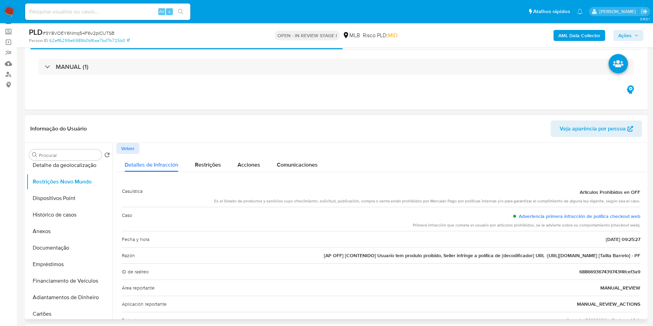
scroll to position [73, 0]
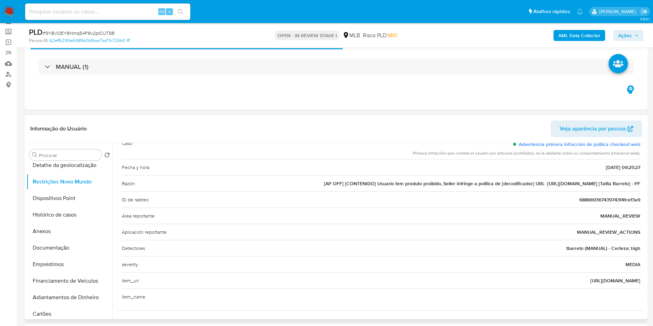
drag, startPoint x: 638, startPoint y: 291, endPoint x: 579, endPoint y: 294, distance: 58.6
click at [579, 294] on div "Casuística Artículos Prohibidos en OFF Es el listado de productos y servicios c…" at bounding box center [381, 208] width 530 height 205
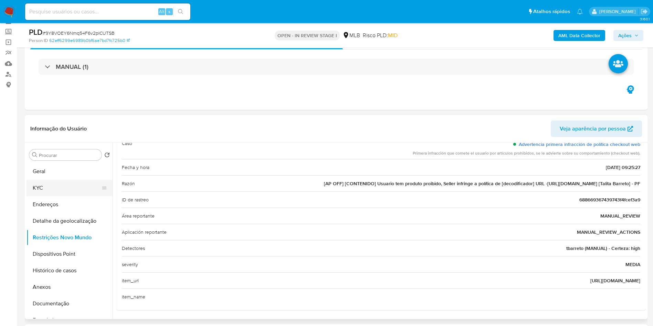
click at [50, 195] on button "KYC" at bounding box center [67, 188] width 81 height 17
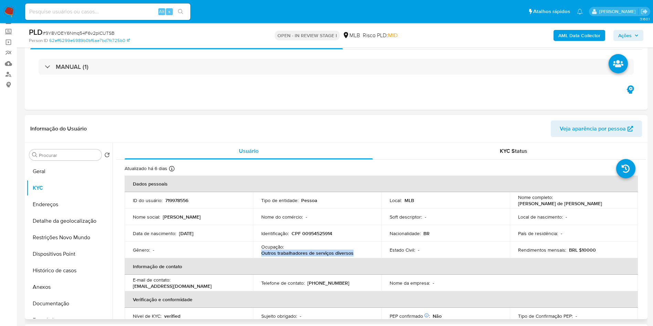
drag, startPoint x: 352, startPoint y: 263, endPoint x: 258, endPoint y: 264, distance: 94.3
click at [258, 258] on td "Ocupação : Outros trabalhadores de serviços diversos" at bounding box center [317, 250] width 128 height 17
copy p "Outros trabalhadores de serviços diversos"
click at [577, 33] on b "AML Data Collector" at bounding box center [579, 35] width 42 height 11
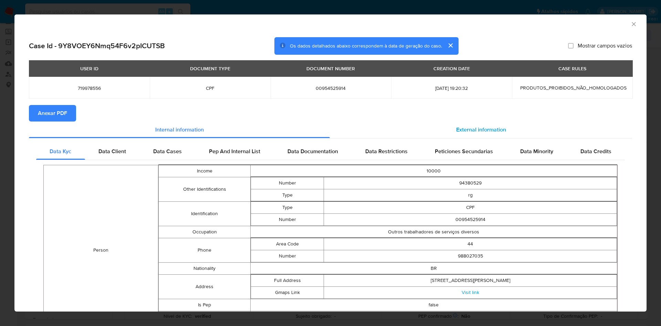
click at [458, 136] on div "External information" at bounding box center [481, 130] width 302 height 17
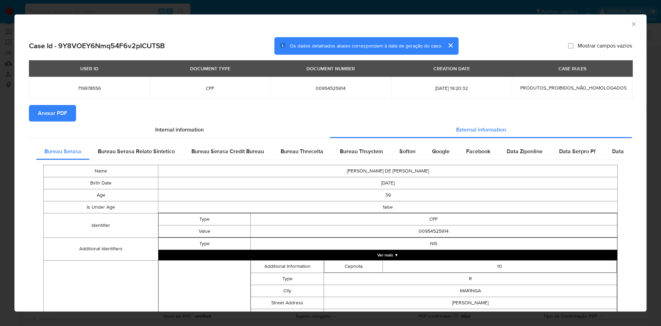
click at [46, 104] on div "USER ID DOCUMENT TYPE DOCUMENT NUMBER CREATION DATE CASE RULES 719978556 CPF 00…" at bounding box center [330, 82] width 603 height 45
click at [50, 119] on span "Anexar PDF" at bounding box center [52, 113] width 29 height 15
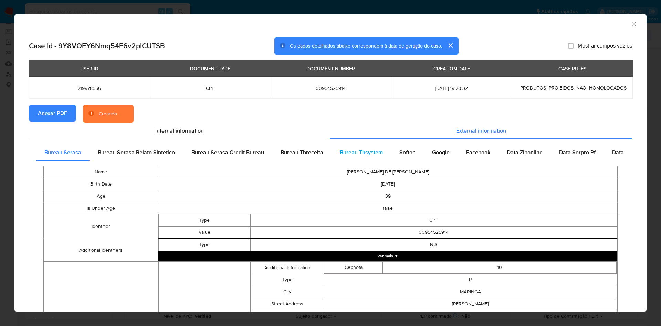
click at [358, 150] on span "Bureau Thsystem" at bounding box center [361, 152] width 43 height 8
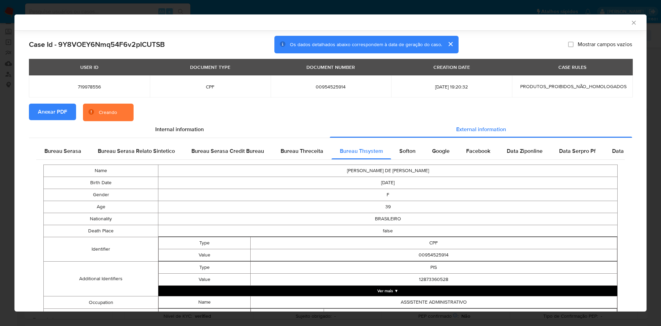
scroll to position [230, 0]
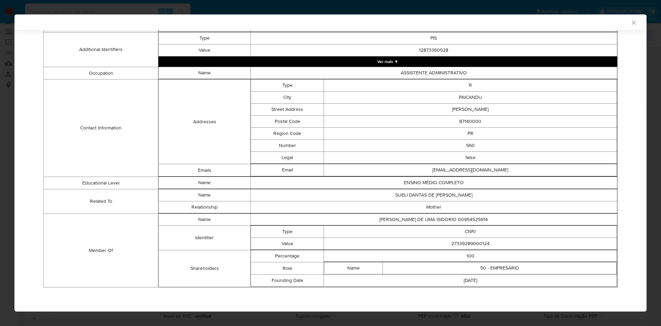
click at [476, 239] on td "27339289000124" at bounding box center [470, 244] width 293 height 12
copy td "27339289000124"
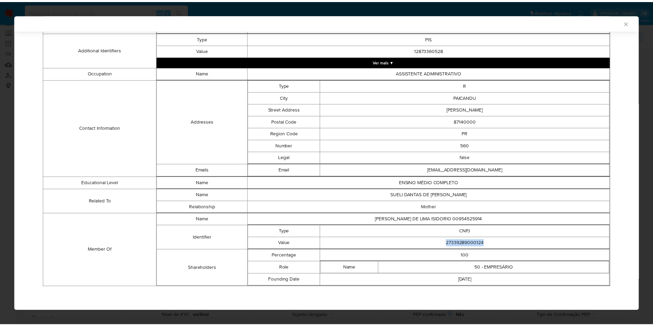
scroll to position [229, 0]
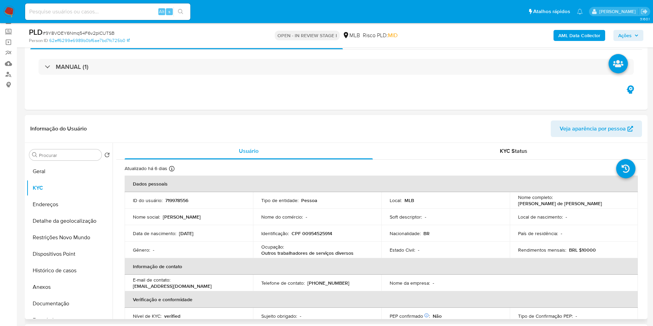
click at [160, 143] on div "Informação do Usuário Veja aparência por pessoa" at bounding box center [336, 129] width 623 height 28
click at [57, 178] on button "Geral" at bounding box center [67, 171] width 81 height 17
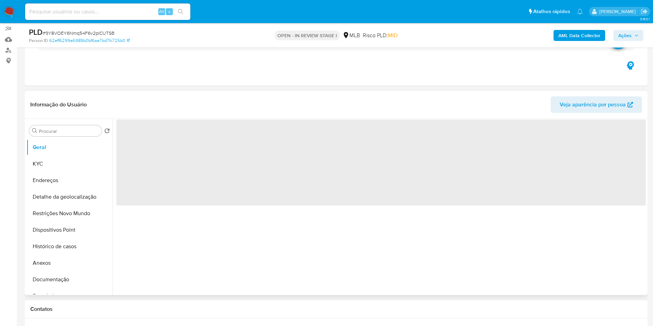
scroll to position [61, 0]
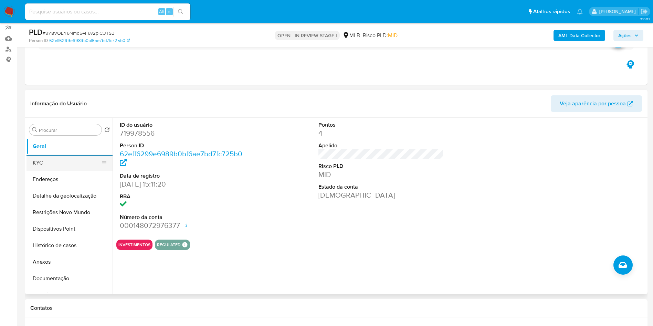
click at [51, 171] on button "KYC" at bounding box center [67, 163] width 81 height 17
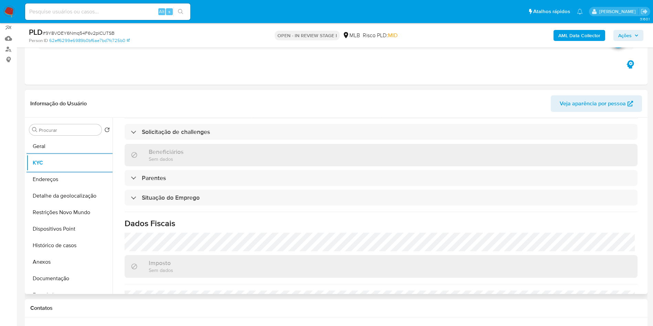
scroll to position [287, 0]
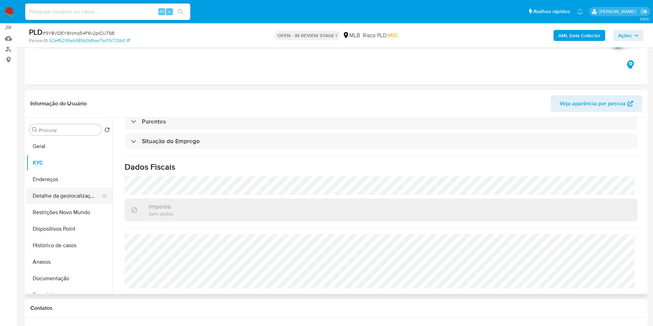
click at [49, 204] on button "Detalhe da geolocalização" at bounding box center [67, 196] width 81 height 17
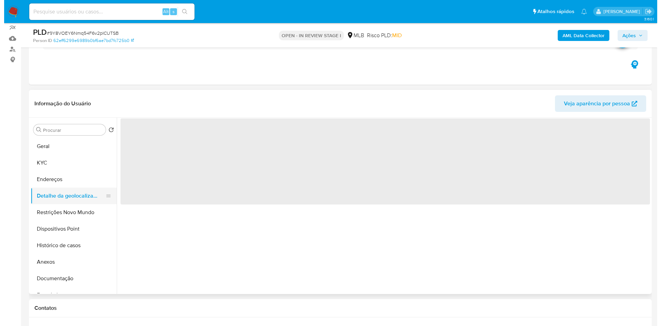
scroll to position [0, 0]
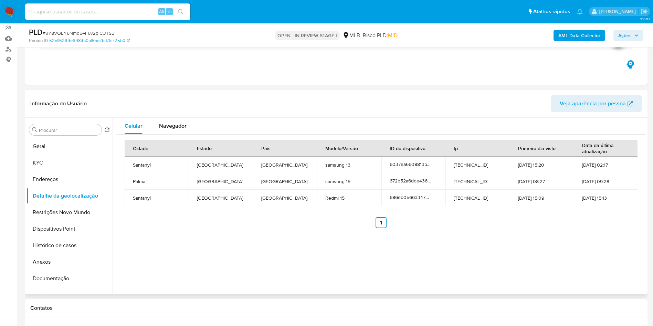
click at [155, 112] on header "Informação do Usuário Veja aparência por pessoa" at bounding box center [336, 103] width 612 height 17
click at [174, 134] on div "Navegador" at bounding box center [173, 126] width 28 height 17
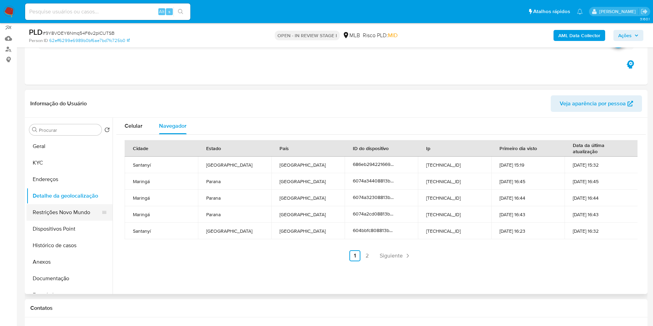
click at [90, 221] on button "Restrições Novo Mundo" at bounding box center [67, 212] width 81 height 17
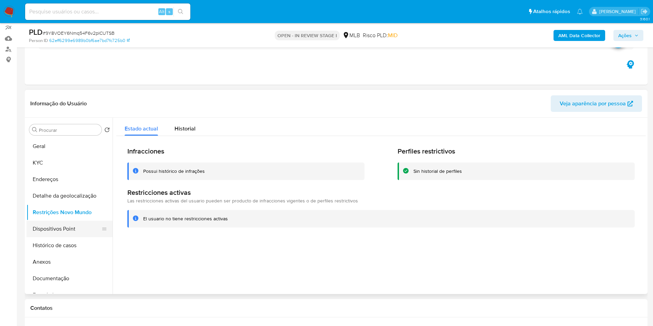
click at [27, 237] on button "Dispositivos Point" at bounding box center [67, 229] width 81 height 17
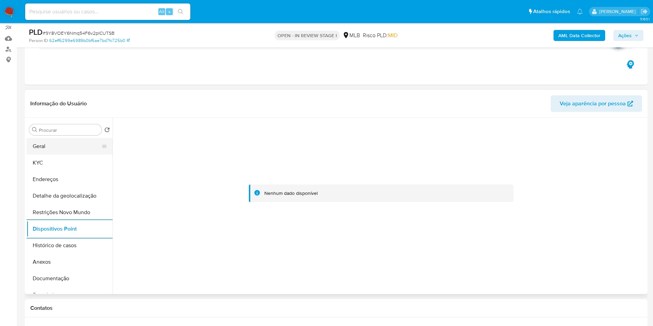
click at [43, 155] on button "Geral" at bounding box center [67, 146] width 81 height 17
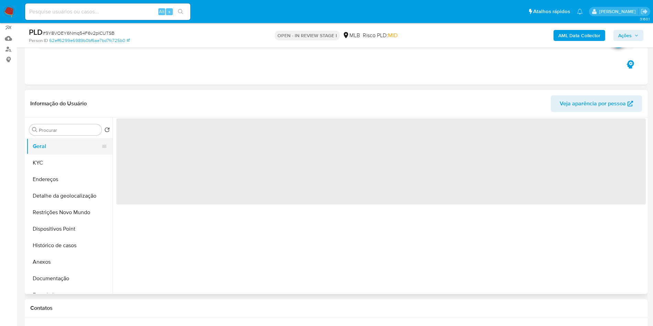
click at [44, 155] on button "Geral" at bounding box center [67, 146] width 81 height 17
click at [49, 170] on button "KYC" at bounding box center [67, 163] width 81 height 17
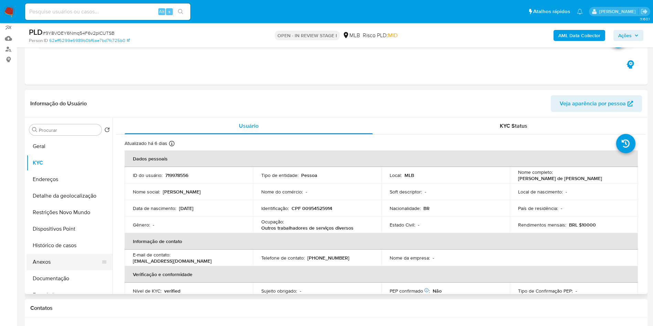
click at [60, 270] on button "Anexos" at bounding box center [67, 262] width 81 height 17
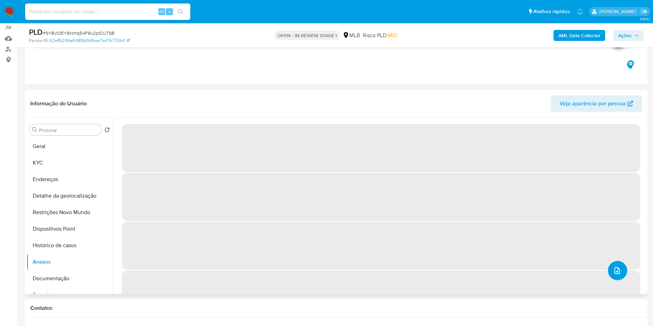
click at [619, 280] on button "upload-file" at bounding box center [617, 270] width 19 height 19
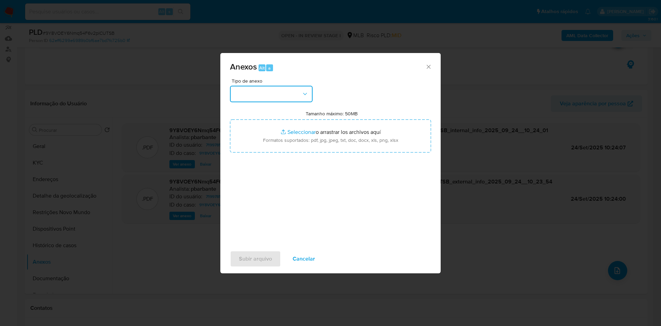
click at [280, 86] on button "button" at bounding box center [271, 94] width 83 height 17
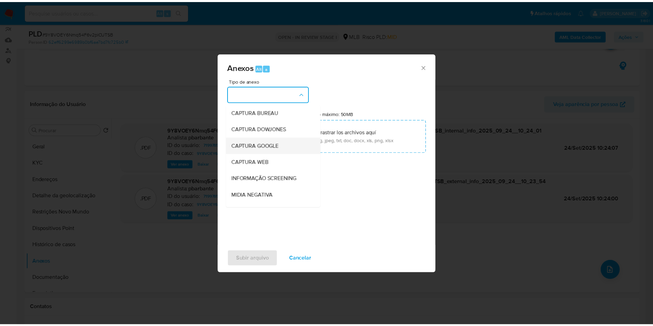
scroll to position [92, 0]
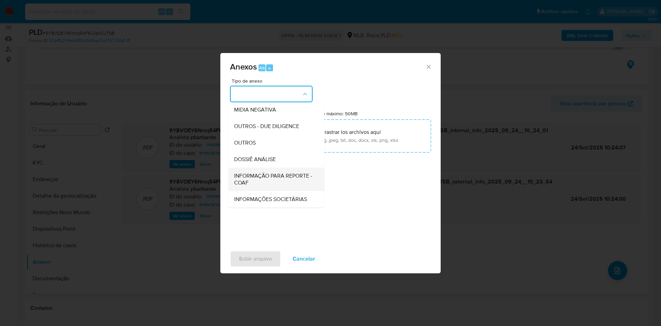
click at [243, 172] on span "INFORMAÇÃO PARA REPORTE - COAF" at bounding box center [274, 179] width 81 height 14
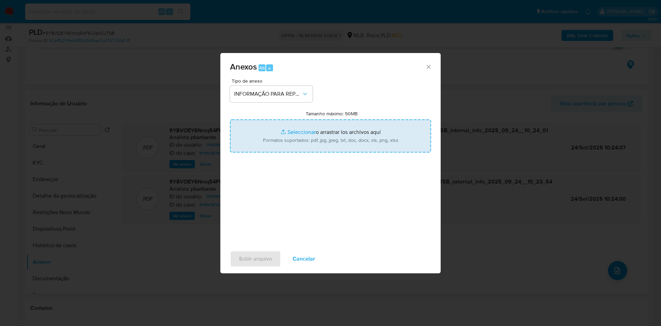
type input "C:\fakepath\Mulan 719978556_2025_09_23_16_42_15.xlsx"
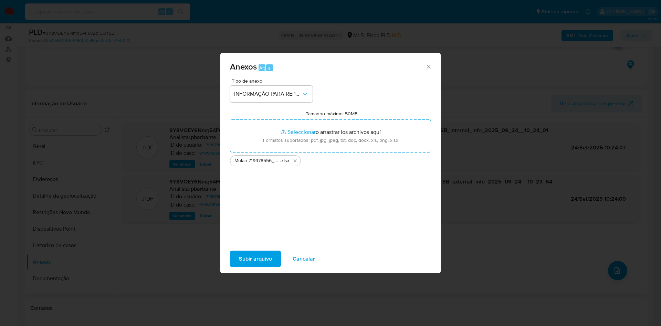
click at [240, 266] on span "Subir arquivo" at bounding box center [255, 258] width 33 height 15
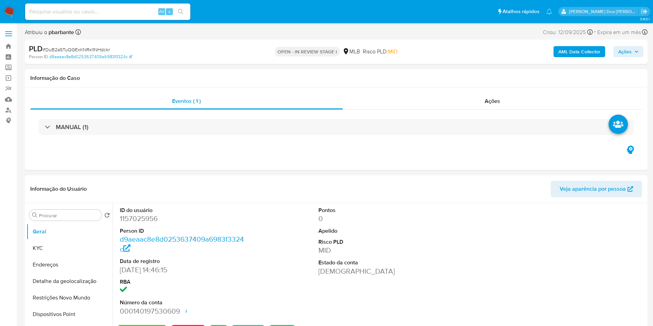
select select "10"
click at [144, 223] on dd "1157025956" at bounding box center [183, 219] width 126 height 10
copy dd "1157025956"
click at [63, 257] on button "KYC" at bounding box center [67, 248] width 81 height 17
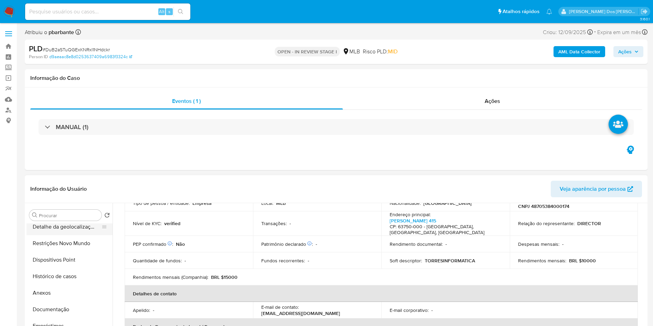
scroll to position [56, 0]
click at [66, 283] on button "Histórico de casos" at bounding box center [67, 275] width 81 height 17
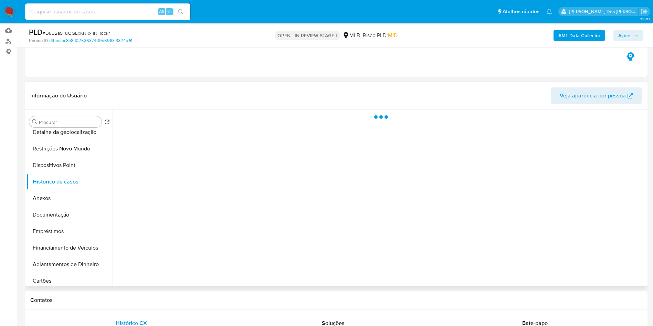
scroll to position [76, 0]
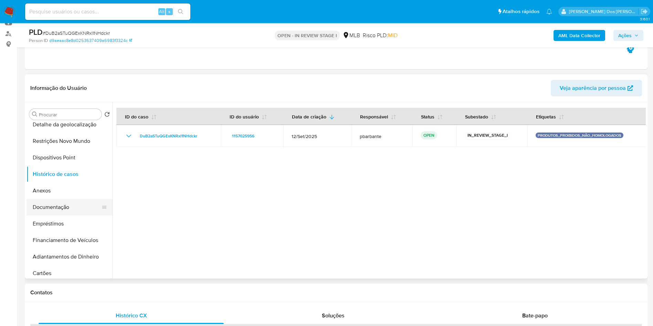
click at [54, 215] on button "Documentação" at bounding box center [67, 207] width 81 height 17
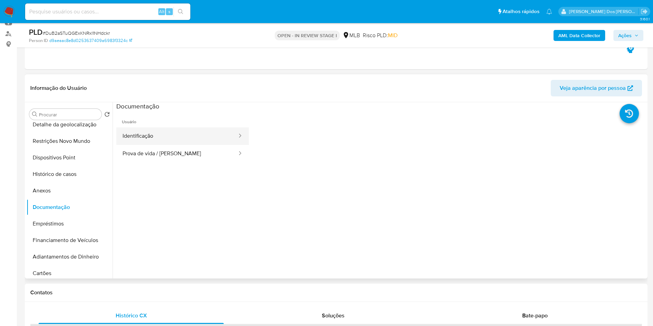
click at [166, 145] on button "Identificação" at bounding box center [177, 136] width 122 height 18
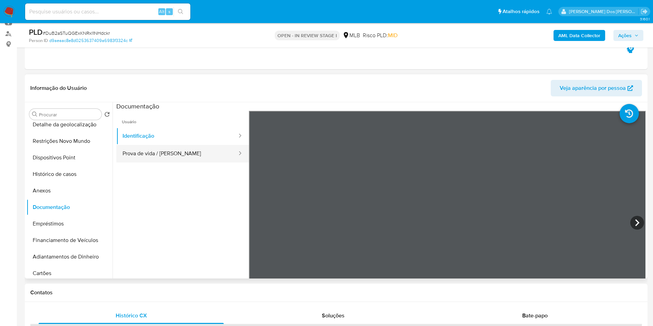
click at [160, 157] on button "Prova de vida / Selfie" at bounding box center [177, 154] width 122 height 18
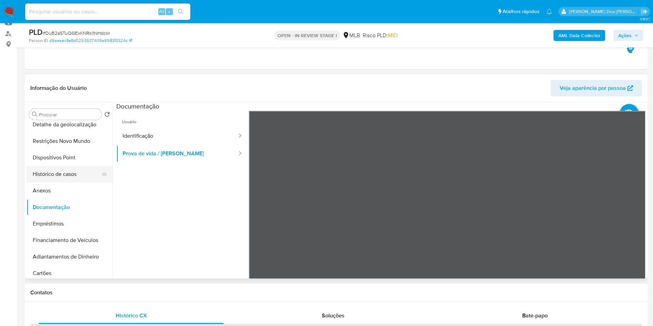
scroll to position [0, 0]
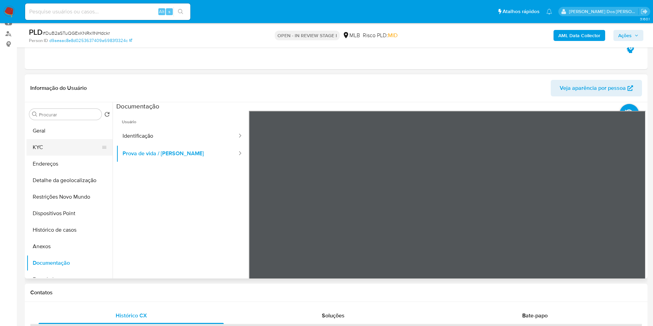
click at [77, 156] on button "KYC" at bounding box center [67, 147] width 81 height 17
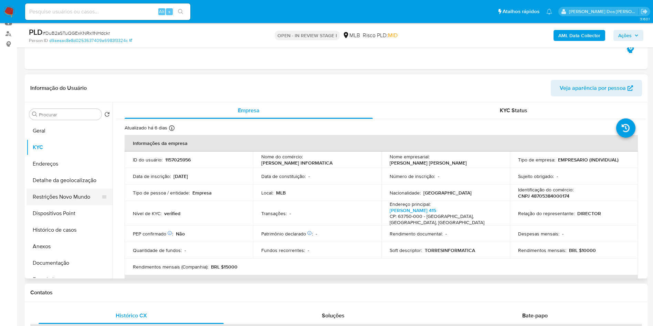
click at [72, 205] on button "Restrições Novo Mundo" at bounding box center [67, 197] width 81 height 17
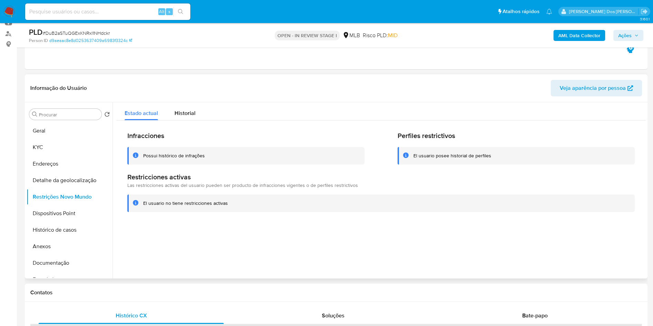
click at [181, 133] on div "Infracciones Possui histórico de infrações Perfiles restrictivos El usuario pos…" at bounding box center [381, 172] width 530 height 102
click at [188, 117] on span "Historial" at bounding box center [185, 113] width 21 height 8
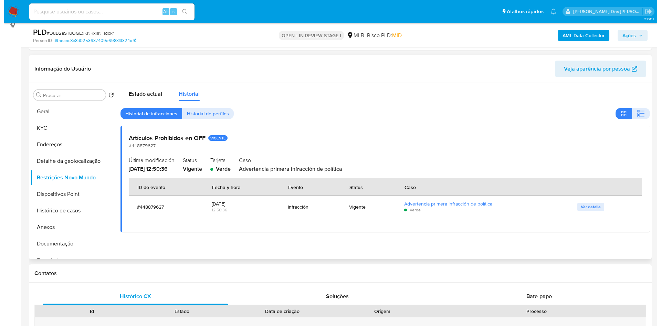
scroll to position [97, 0]
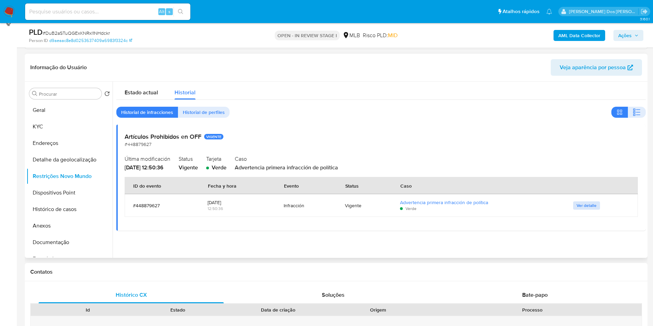
click at [577, 209] on span "Ver detalle" at bounding box center [587, 205] width 20 height 7
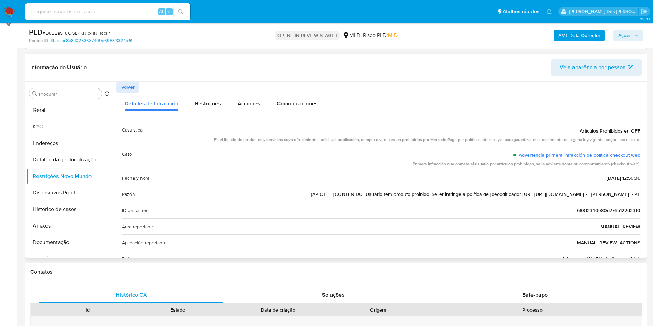
drag, startPoint x: 590, startPoint y: 206, endPoint x: 546, endPoint y: 206, distance: 44.4
click at [546, 198] on span "[AP OFF] [CONTENIDO] Usuario tem produto proibido, Seller infringe a política d…" at bounding box center [476, 194] width 330 height 7
click at [592, 35] on b "AML Data Collector" at bounding box center [579, 35] width 42 height 11
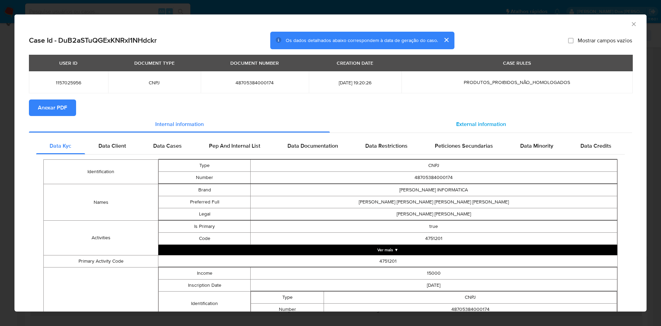
click at [473, 128] on span "External information" at bounding box center [481, 124] width 50 height 8
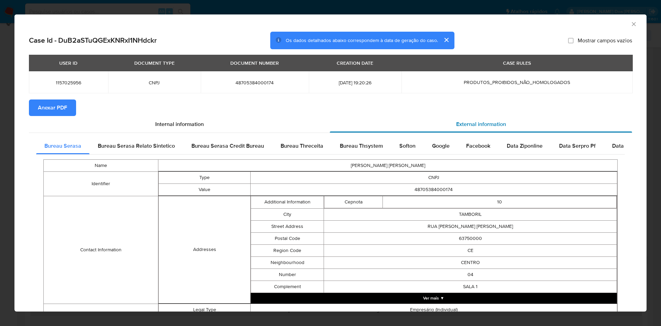
click at [473, 128] on span "External information" at bounding box center [481, 124] width 50 height 8
click at [50, 112] on span "Anexar PDF" at bounding box center [52, 107] width 29 height 15
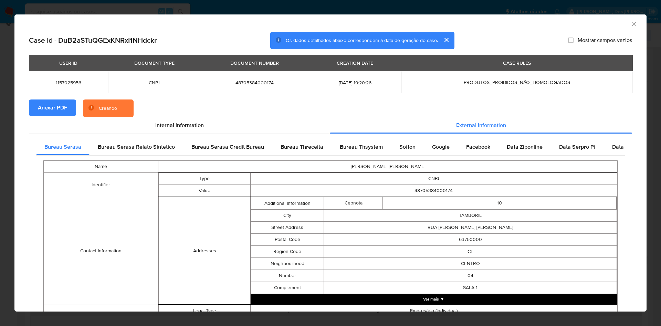
scroll to position [224, 0]
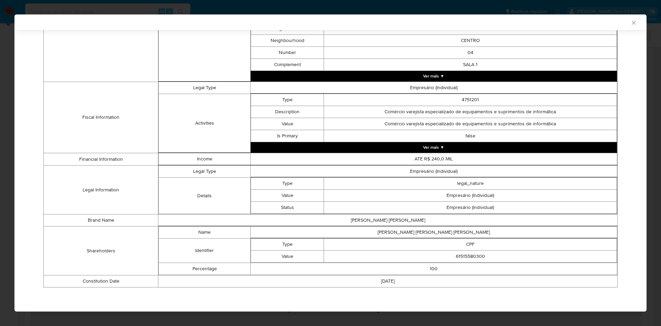
click at [470, 260] on td "61515580300" at bounding box center [470, 257] width 293 height 12
copy td "61515580300"
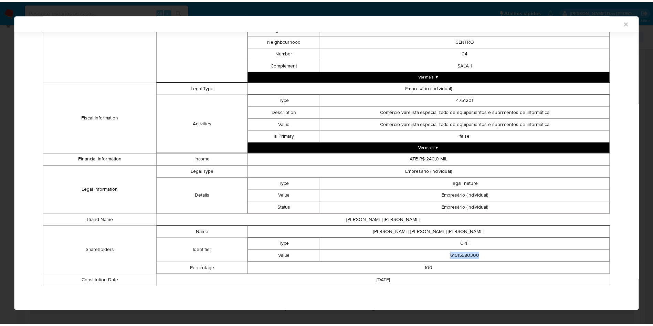
scroll to position [222, 0]
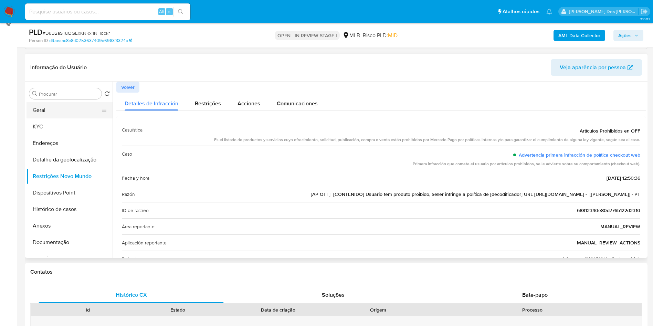
click at [43, 115] on button "Geral" at bounding box center [67, 110] width 81 height 17
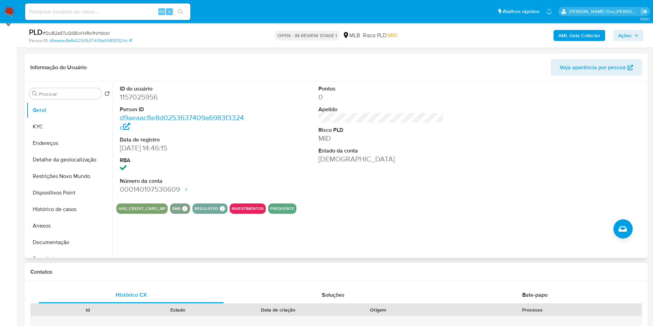
copy td "61515580300"
click at [66, 132] on button "KYC" at bounding box center [67, 126] width 81 height 17
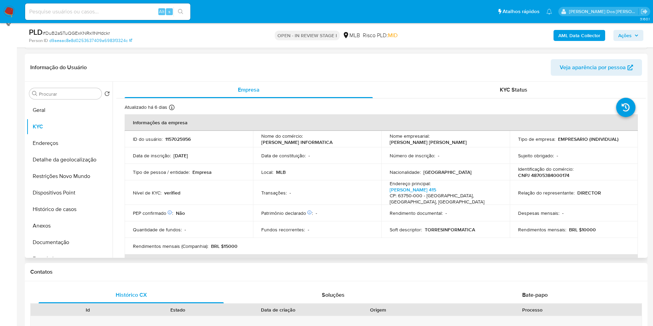
copy td "61515580300"
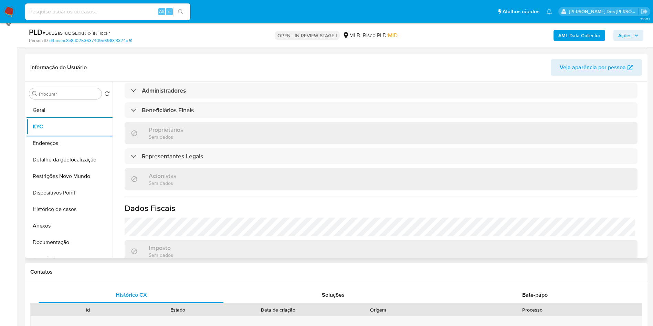
scroll to position [408, 0]
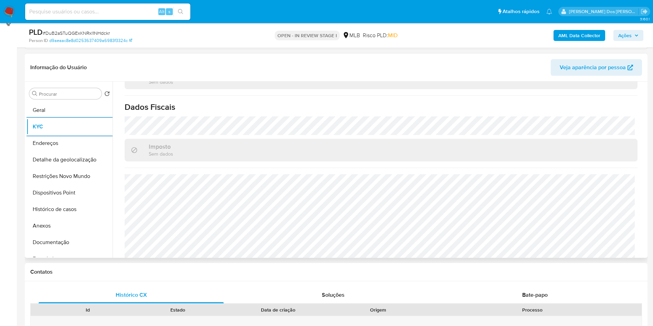
copy td "61515580300"
click at [83, 164] on button "Detalhe da geolocalização" at bounding box center [67, 159] width 81 height 17
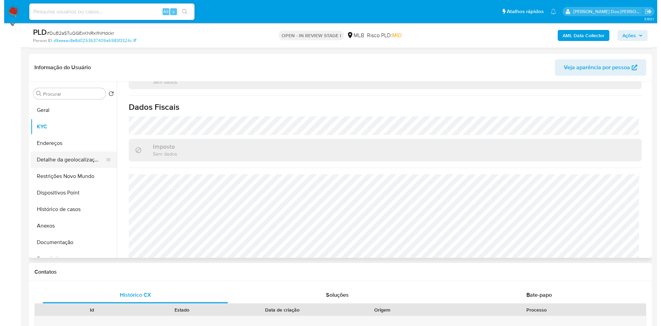
scroll to position [0, 0]
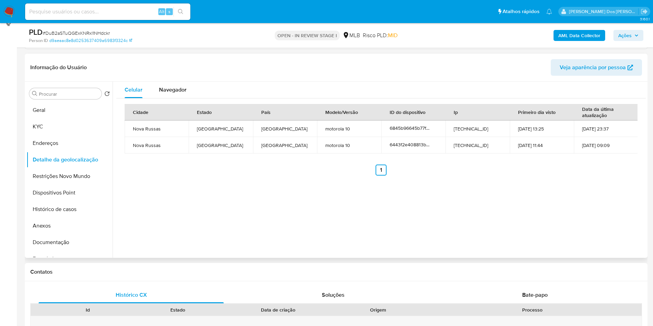
copy td "61515580300"
click at [69, 185] on button "Restrições Novo Mundo" at bounding box center [67, 176] width 81 height 17
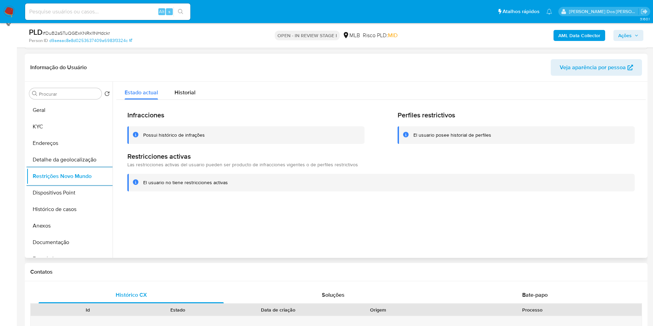
copy td "61515580300"
click at [65, 199] on button "Dispositivos Point" at bounding box center [67, 193] width 81 height 17
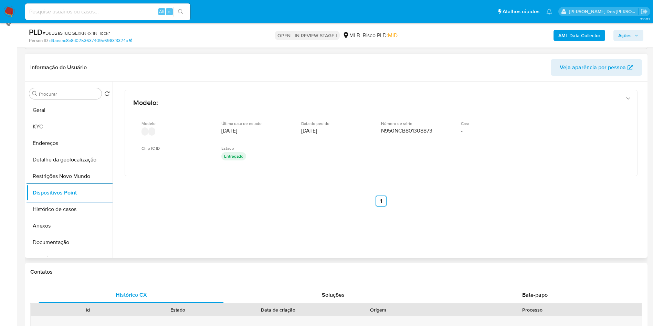
copy td "61515580300"
click at [78, 135] on button "KYC" at bounding box center [67, 126] width 81 height 17
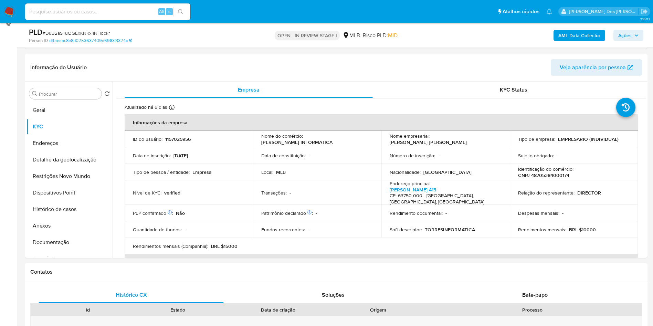
click at [637, 38] on span "Ações" at bounding box center [628, 36] width 20 height 10
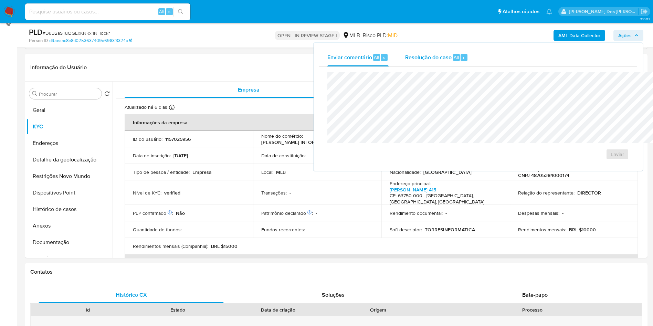
click at [420, 49] on div "Resolução do caso Alt r" at bounding box center [436, 58] width 63 height 18
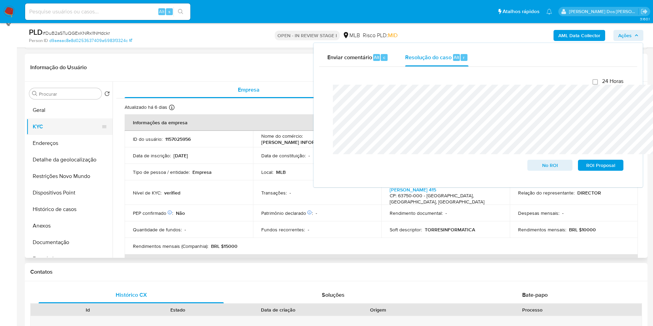
click at [35, 135] on button "KYC" at bounding box center [67, 126] width 81 height 17
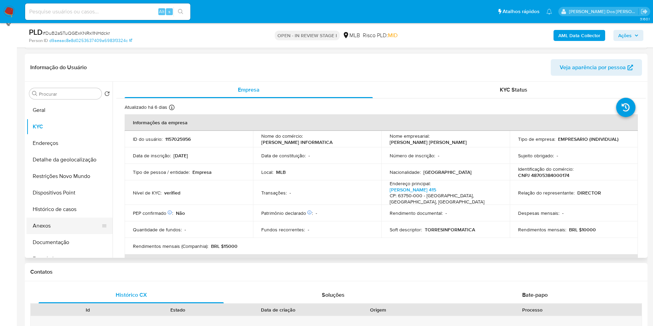
click at [42, 234] on button "Anexos" at bounding box center [67, 226] width 81 height 17
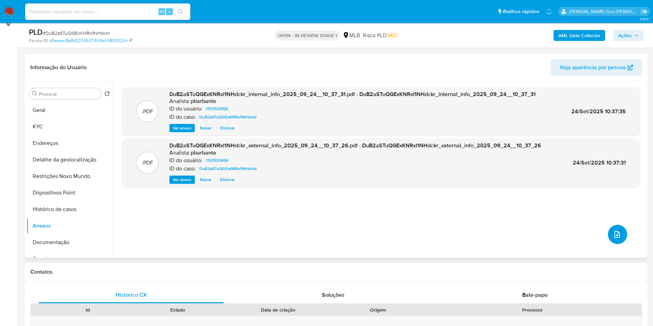
click at [617, 244] on button "upload-file" at bounding box center [617, 234] width 19 height 19
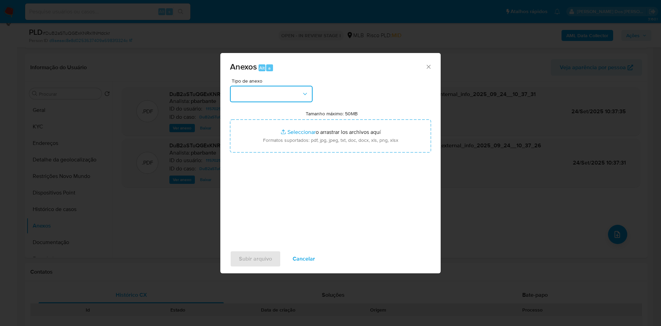
click at [267, 86] on button "button" at bounding box center [271, 94] width 83 height 17
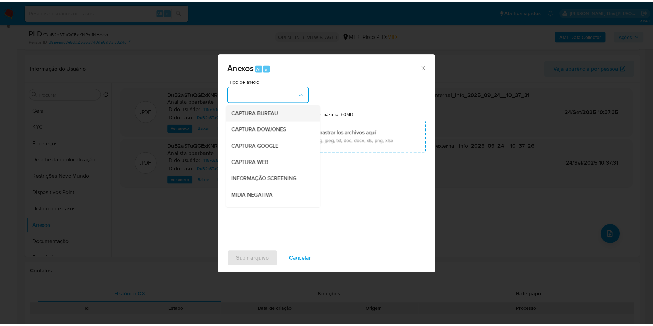
scroll to position [92, 0]
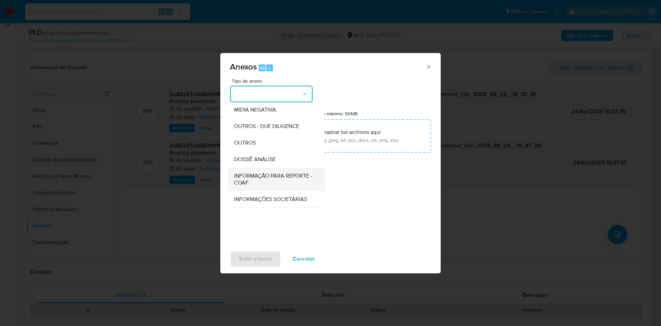
click at [248, 172] on span "INFORMAÇÃO PARA REPORTE - COAF" at bounding box center [274, 179] width 81 height 14
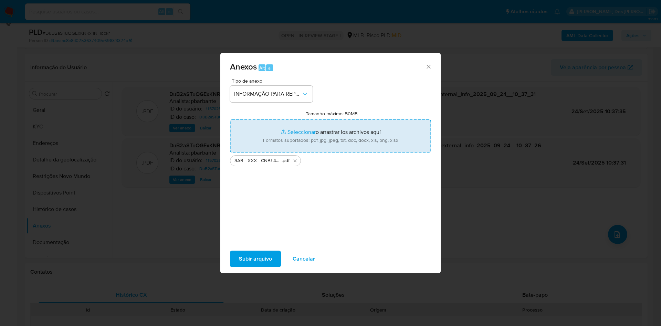
type input "C:\fakepath\Mulan 1157025956_2025_09_23_17_14_09.xlsx"
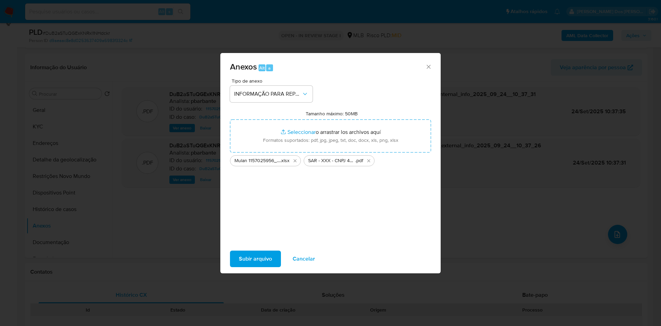
click at [239, 260] on span "Subir arquivo" at bounding box center [255, 258] width 33 height 15
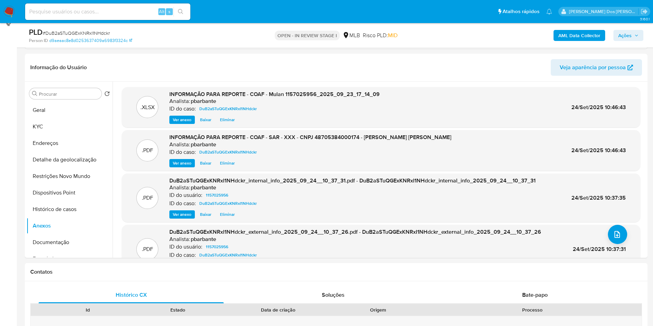
click at [628, 35] on span "Ações" at bounding box center [624, 35] width 13 height 11
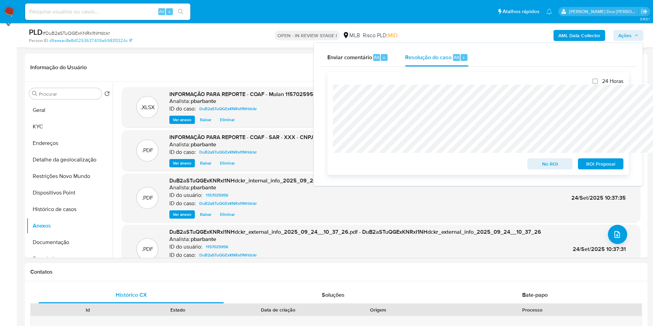
click at [596, 166] on span "ROI Proposal" at bounding box center [601, 164] width 36 height 10
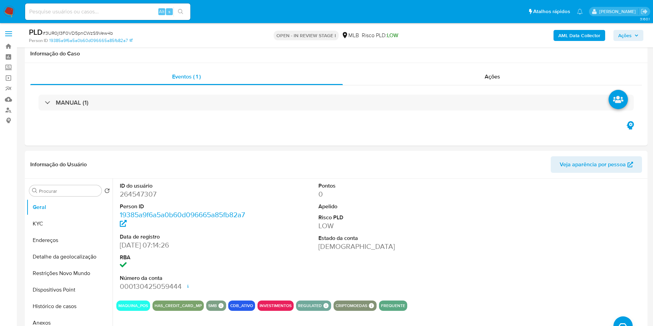
select select "10"
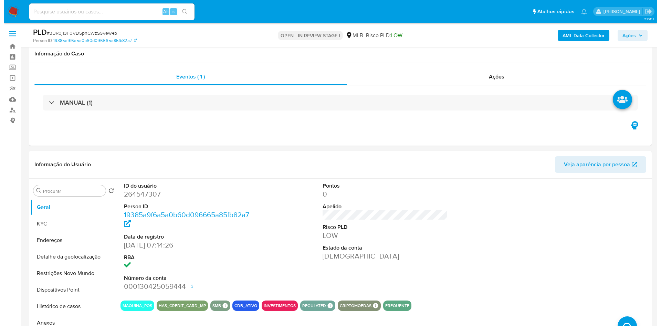
scroll to position [84, 0]
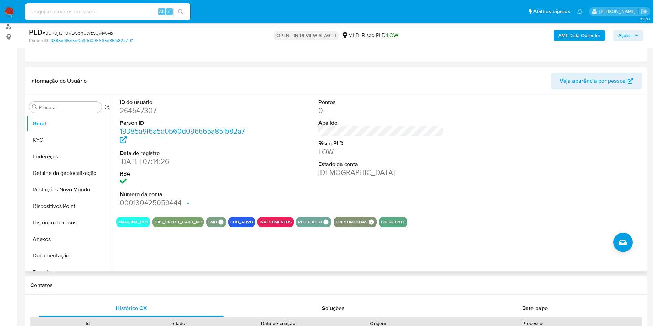
click at [138, 115] on dd "264547307" at bounding box center [183, 111] width 126 height 10
copy dd "264547307"
click at [58, 148] on button "KYC" at bounding box center [67, 140] width 81 height 17
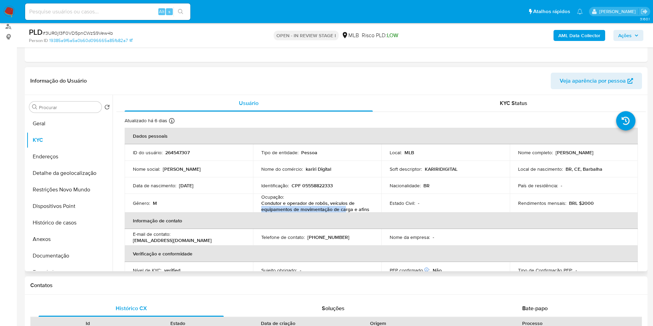
drag, startPoint x: 369, startPoint y: 215, endPoint x: 344, endPoint y: 217, distance: 25.2
click at [344, 212] on p "Condutor e operador de robôs, veículos de equipamentos de movimentação de carga…" at bounding box center [315, 206] width 109 height 12
drag, startPoint x: 368, startPoint y: 219, endPoint x: 258, endPoint y: 213, distance: 111.0
click at [258, 212] on td "Ocupação : Condutor e operador de robôs, veículos de equipamentos de movimentaç…" at bounding box center [317, 203] width 128 height 19
copy p "Condutor e operador de robôs, veículos de equipamentos de movimentação de carga…"
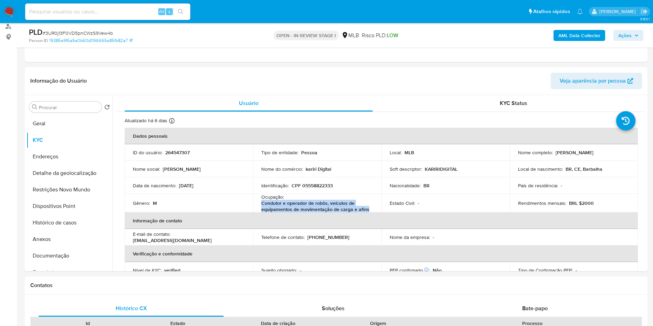
click at [579, 34] on b "AML Data Collector" at bounding box center [579, 35] width 42 height 11
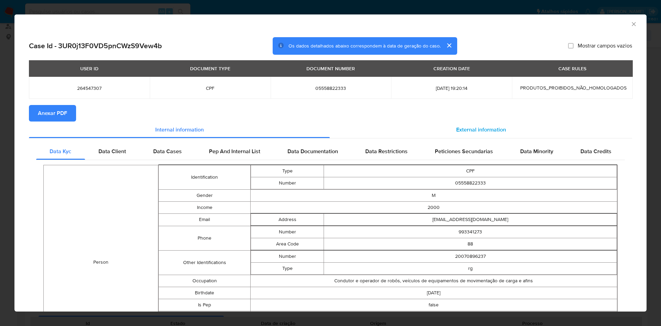
click at [447, 132] on div "External information" at bounding box center [481, 130] width 302 height 17
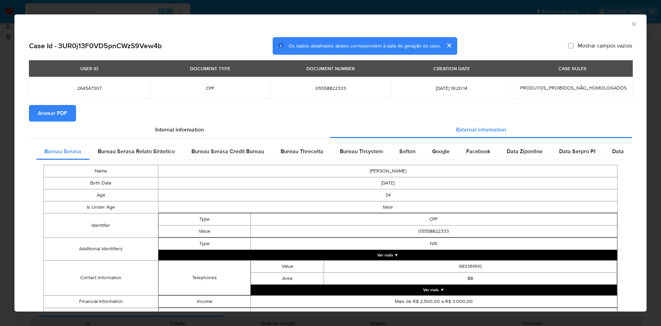
click at [36, 106] on button "Anexar PDF" at bounding box center [52, 113] width 47 height 17
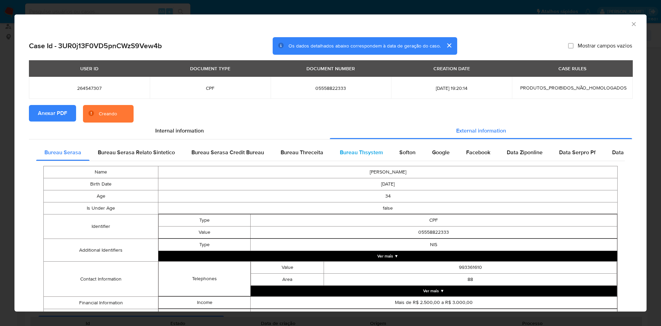
click at [347, 151] on span "Bureau Thsystem" at bounding box center [361, 152] width 43 height 8
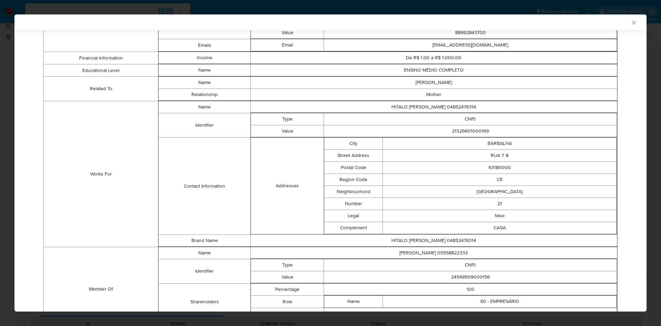
scroll to position [423, 0]
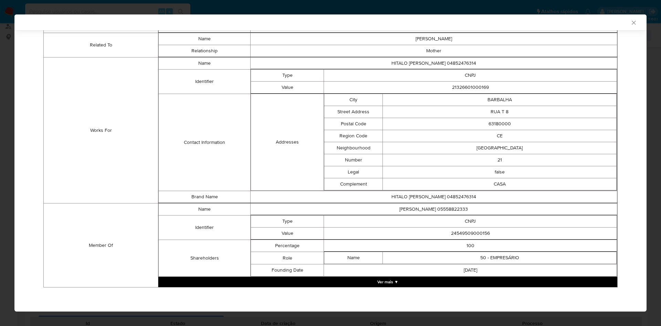
click at [404, 285] on button "Ver mais ▼" at bounding box center [387, 282] width 459 height 10
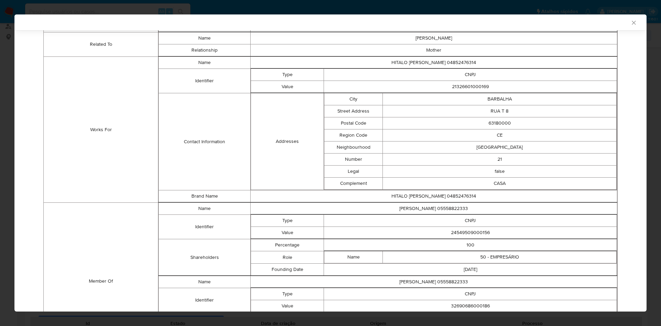
scroll to position [496, 0]
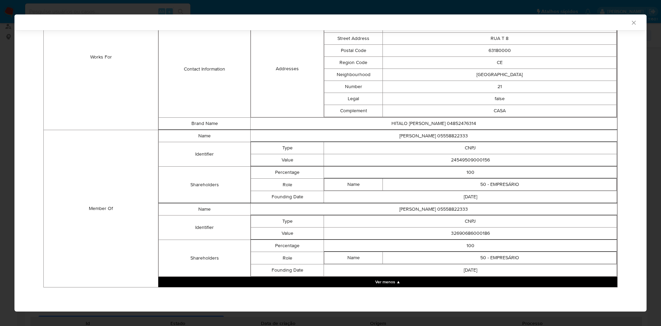
click at [467, 164] on td "24549509000156" at bounding box center [470, 160] width 293 height 12
copy td "24549509000156"
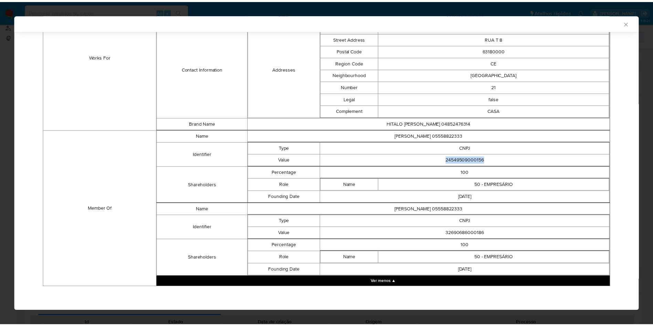
scroll to position [495, 0]
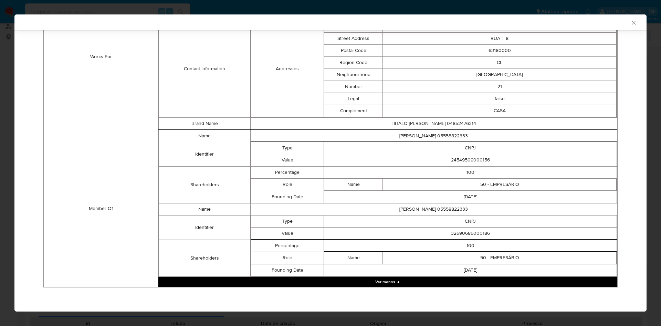
click at [475, 232] on td "32690686000186" at bounding box center [470, 233] width 293 height 12
copy td "32690686000186"
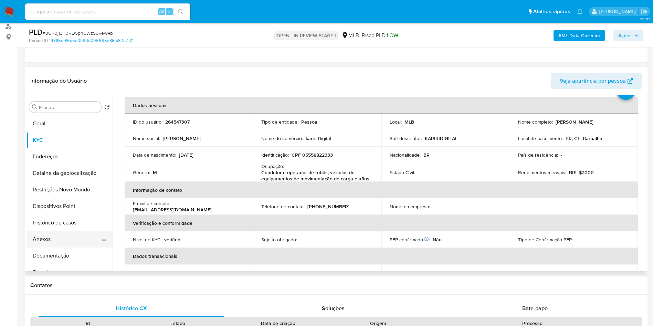
scroll to position [31, 0]
click at [82, 215] on button "Dispositivos Point" at bounding box center [67, 206] width 81 height 17
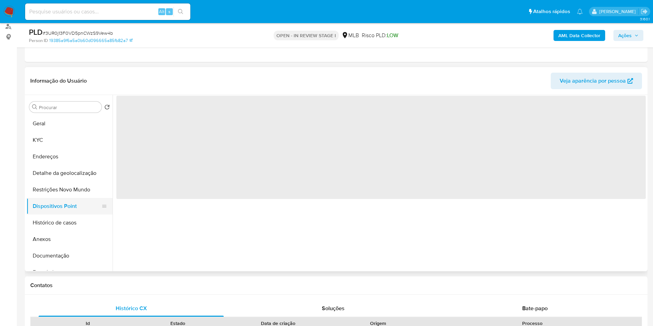
scroll to position [0, 0]
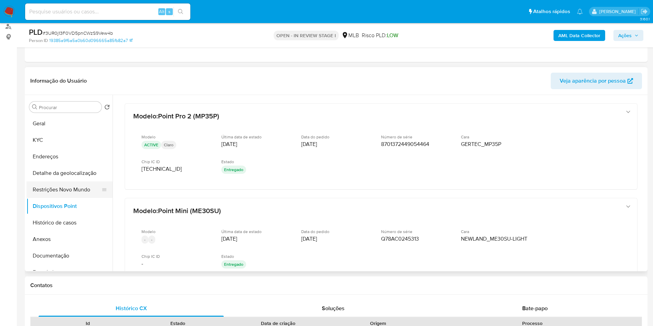
click at [75, 198] on button "Restrições Novo Mundo" at bounding box center [67, 189] width 81 height 17
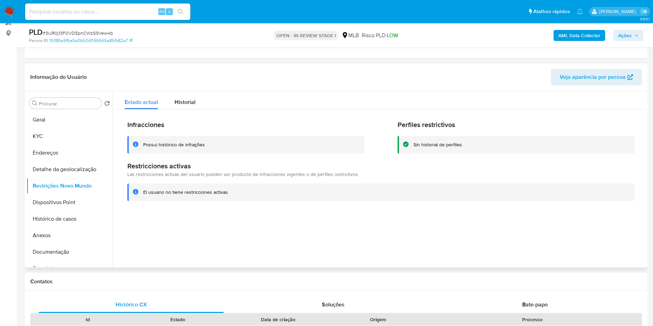
scroll to position [89, 0]
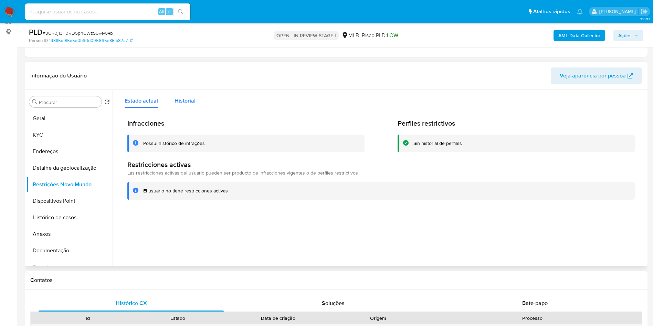
click at [185, 105] on span "Historial" at bounding box center [185, 101] width 21 height 8
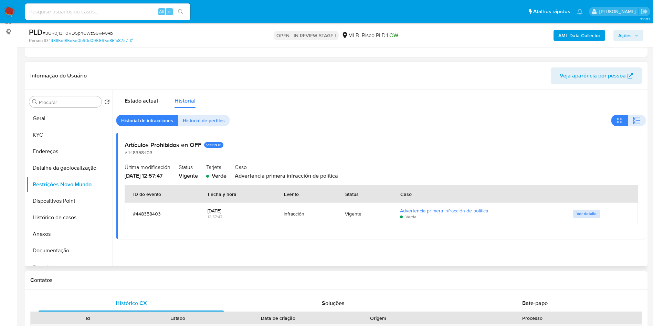
click at [577, 217] on span "Ver detalle" at bounding box center [587, 213] width 20 height 7
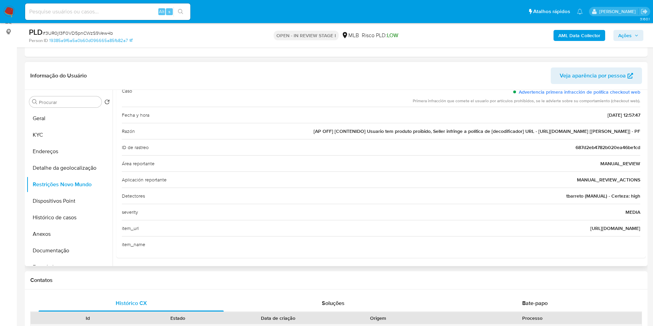
scroll to position [73, 0]
drag, startPoint x: 591, startPoint y: 237, endPoint x: 647, endPoint y: 241, distance: 56.6
click at [647, 241] on div "Procurar Retornar ao pedido padrão Geral KYC Endereços Detalhe da geolocalizaçã…" at bounding box center [336, 178] width 623 height 176
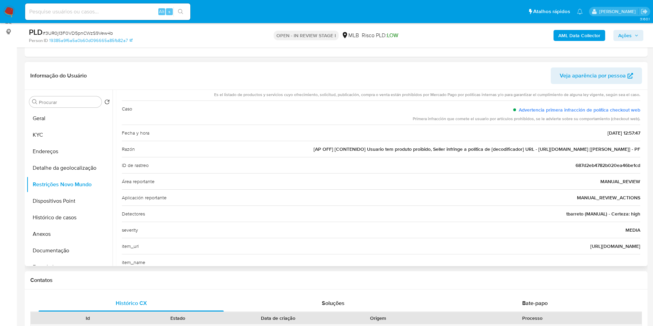
drag, startPoint x: 551, startPoint y: 161, endPoint x: 598, endPoint y: 160, distance: 46.8
click at [598, 153] on span "[AP OFF] [CONTENIDO] Usuario tem produto proibido, Seller infringe a política d…" at bounding box center [477, 149] width 327 height 7
click at [67, 127] on button "Geral" at bounding box center [67, 118] width 81 height 17
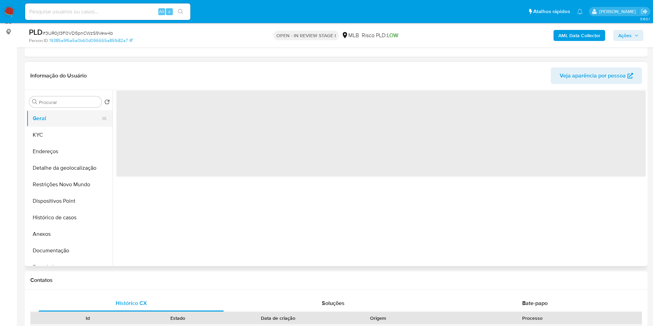
scroll to position [0, 0]
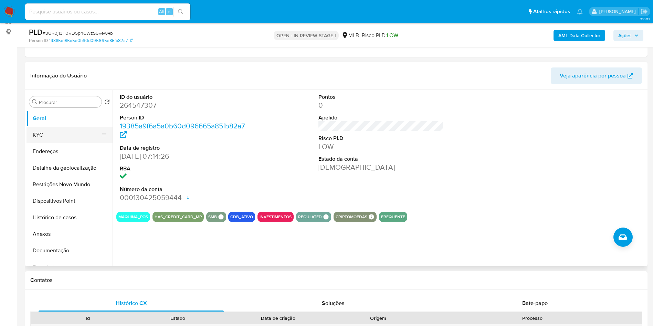
click at [73, 143] on button "KYC" at bounding box center [67, 135] width 81 height 17
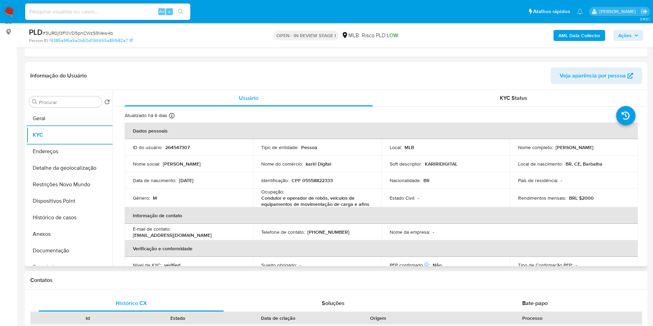
scroll to position [289, 0]
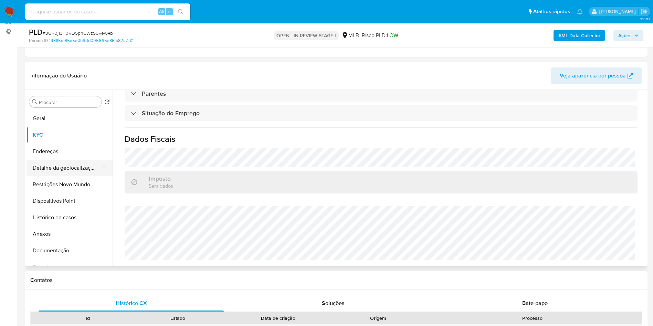
click at [65, 176] on button "Detalhe da geolocalização" at bounding box center [67, 168] width 81 height 17
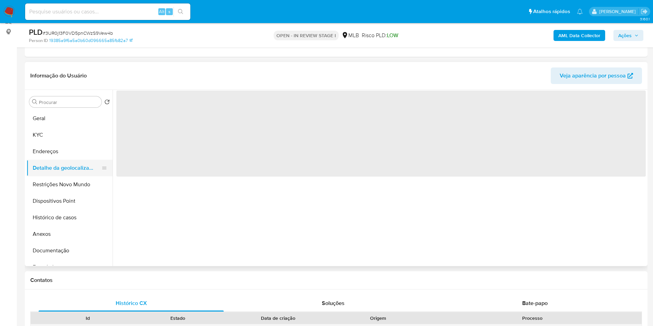
scroll to position [0, 0]
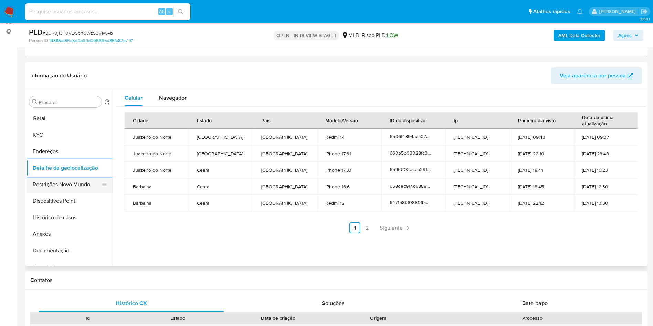
click at [89, 189] on button "Restrições Novo Mundo" at bounding box center [67, 184] width 81 height 17
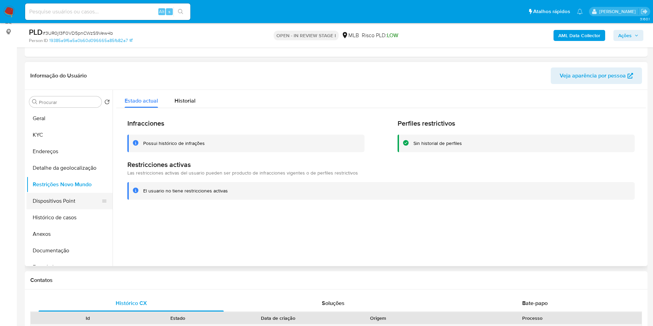
click at [78, 206] on button "Dispositivos Point" at bounding box center [67, 201] width 81 height 17
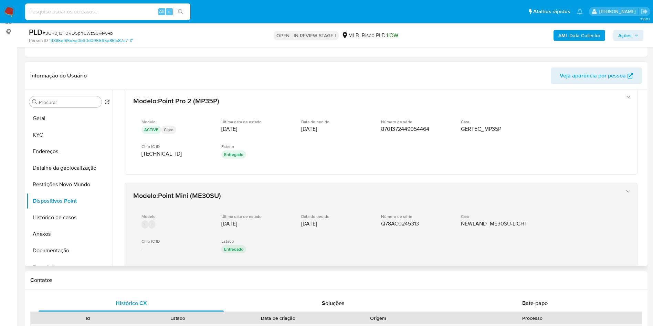
scroll to position [12, 0]
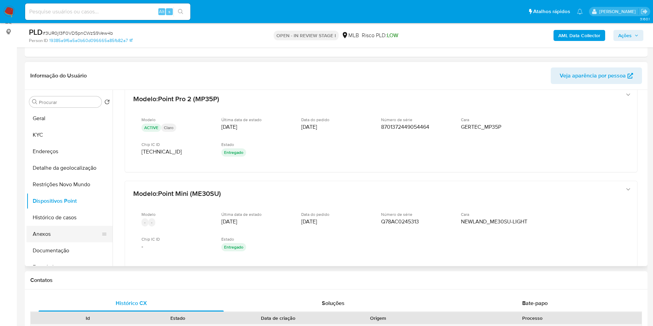
click at [71, 238] on button "Anexos" at bounding box center [67, 234] width 81 height 17
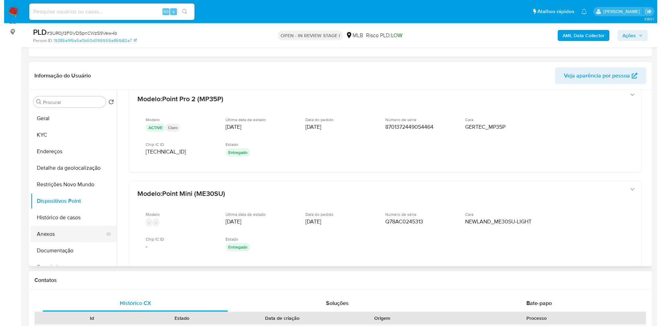
scroll to position [0, 0]
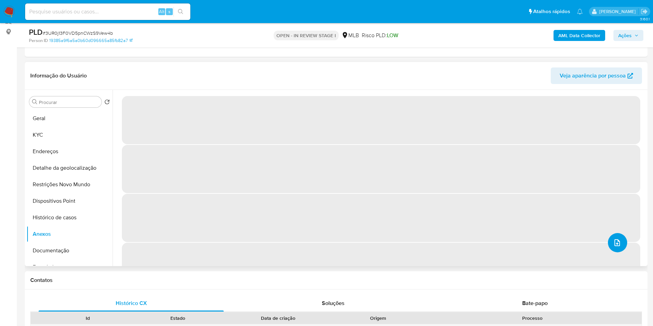
click at [617, 252] on button "upload-file" at bounding box center [617, 242] width 19 height 19
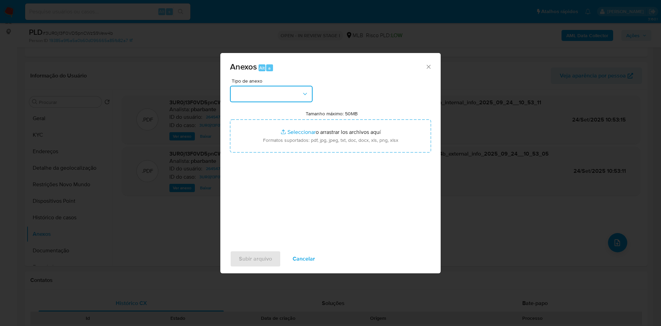
click at [267, 86] on button "button" at bounding box center [271, 94] width 83 height 17
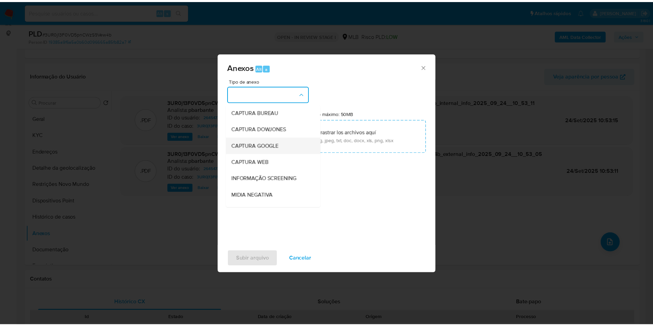
scroll to position [92, 0]
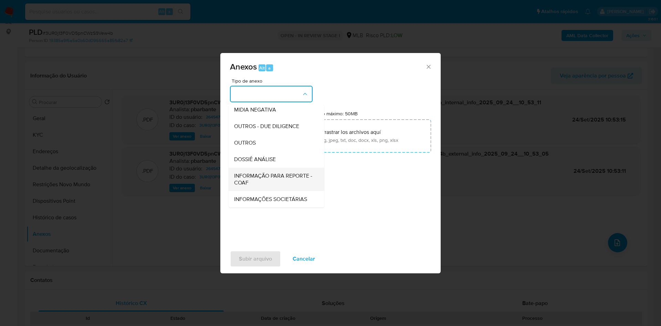
click at [248, 172] on span "INFORMAÇÃO PARA REPORTE - COAF" at bounding box center [274, 179] width 81 height 14
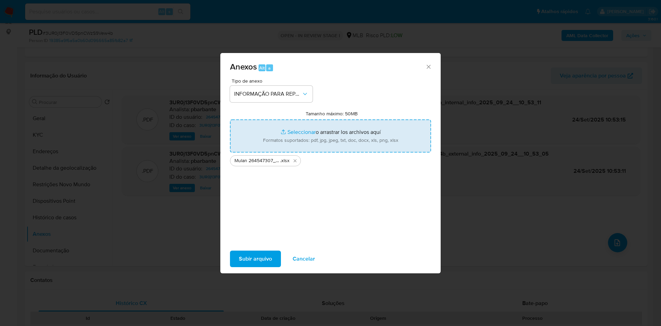
type input "C:\fakepath\SAR - XXX - CPF 05558822333 - JOAO EUDES GOMES.pdf"
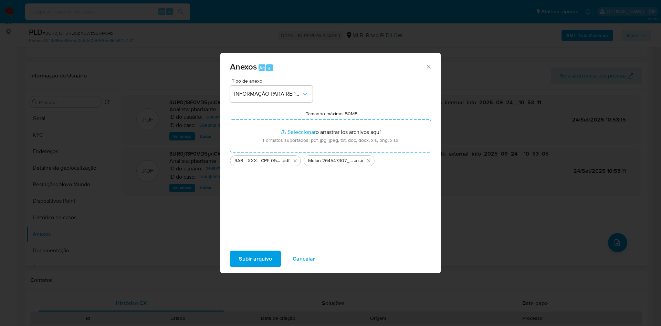
click at [230, 255] on div "Subir arquivo Cancelar" at bounding box center [330, 259] width 220 height 26
click at [231, 255] on div "Subir arquivo Cancelar" at bounding box center [330, 259] width 220 height 26
click at [239, 260] on span "Subir arquivo" at bounding box center [255, 258] width 33 height 15
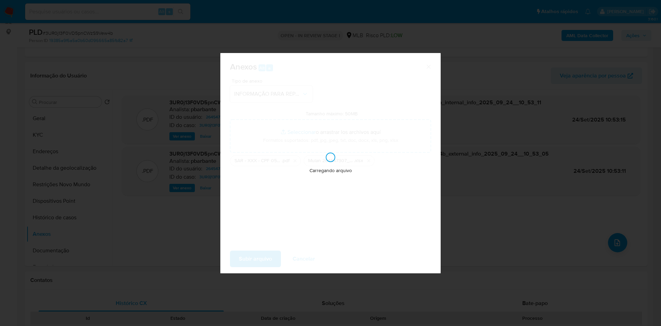
click at [635, 34] on div "Anexos Alt a Tipo de anexo INFORMAÇÃO PARA REPORTE - COAF Tamanho máximo: 50MB …" at bounding box center [330, 163] width 661 height 326
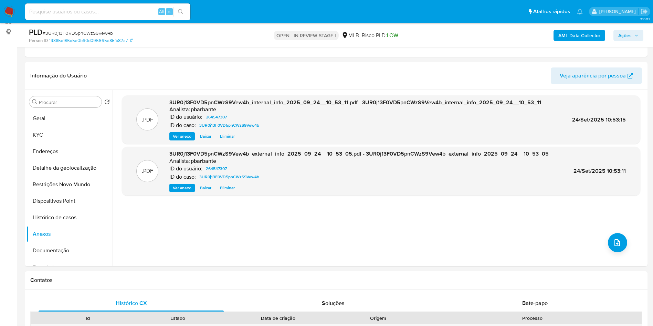
click at [635, 34] on icon "button" at bounding box center [637, 35] width 4 height 4
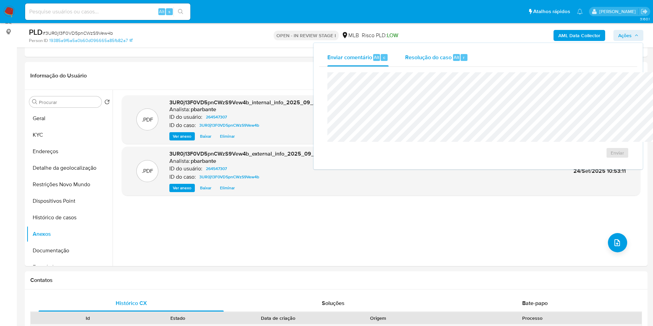
click at [405, 62] on div "Resolução do caso Alt r" at bounding box center [436, 58] width 63 height 18
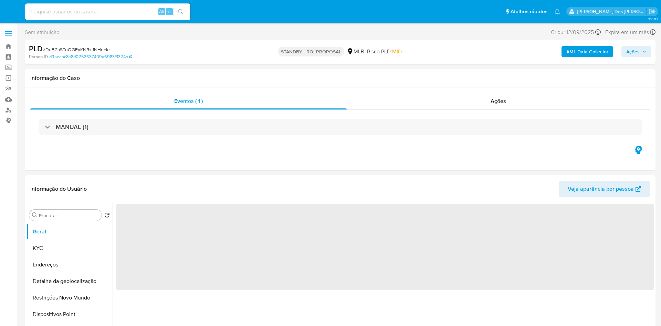
select select "10"
